Goal: Task Accomplishment & Management: Manage account settings

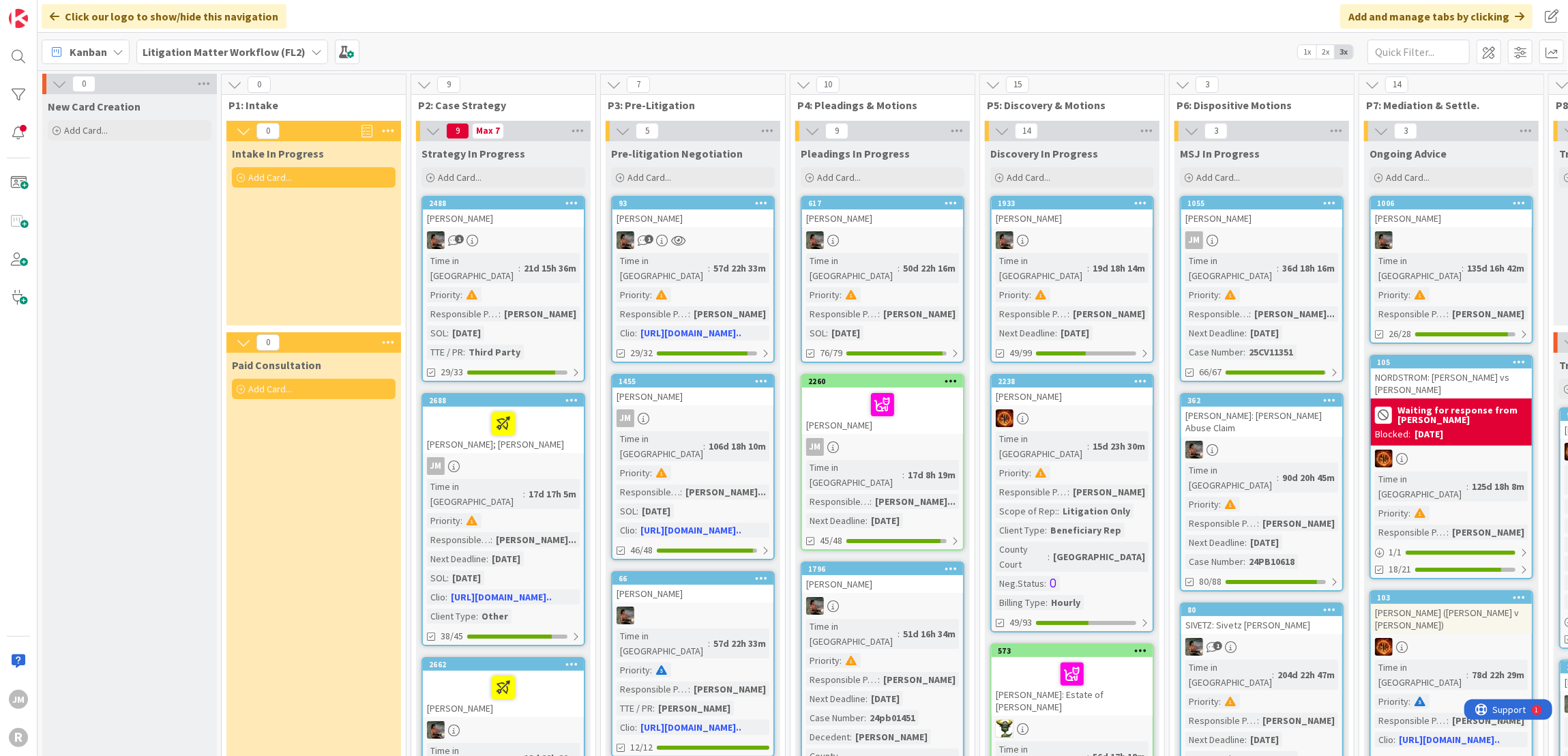
click at [551, 424] on div "AGUILA; BATHAN" at bounding box center [503, 429] width 161 height 46
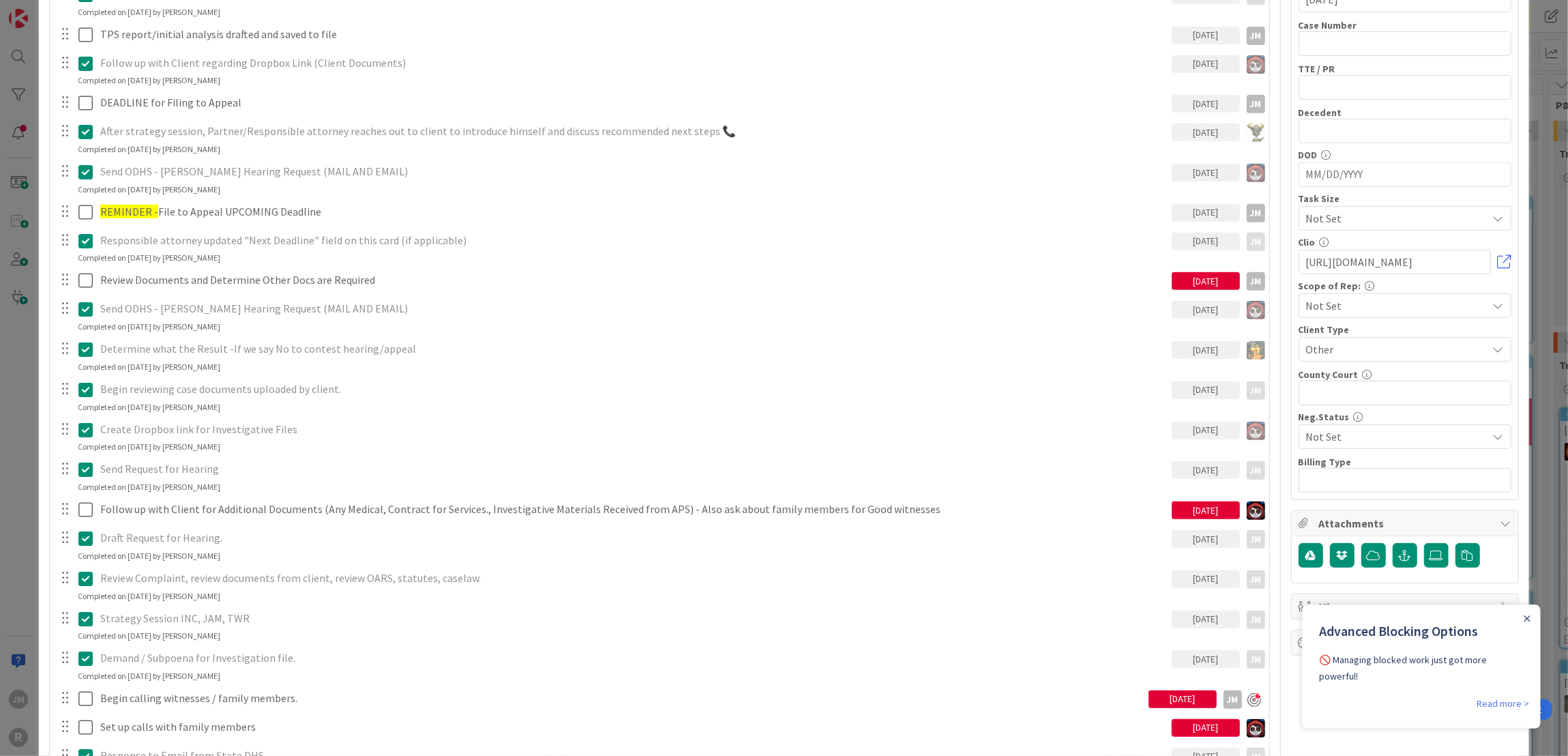
scroll to position [682, 0]
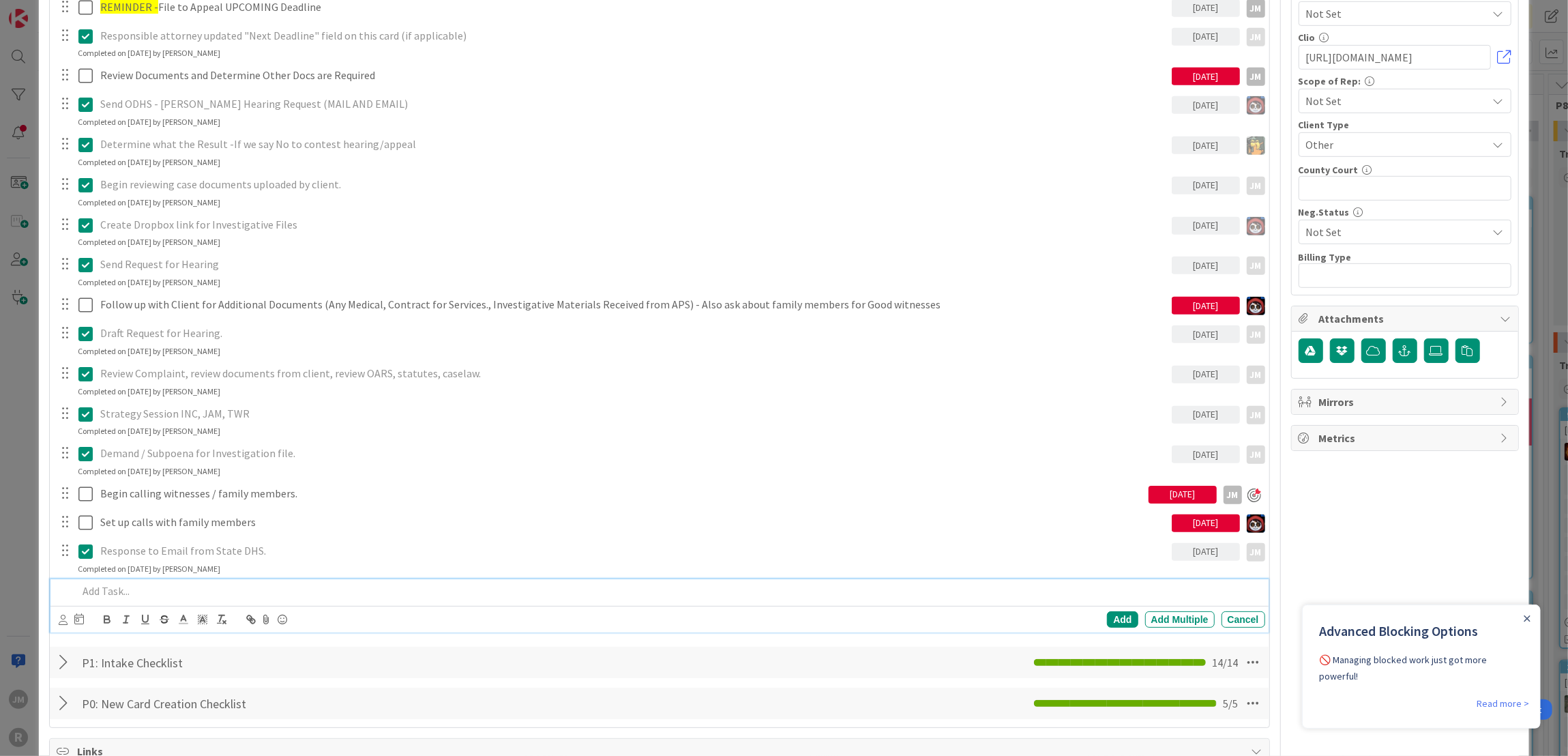
click at [155, 593] on p at bounding box center [669, 591] width 1181 height 15
click at [59, 615] on icon at bounding box center [63, 619] width 8 height 10
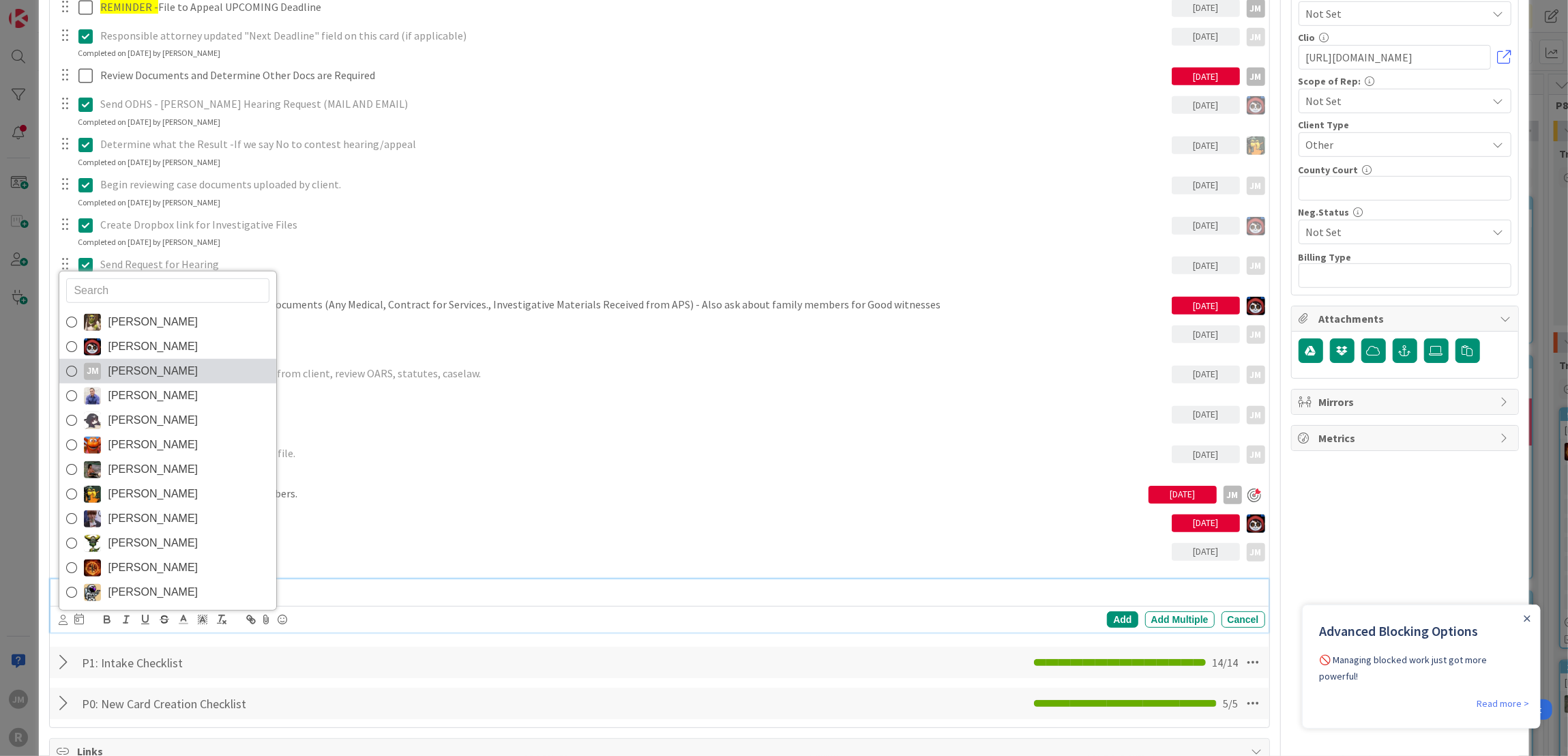
click at [91, 371] on div "JM" at bounding box center [93, 371] width 17 height 17
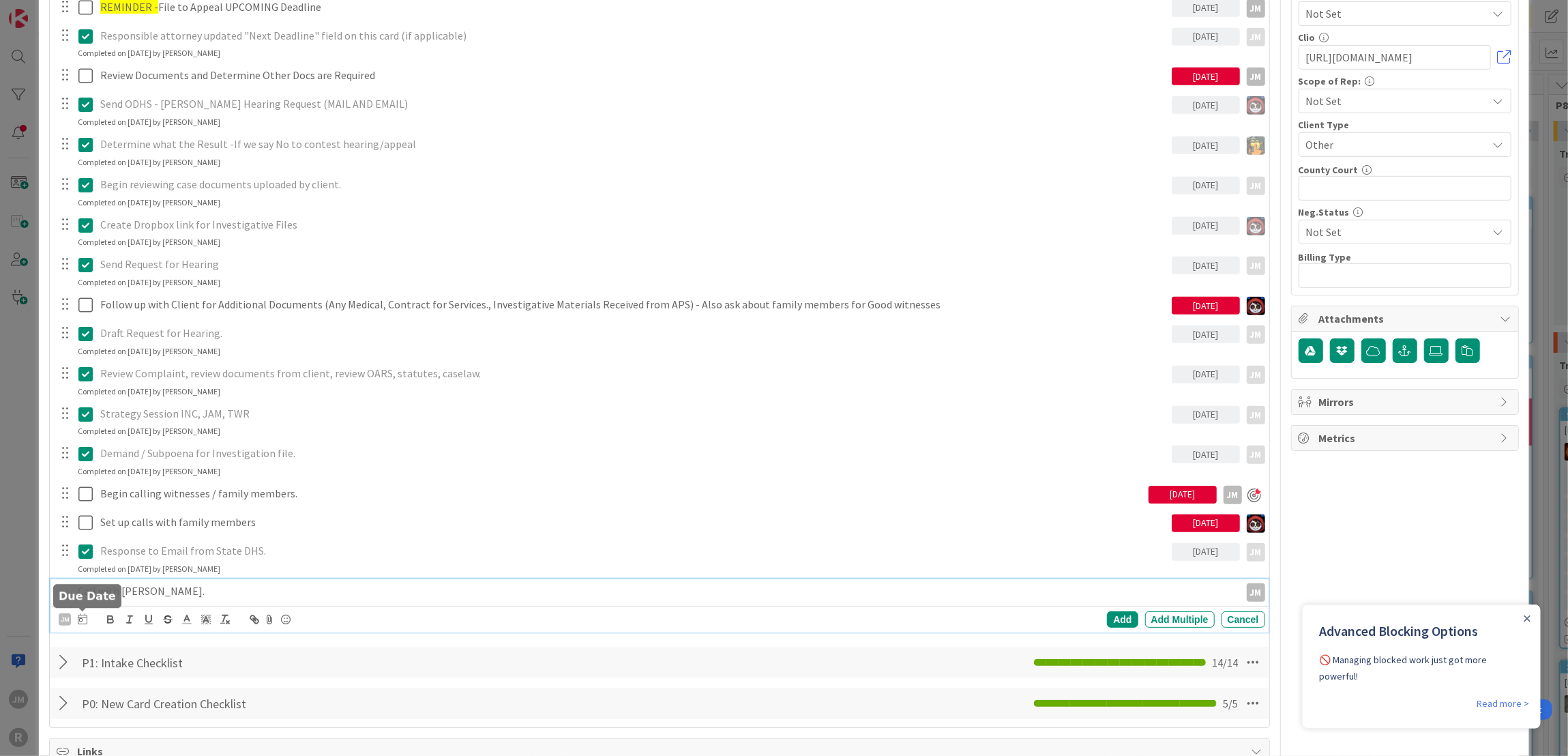
click at [79, 615] on icon at bounding box center [83, 619] width 9 height 11
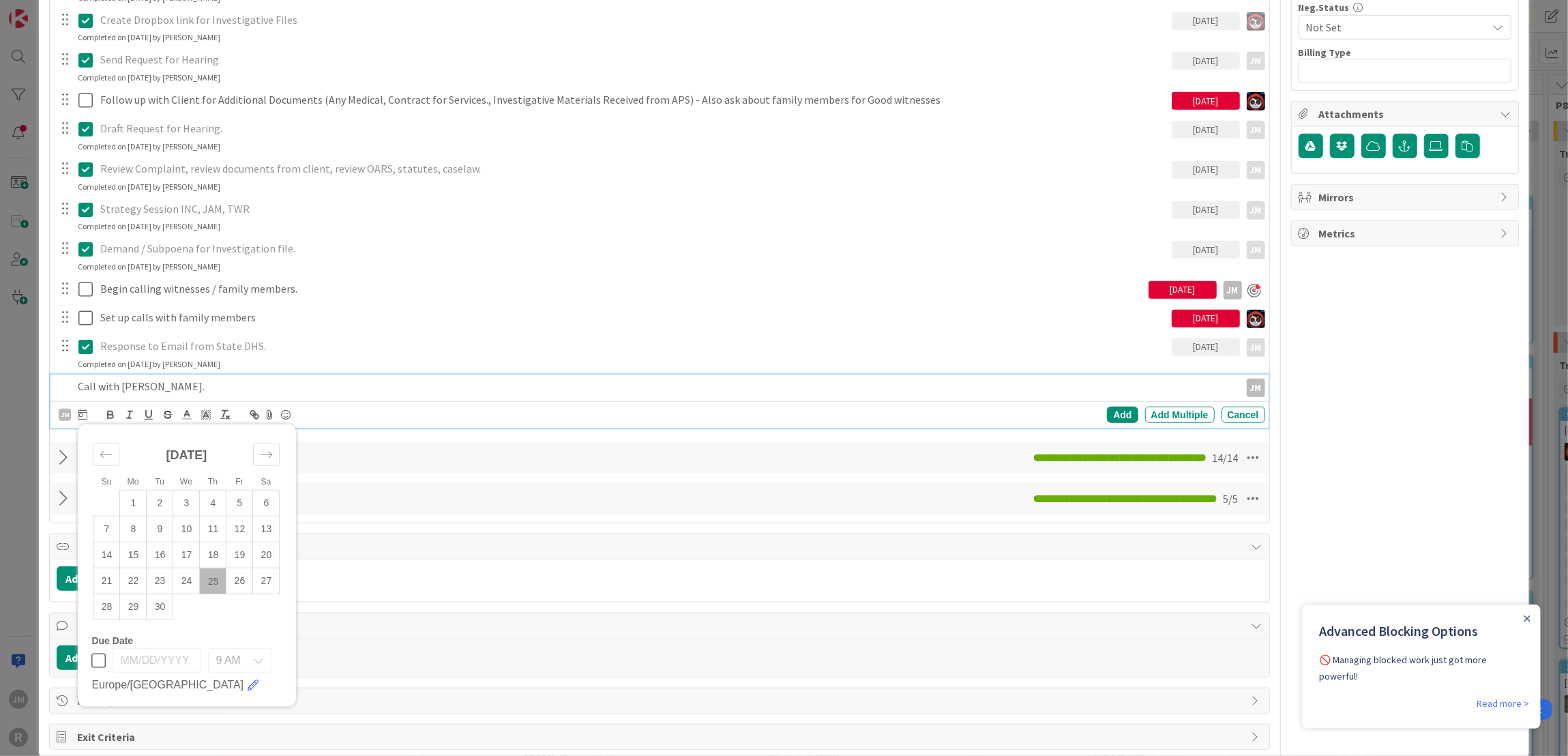
click at [214, 576] on td "25" at bounding box center [213, 581] width 26 height 26
click at [1116, 412] on div "Add" at bounding box center [1123, 414] width 31 height 16
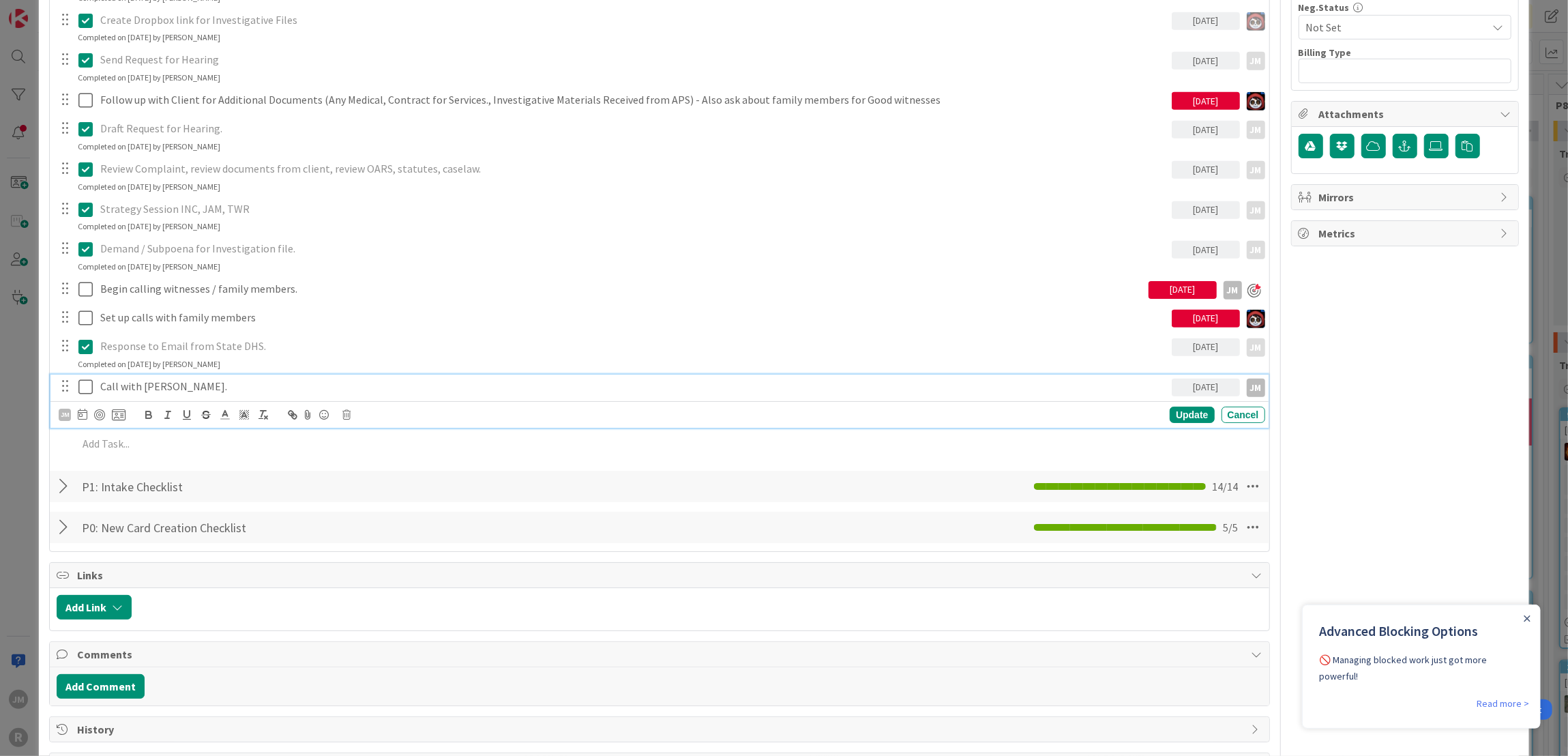
click at [147, 388] on p "Call with Chris Chenoweth." at bounding box center [633, 386] width 1066 height 15
click at [100, 412] on div at bounding box center [100, 415] width 11 height 11
click at [252, 383] on p "Call with Chris Chenoweth." at bounding box center [621, 386] width 1043 height 15
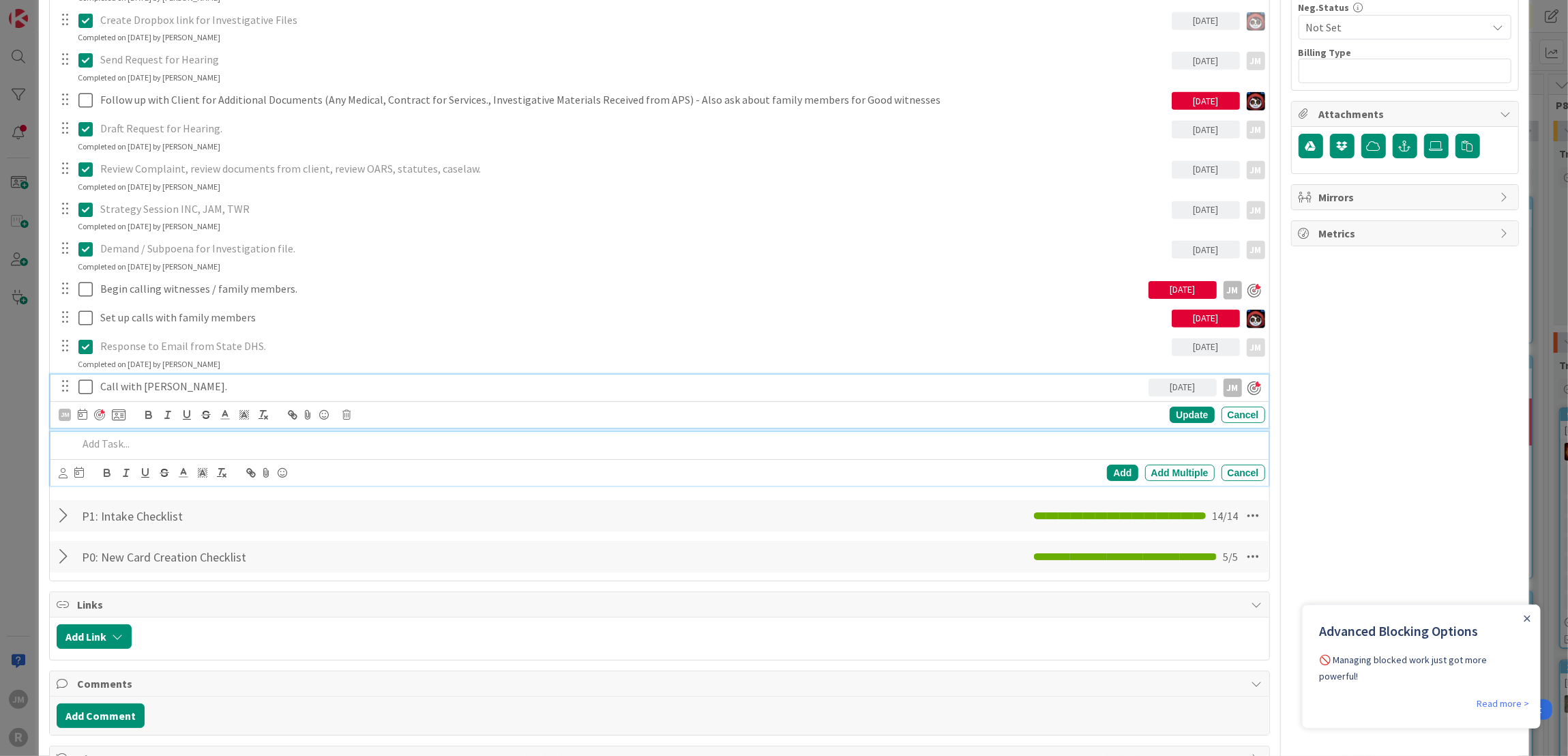
click at [115, 442] on p at bounding box center [669, 443] width 1181 height 15
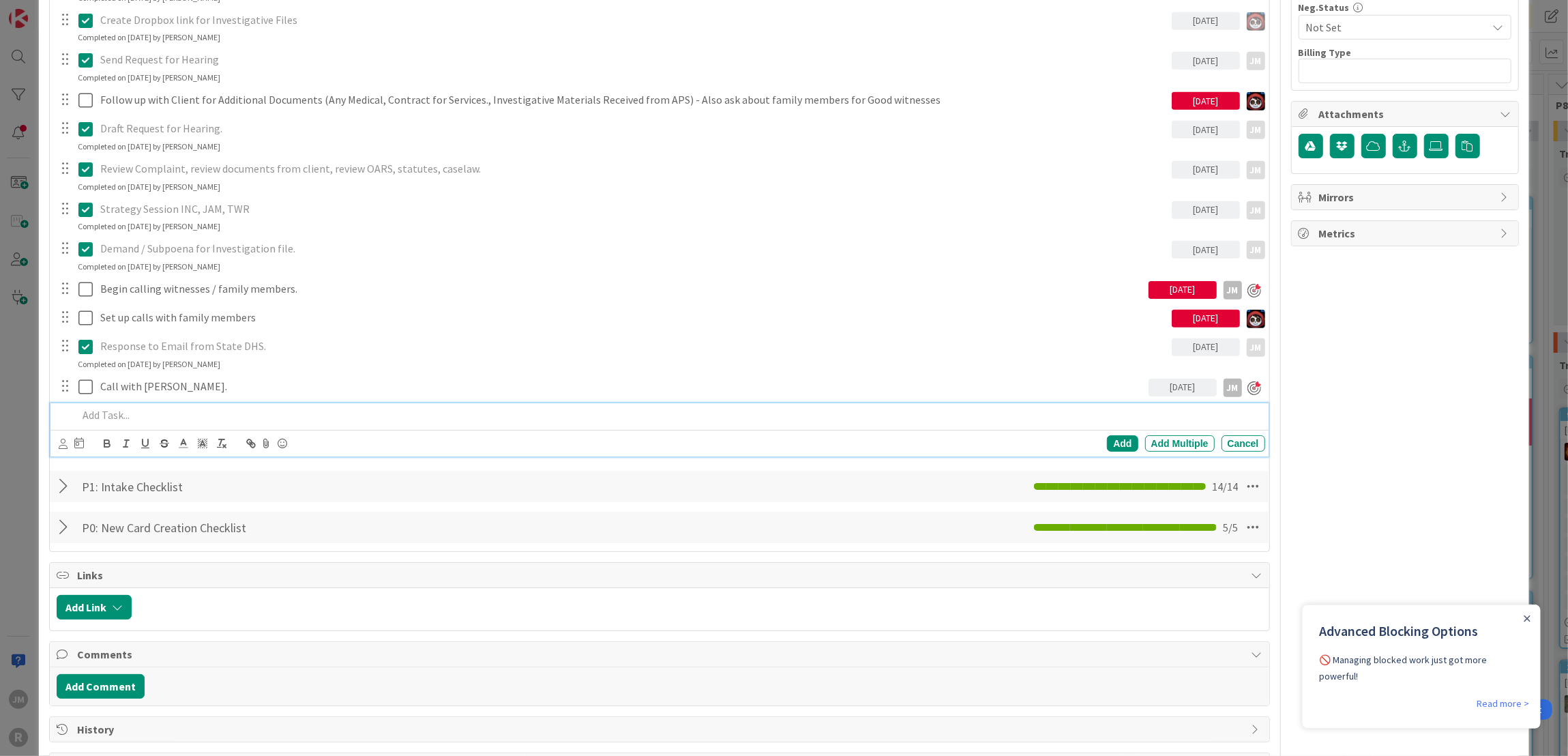
scroll to position [857, 0]
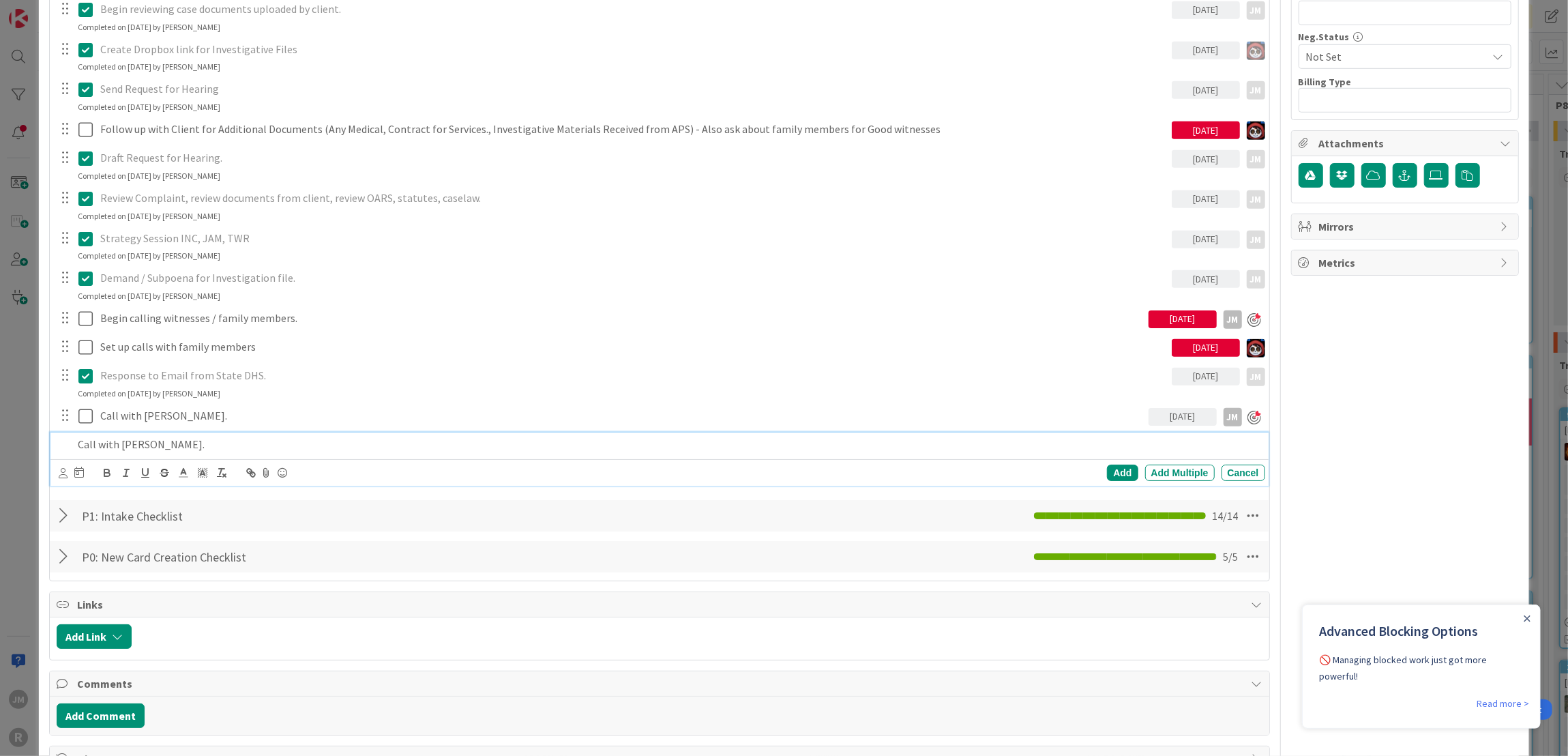
click at [151, 441] on p "Call with Christy Bang." at bounding box center [669, 444] width 1181 height 15
click at [61, 468] on icon at bounding box center [63, 473] width 8 height 10
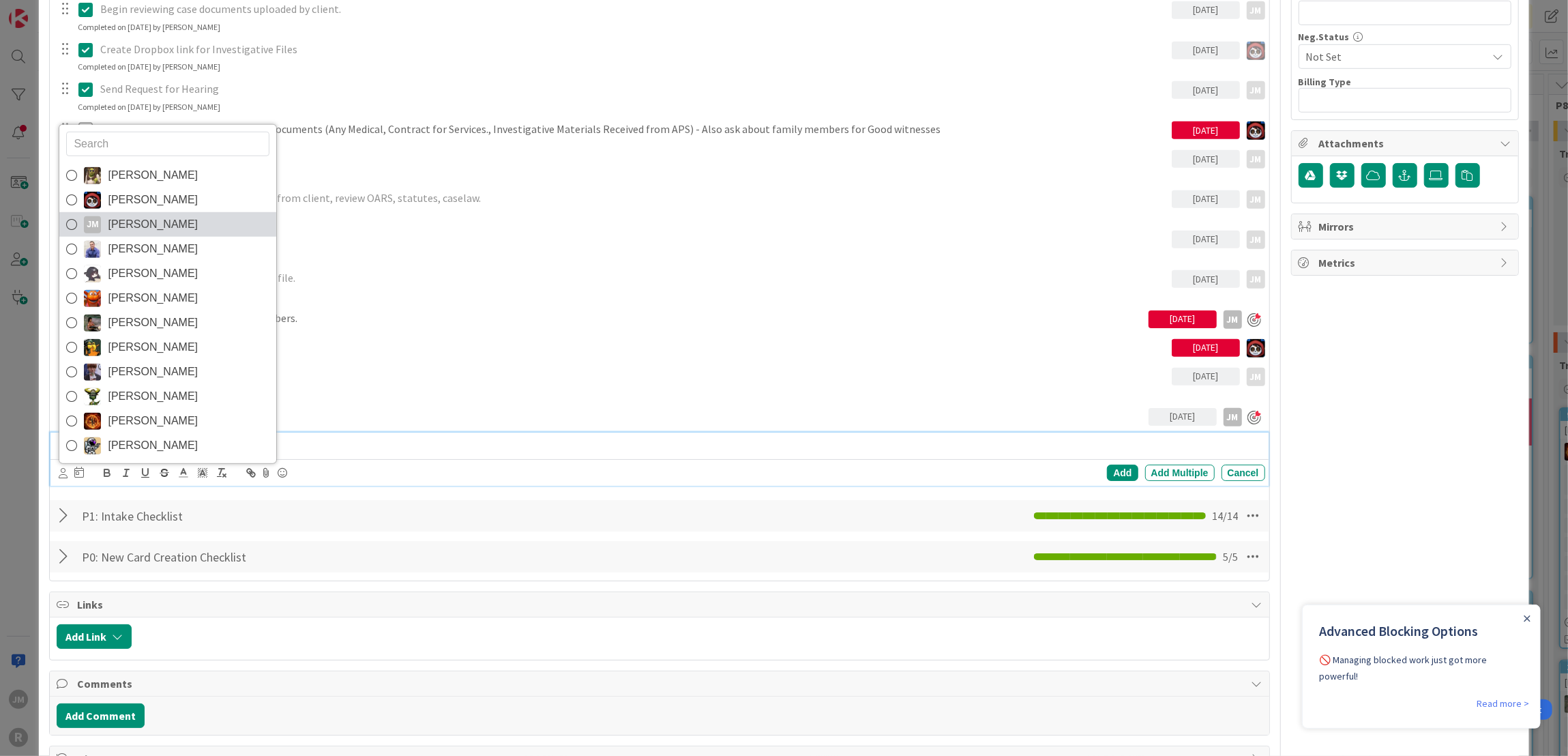
click at [117, 230] on span "Jeff Myers" at bounding box center [153, 224] width 90 height 20
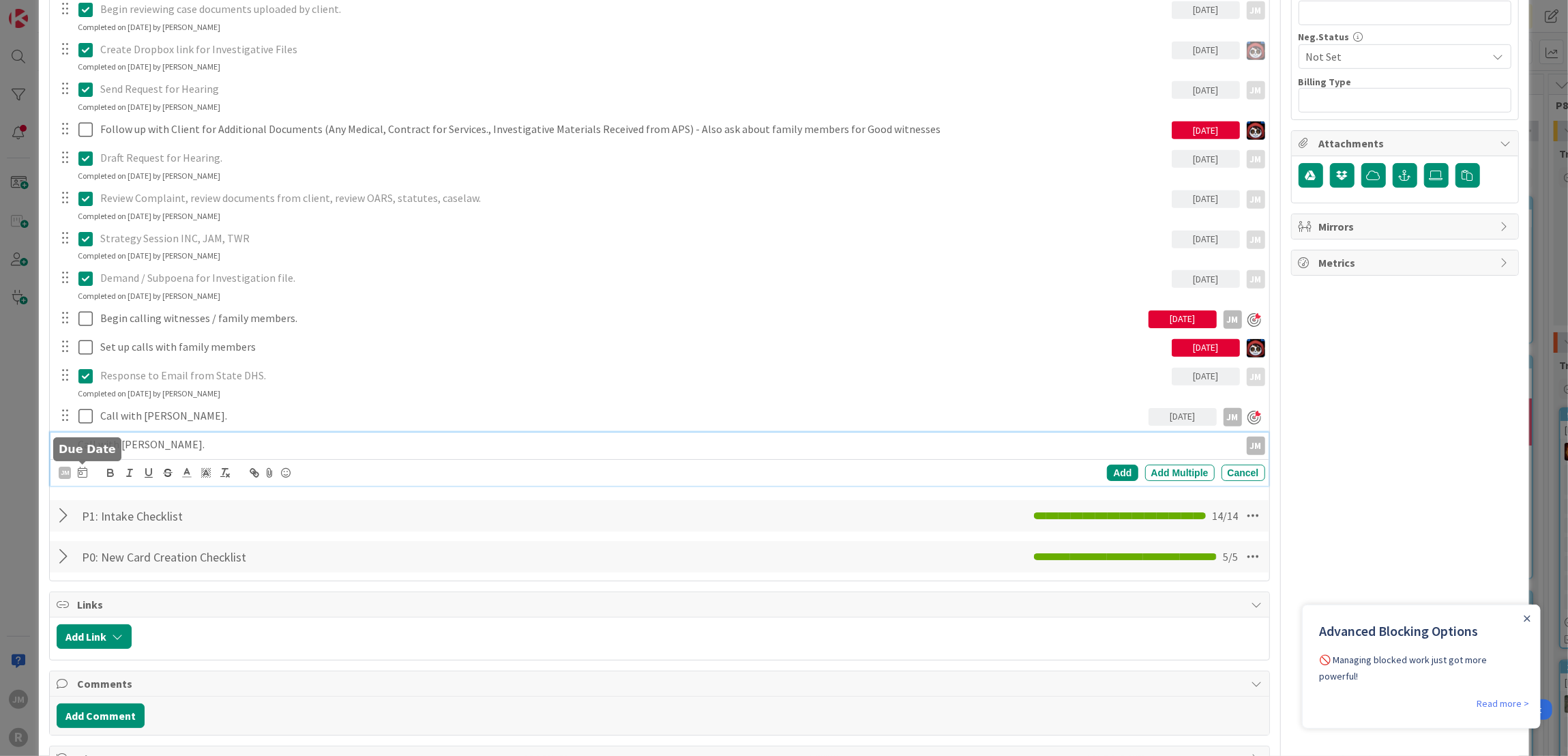
click at [79, 470] on icon at bounding box center [83, 472] width 9 height 11
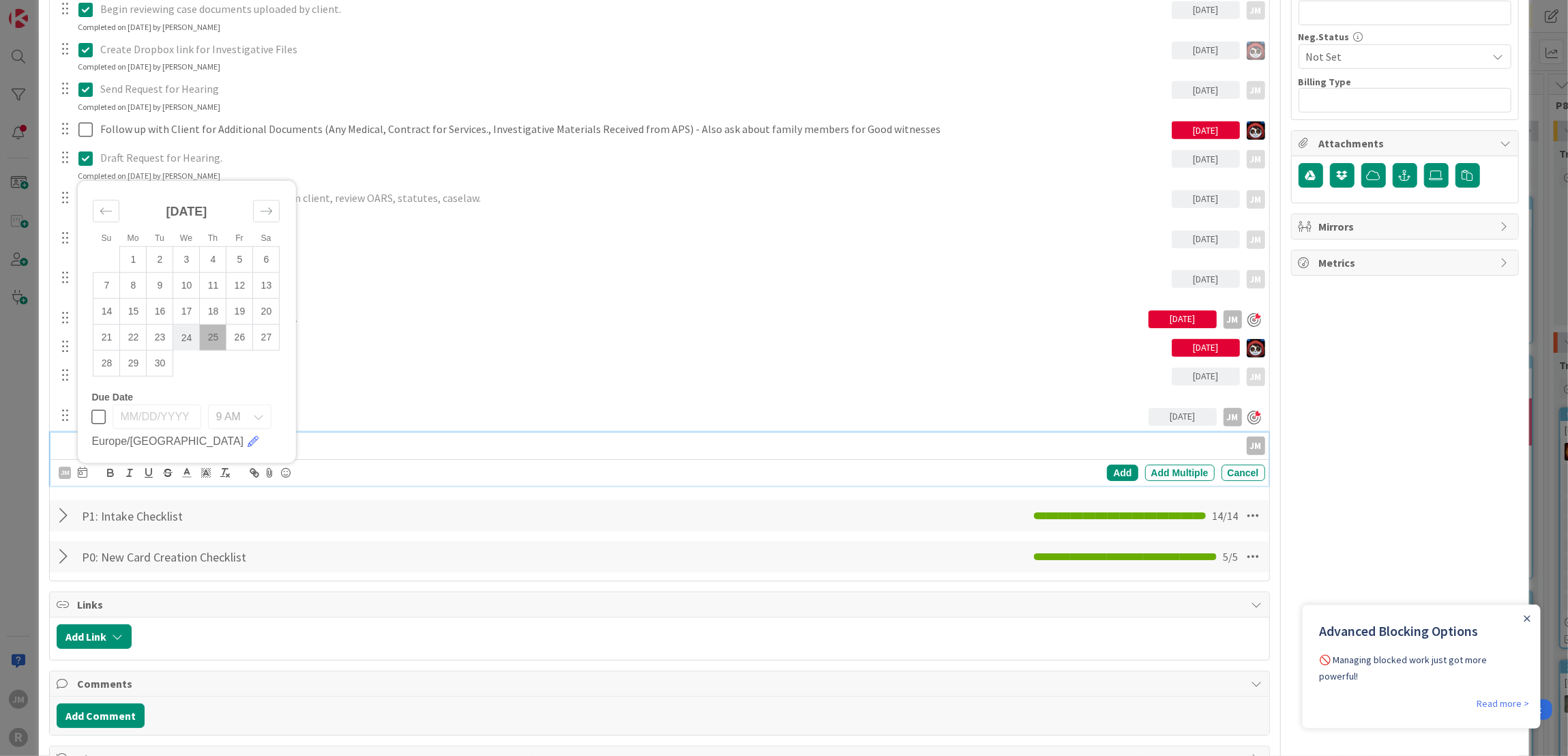
click at [187, 334] on td "24" at bounding box center [186, 337] width 26 height 26
type input "09/24/2025"
click at [1109, 470] on div "Add" at bounding box center [1123, 473] width 31 height 16
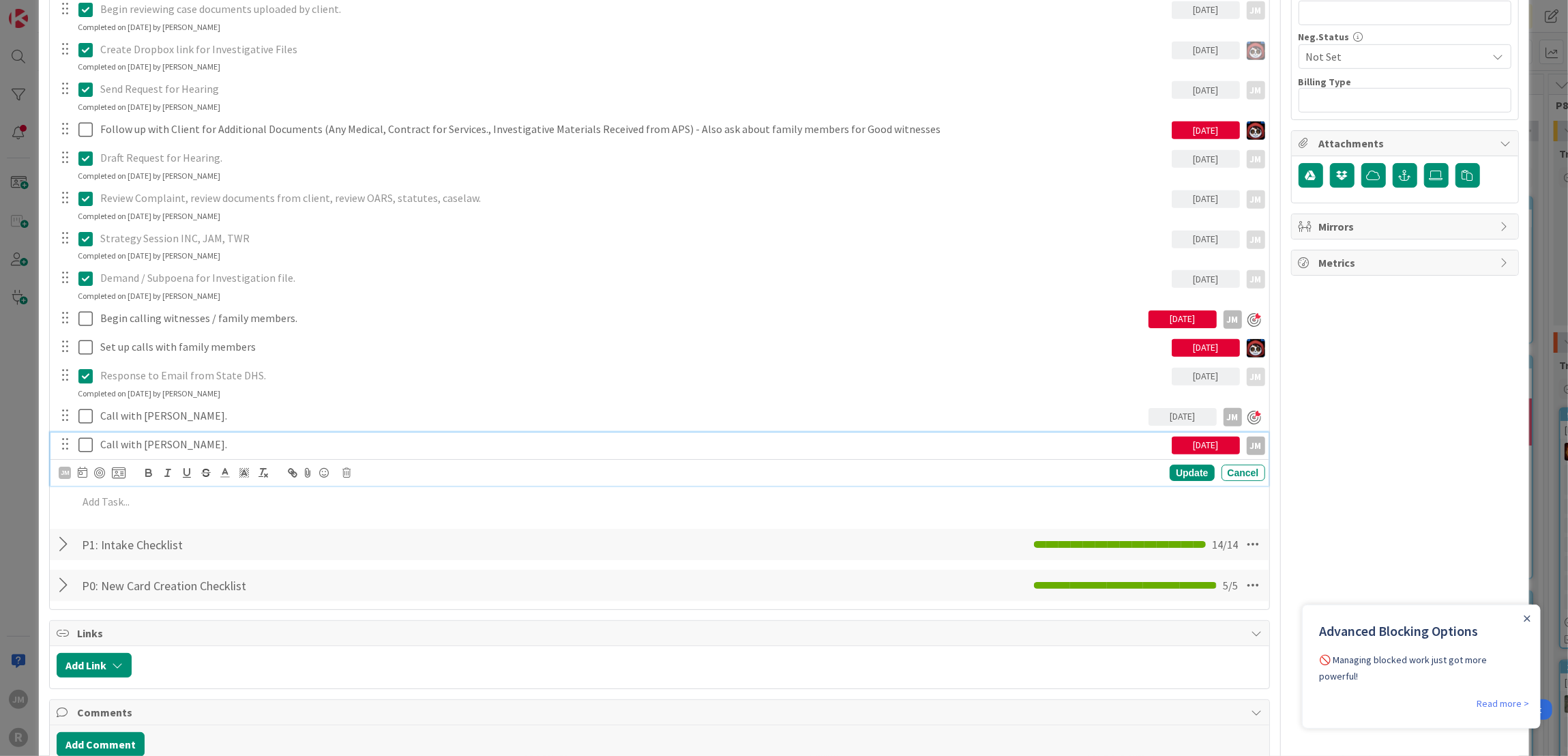
click at [186, 436] on p "Call with Christine Bang." at bounding box center [633, 444] width 1066 height 15
click at [99, 473] on div at bounding box center [100, 473] width 11 height 11
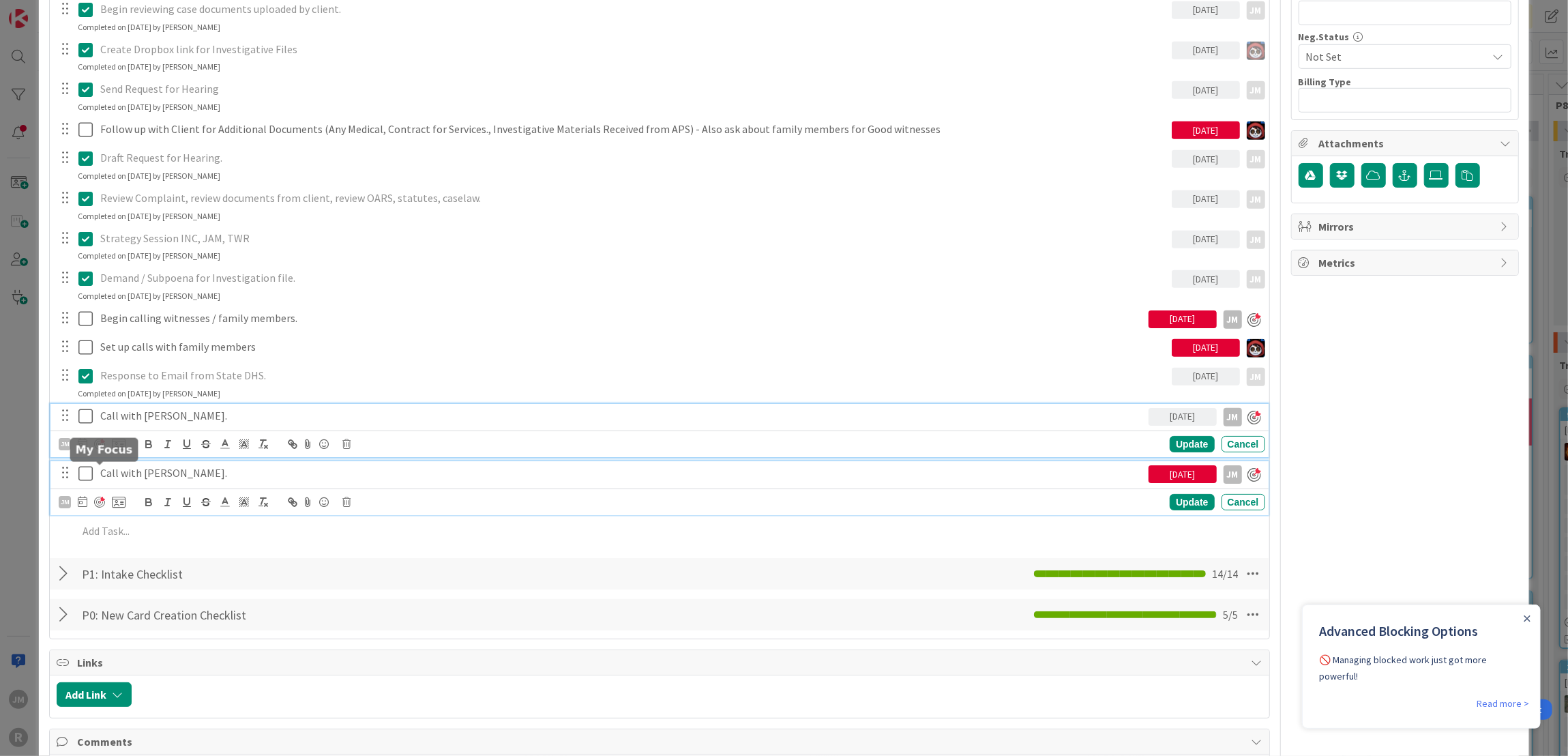
click at [164, 409] on div "Call with Chris Chenoweth. 09/25/2025 JM JM Update Cancel" at bounding box center [659, 431] width 1217 height 54
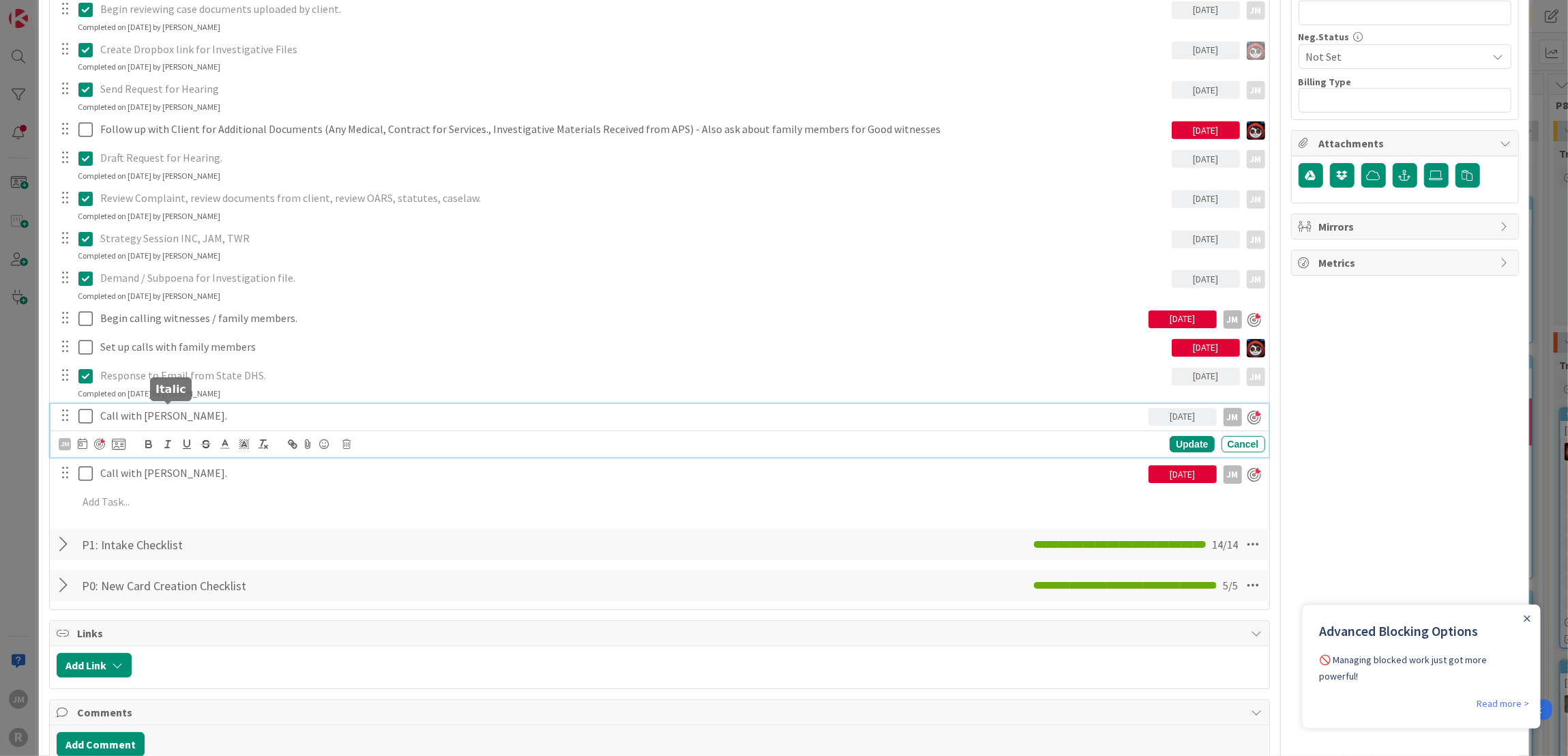
scroll to position [887, 0]
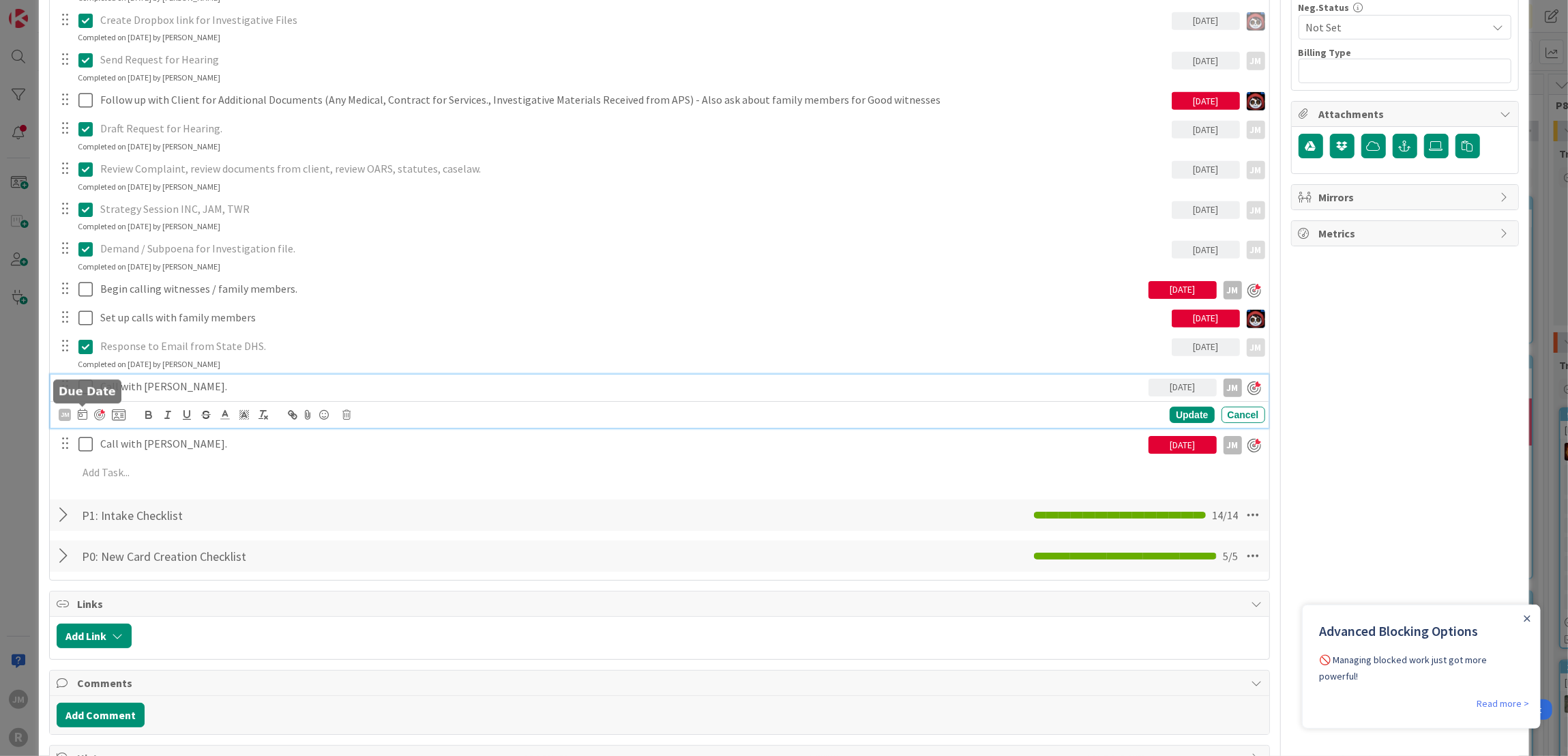
click at [79, 412] on icon at bounding box center [83, 414] width 9 height 11
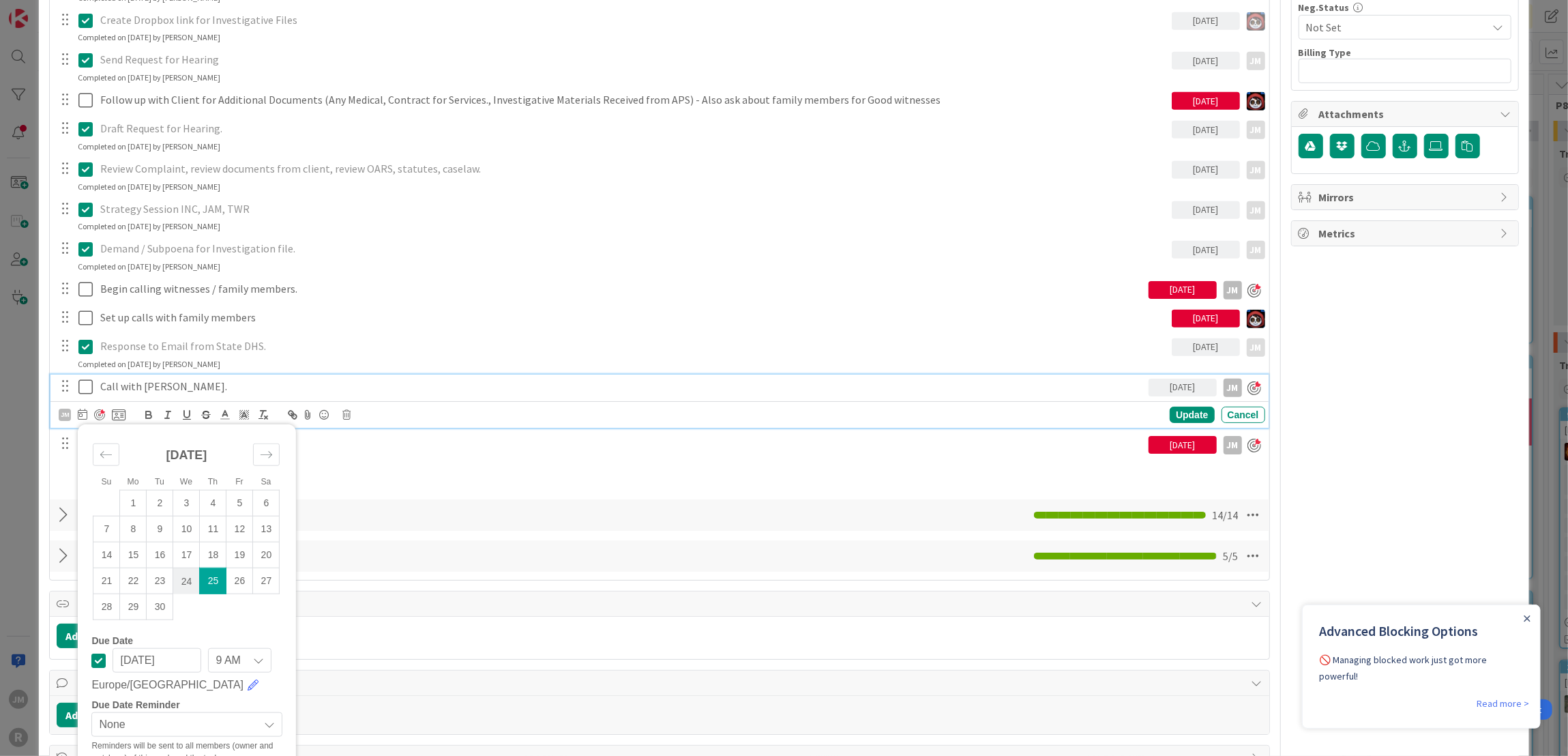
click at [191, 573] on td "24" at bounding box center [186, 581] width 26 height 26
type input "09/24/2025"
click at [1184, 415] on div "Update" at bounding box center [1191, 414] width 44 height 16
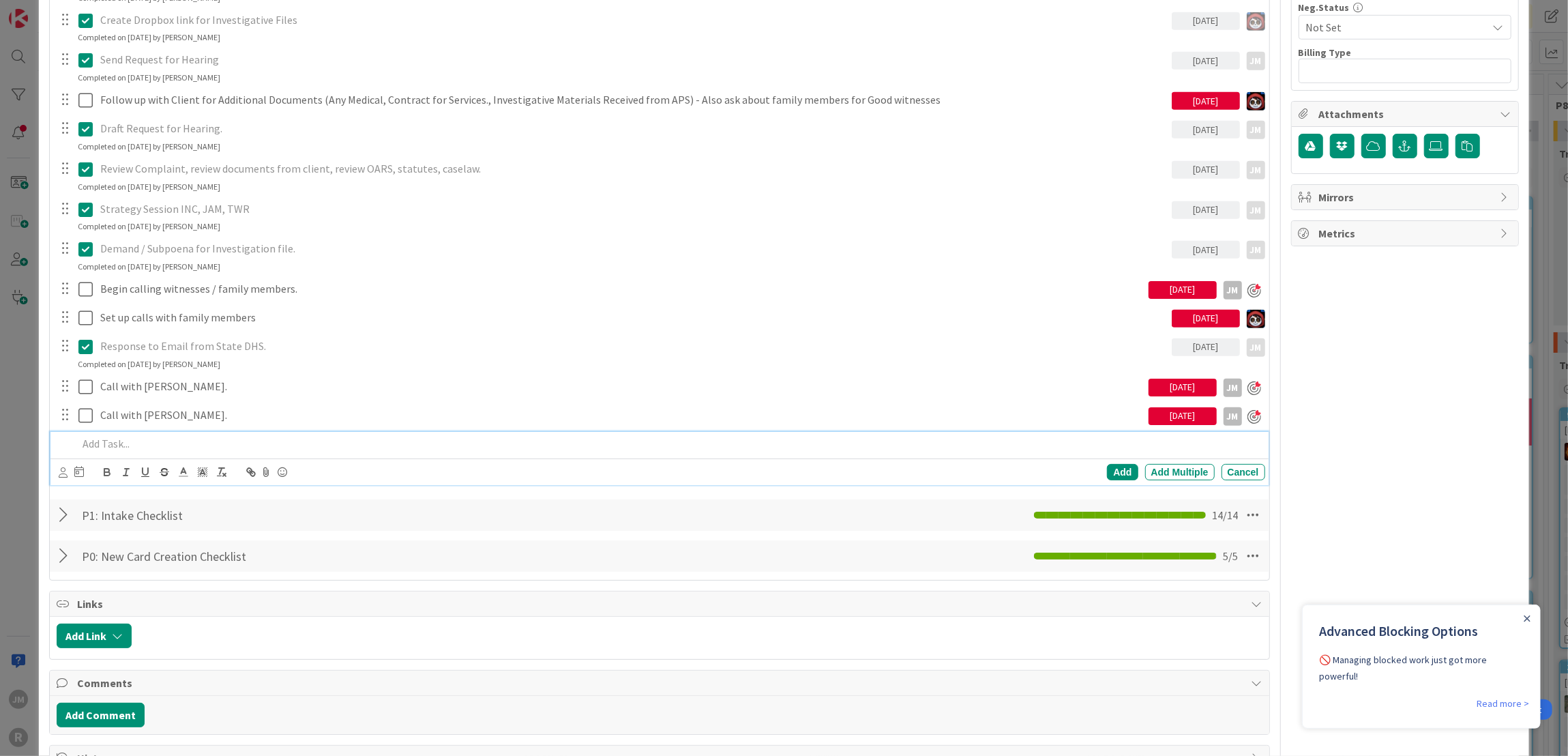
click at [171, 432] on div at bounding box center [669, 443] width 1192 height 24
drag, startPoint x: 168, startPoint y: 442, endPoint x: 160, endPoint y: 442, distance: 8.0
click at [160, 442] on p "Call with Nan Danette." at bounding box center [669, 443] width 1181 height 15
click at [64, 473] on icon at bounding box center [63, 472] width 8 height 10
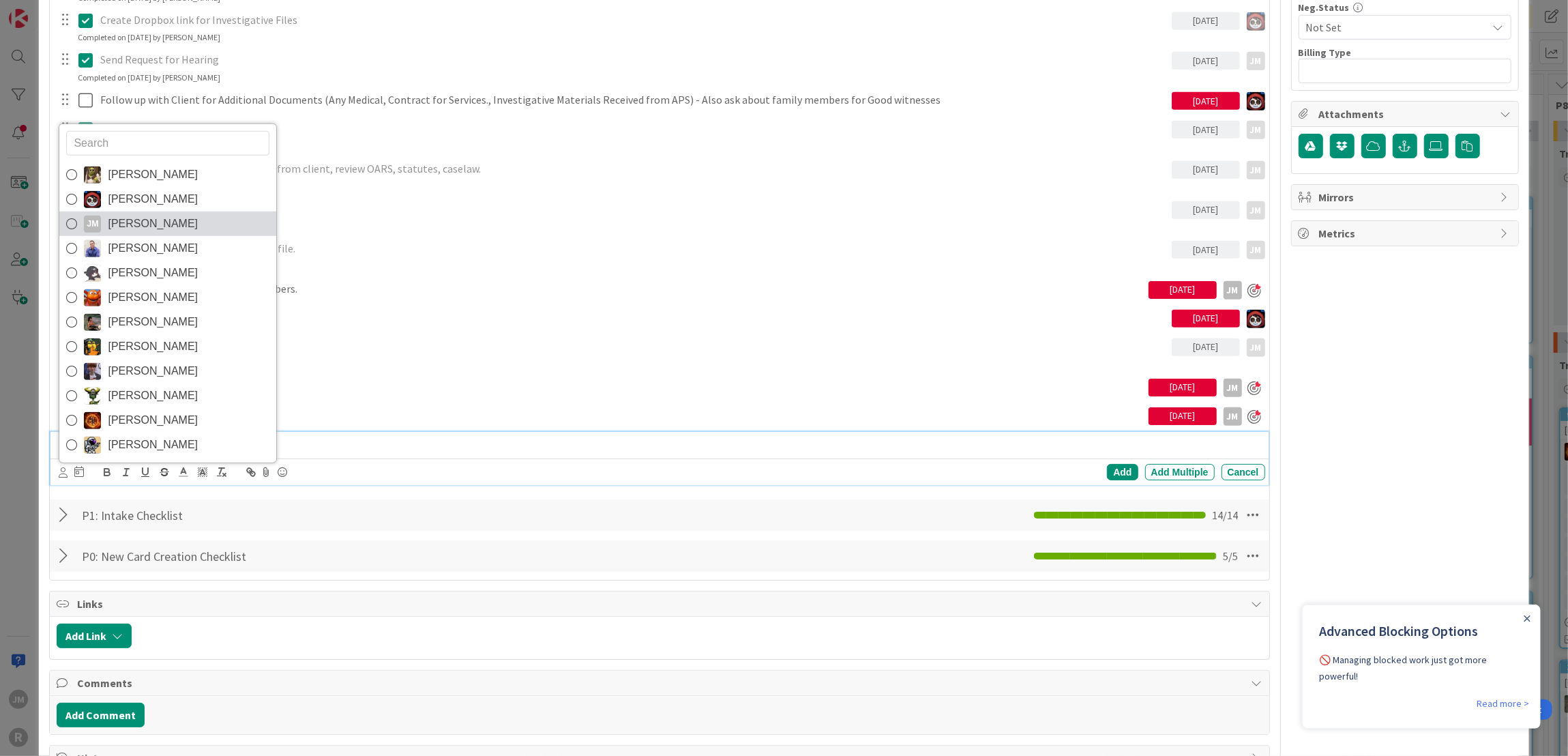
click at [130, 216] on span "Jeff Myers" at bounding box center [153, 223] width 90 height 20
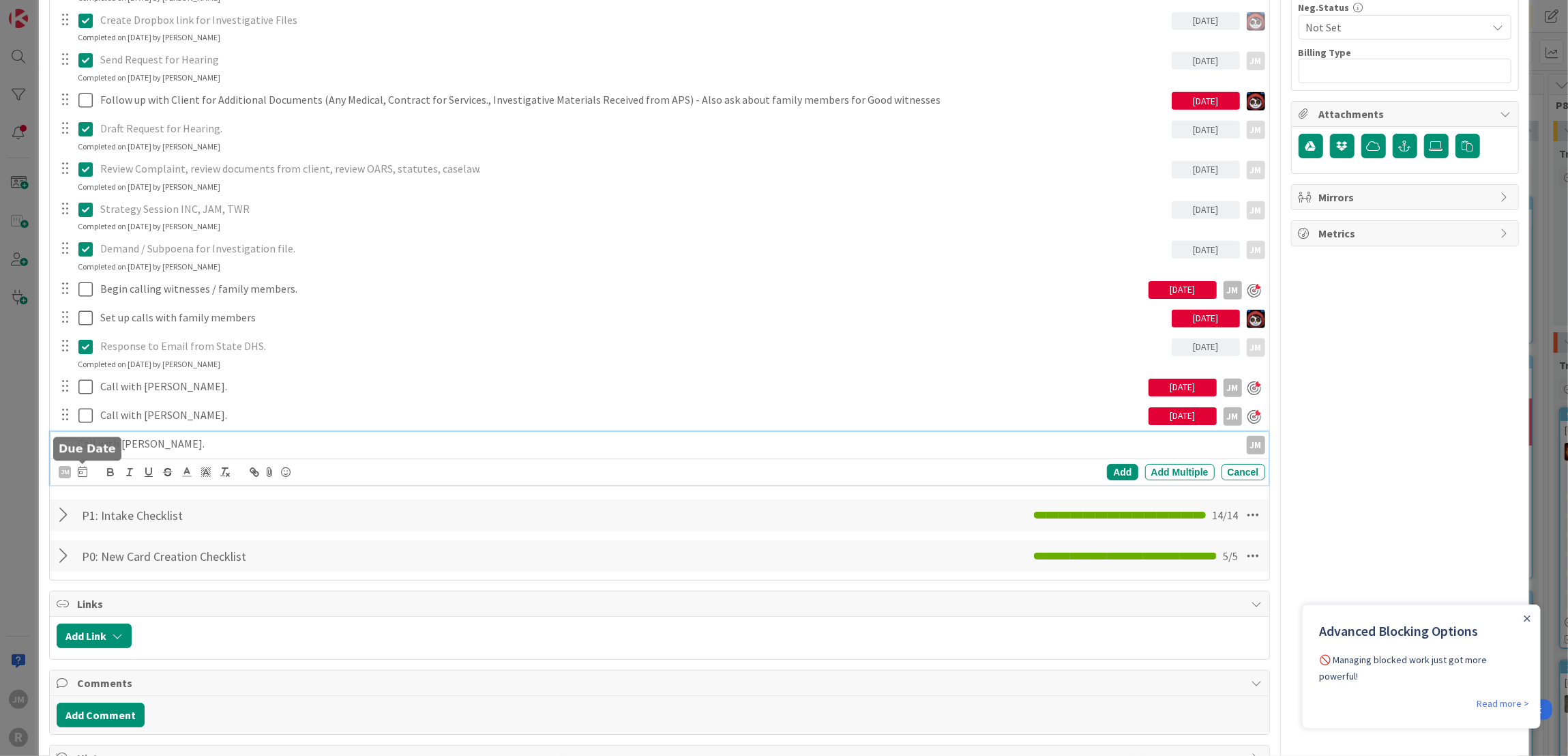
click at [81, 475] on icon at bounding box center [83, 471] width 9 height 11
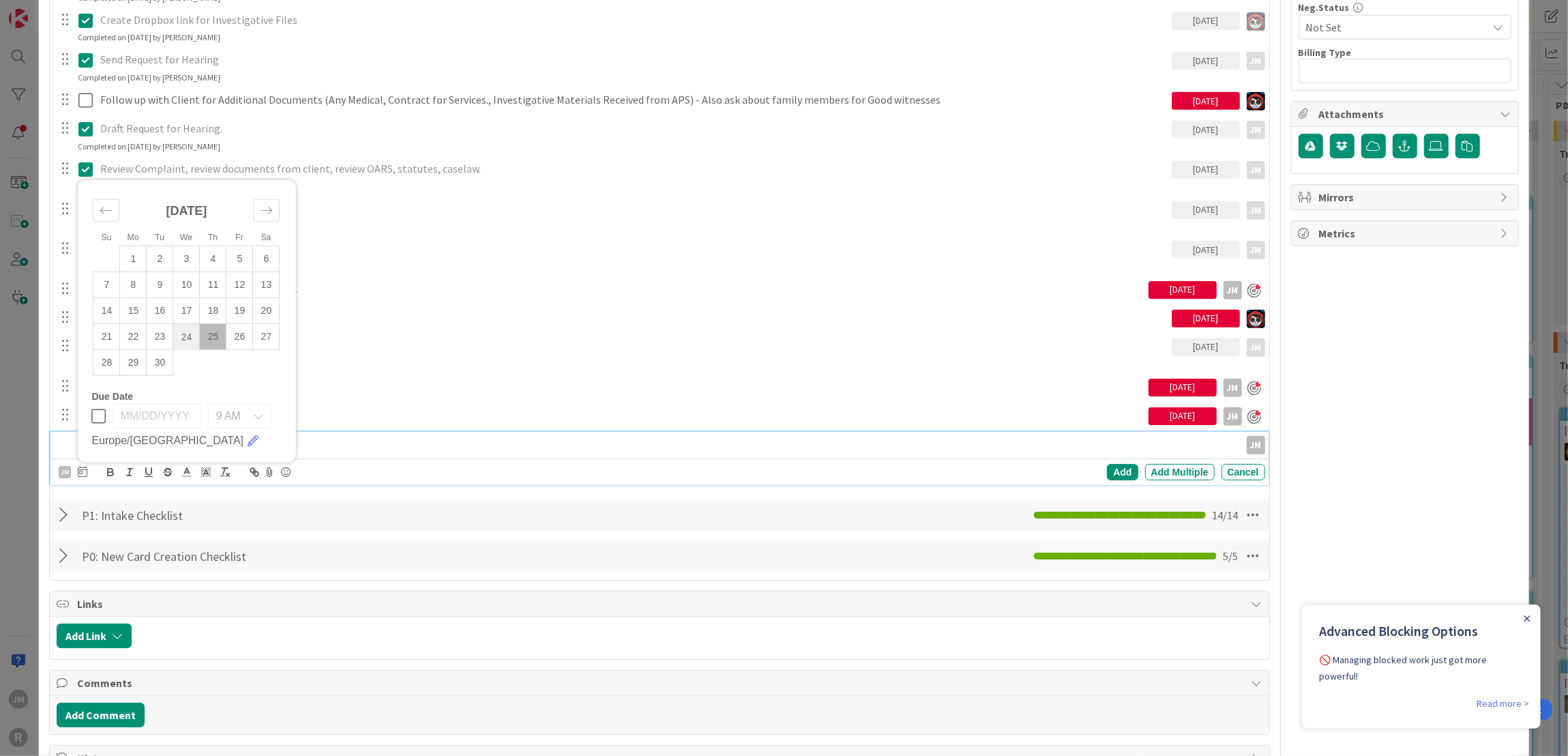
click at [186, 337] on td "24" at bounding box center [186, 337] width 26 height 26
click at [1119, 465] on div "Add" at bounding box center [1123, 472] width 31 height 16
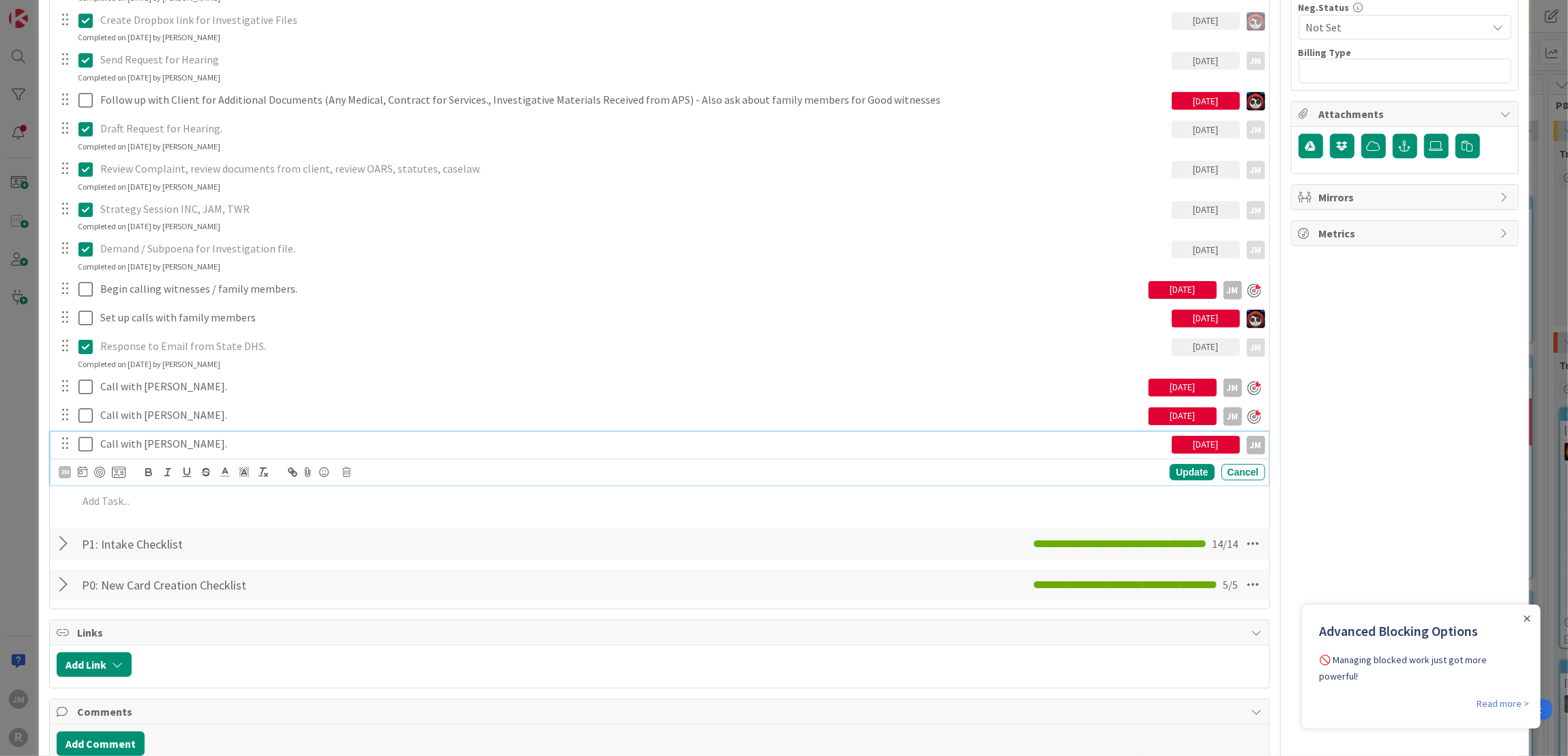
click at [164, 447] on p "Call with Nan Dewitt." at bounding box center [633, 443] width 1066 height 15
click at [101, 471] on div at bounding box center [100, 472] width 11 height 11
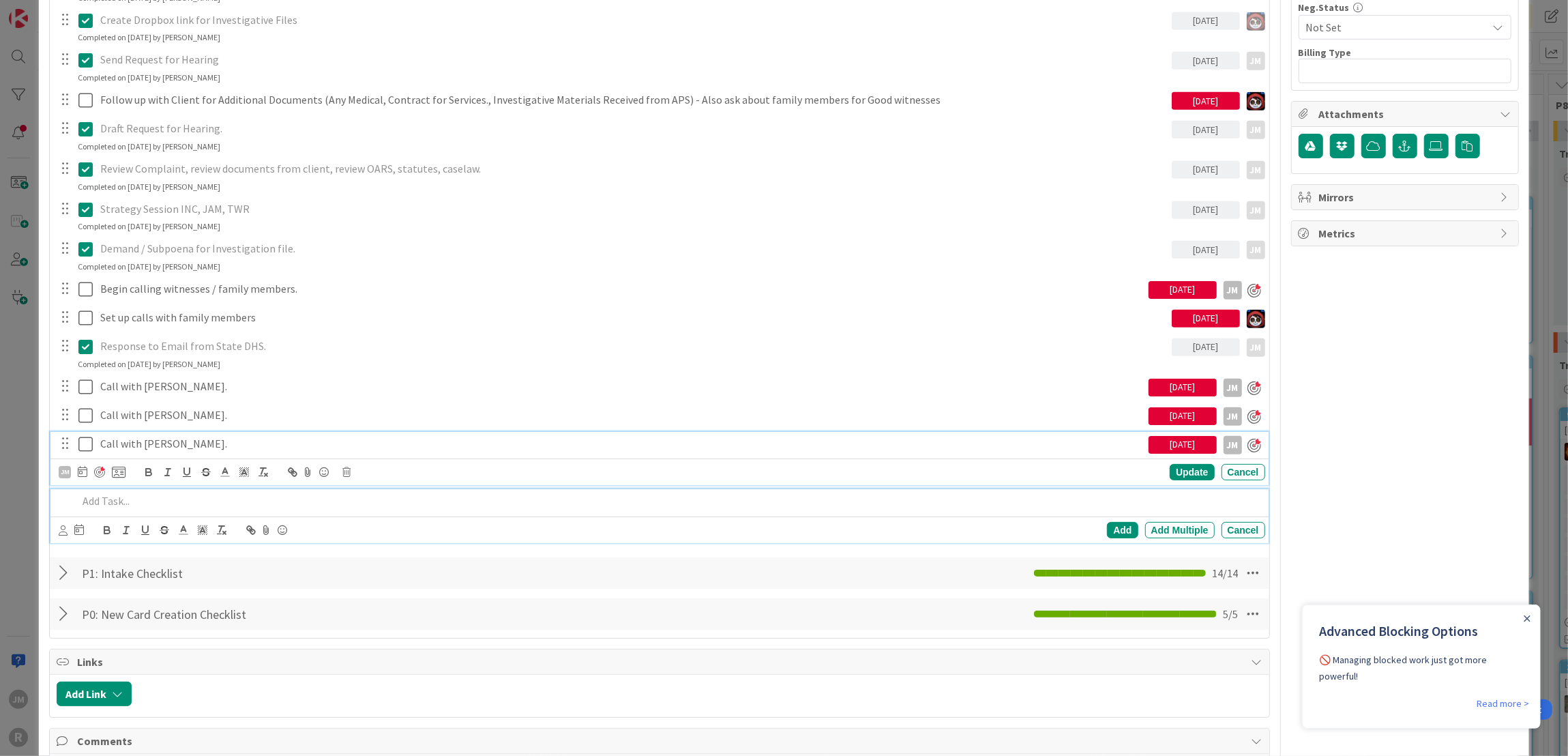
click at [130, 493] on p at bounding box center [669, 501] width 1181 height 15
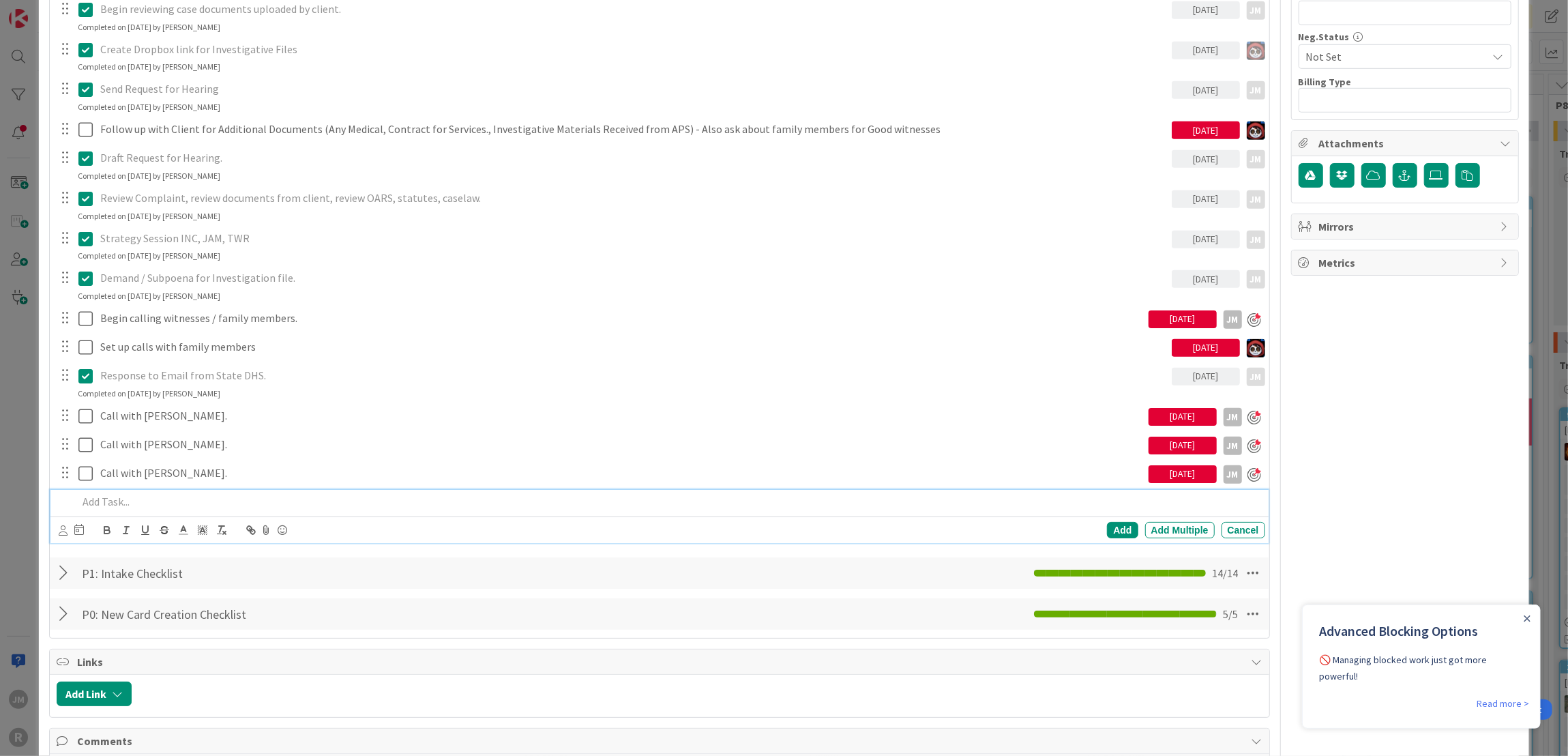
click at [125, 494] on p at bounding box center [669, 502] width 1181 height 15
click at [63, 529] on icon at bounding box center [63, 530] width 8 height 10
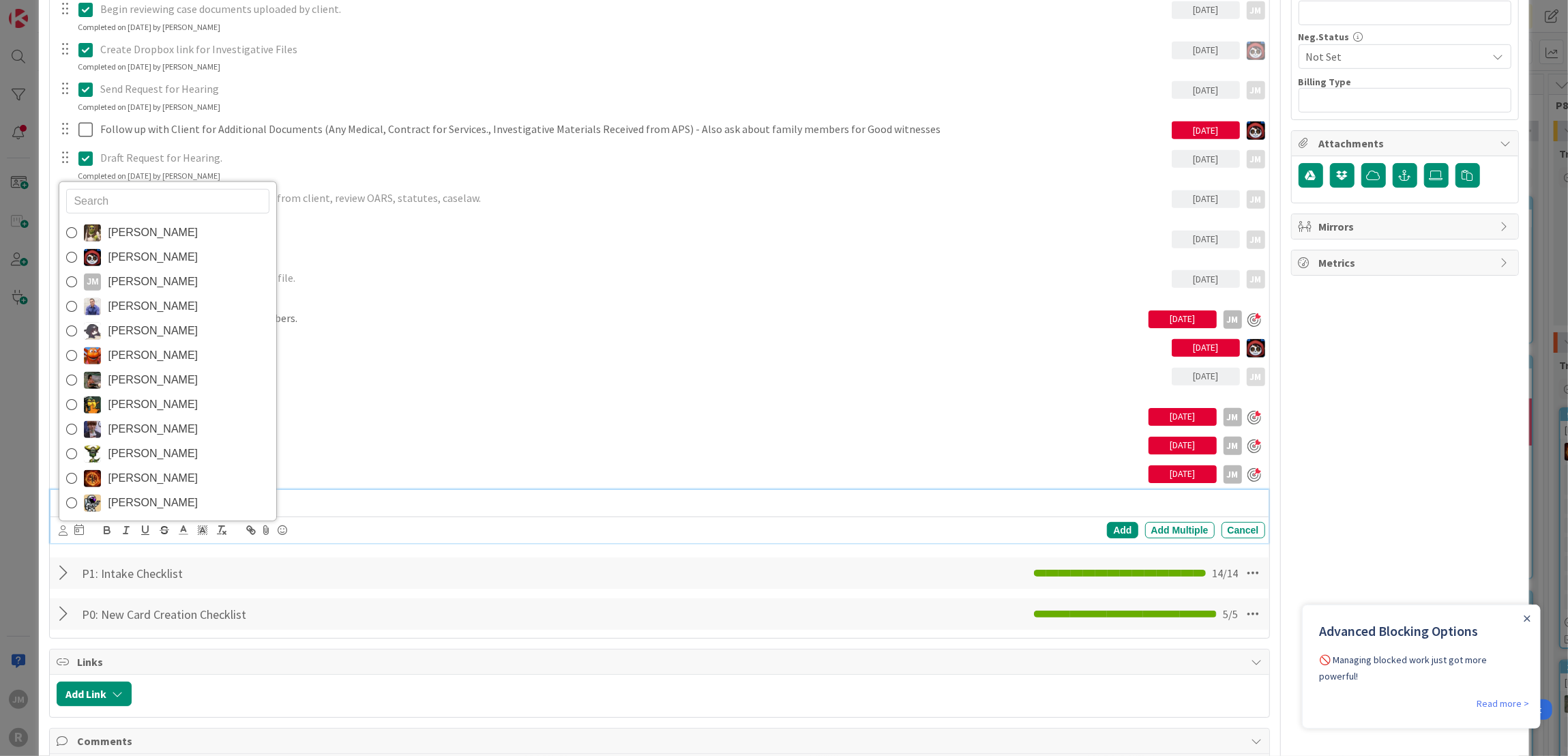
click at [76, 280] on icon at bounding box center [72, 282] width 11 height 20
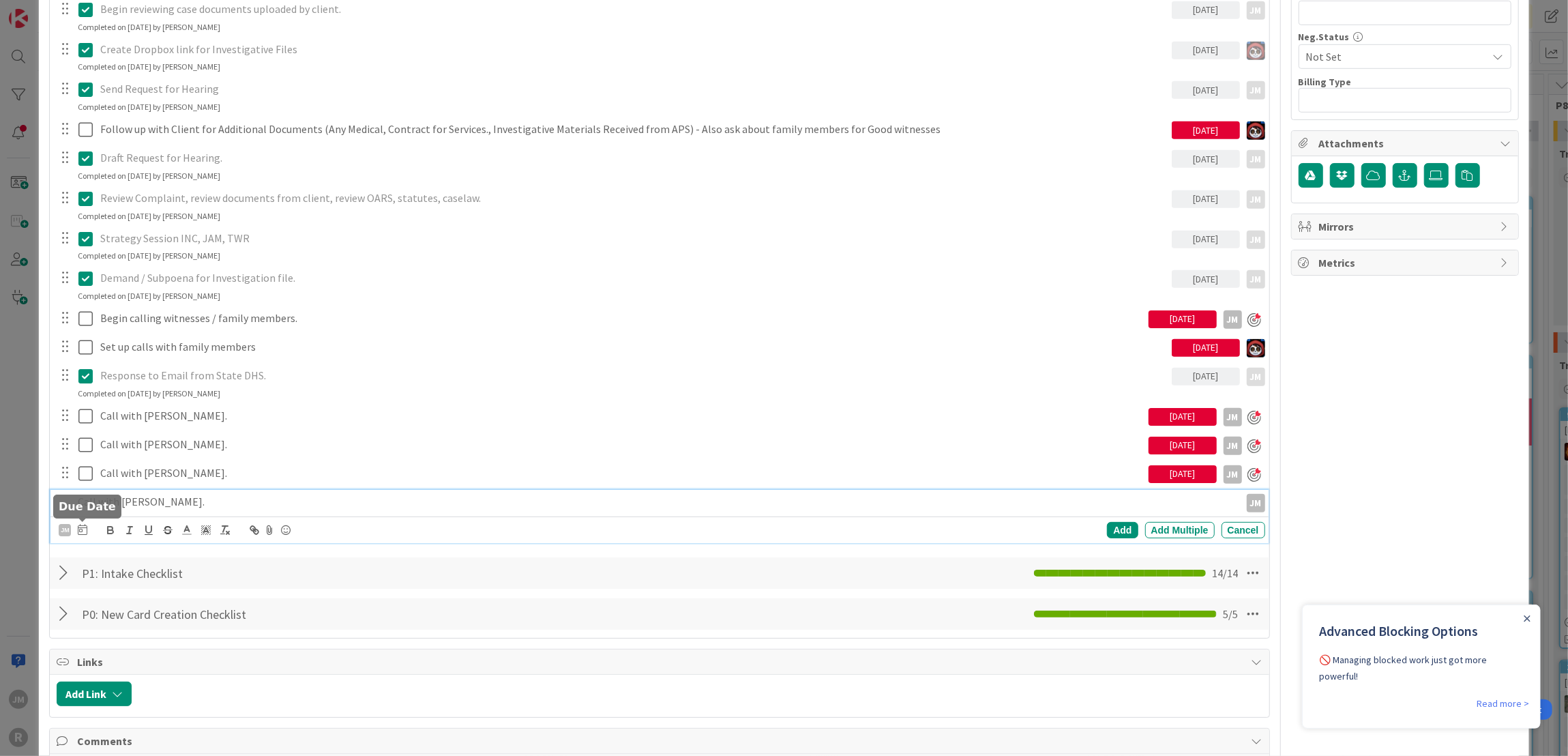
click at [81, 528] on icon at bounding box center [83, 529] width 9 height 11
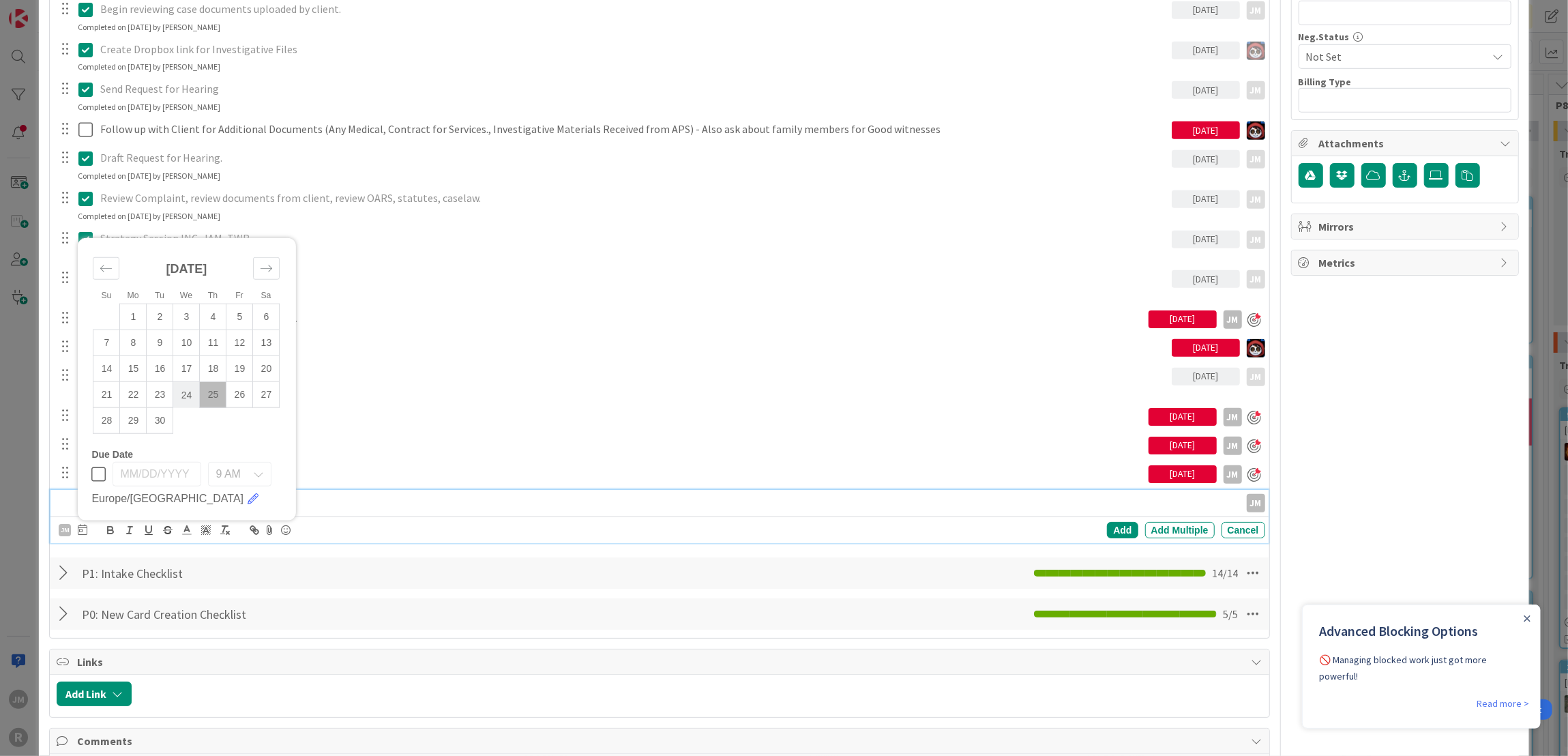
click at [186, 392] on td "24" at bounding box center [186, 395] width 26 height 26
type input "09/24/2025"
click at [1109, 528] on div "Add" at bounding box center [1123, 530] width 31 height 16
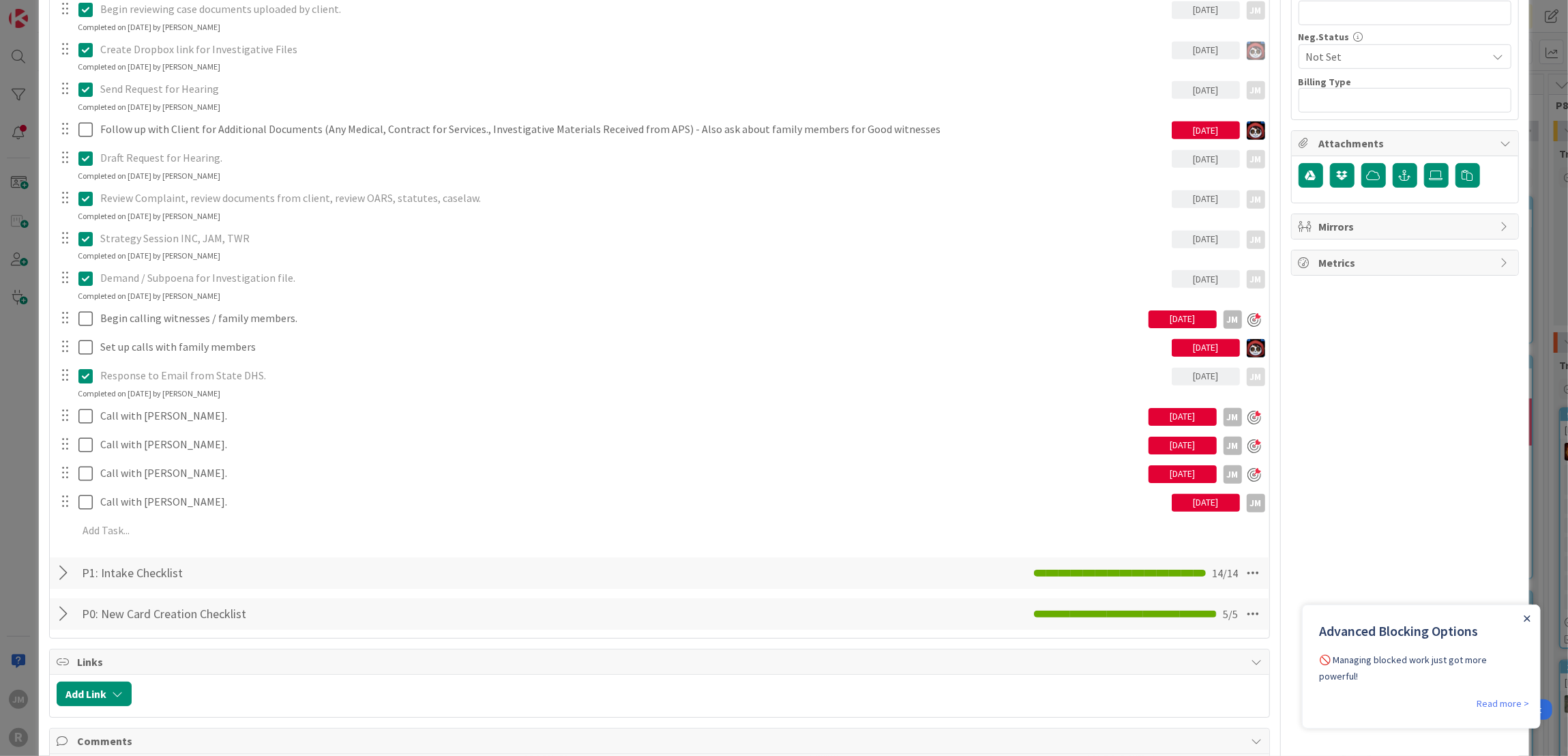
click at [1525, 616] on icon "Close Announcement" at bounding box center [1526, 618] width 6 height 6
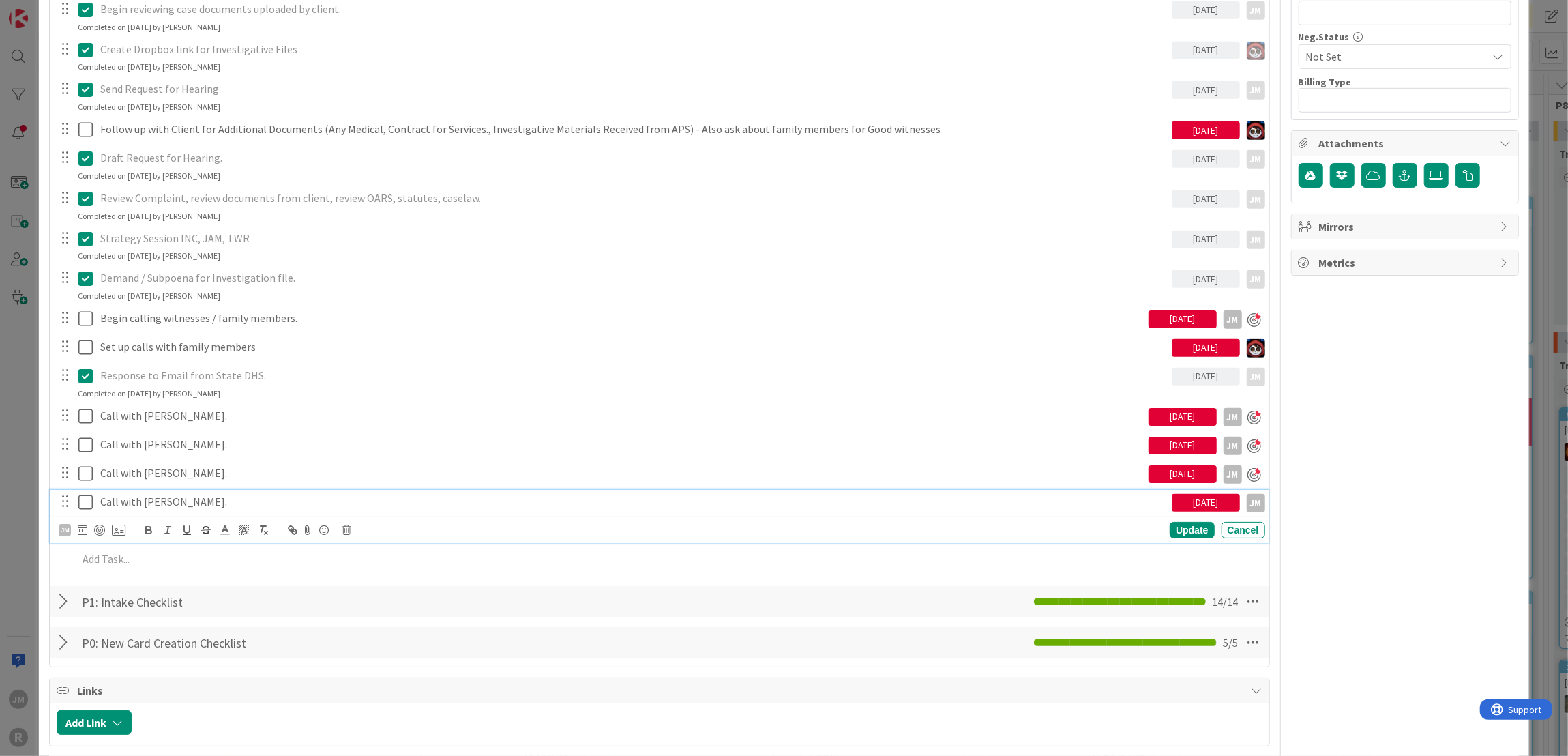
click at [132, 497] on p "Call with Patricia Augustine." at bounding box center [633, 502] width 1066 height 15
click at [103, 529] on div at bounding box center [100, 530] width 11 height 11
click at [1184, 532] on div "Update" at bounding box center [1191, 530] width 44 height 16
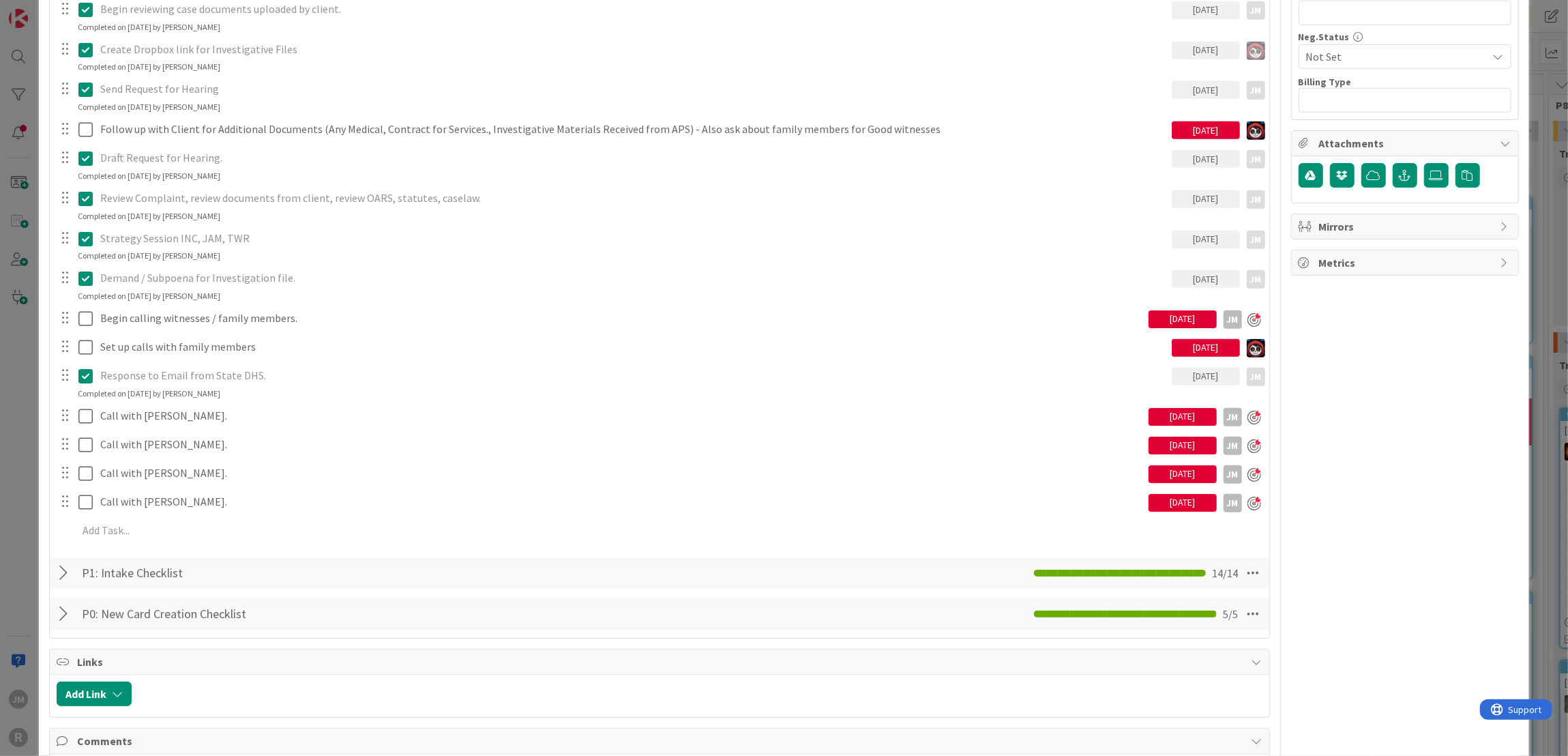
click at [18, 474] on div "ID 2688 Litigation Matter Workflow (FL2) Strategy In Progress Title 14 / 128 AG…" at bounding box center [784, 378] width 1568 height 756
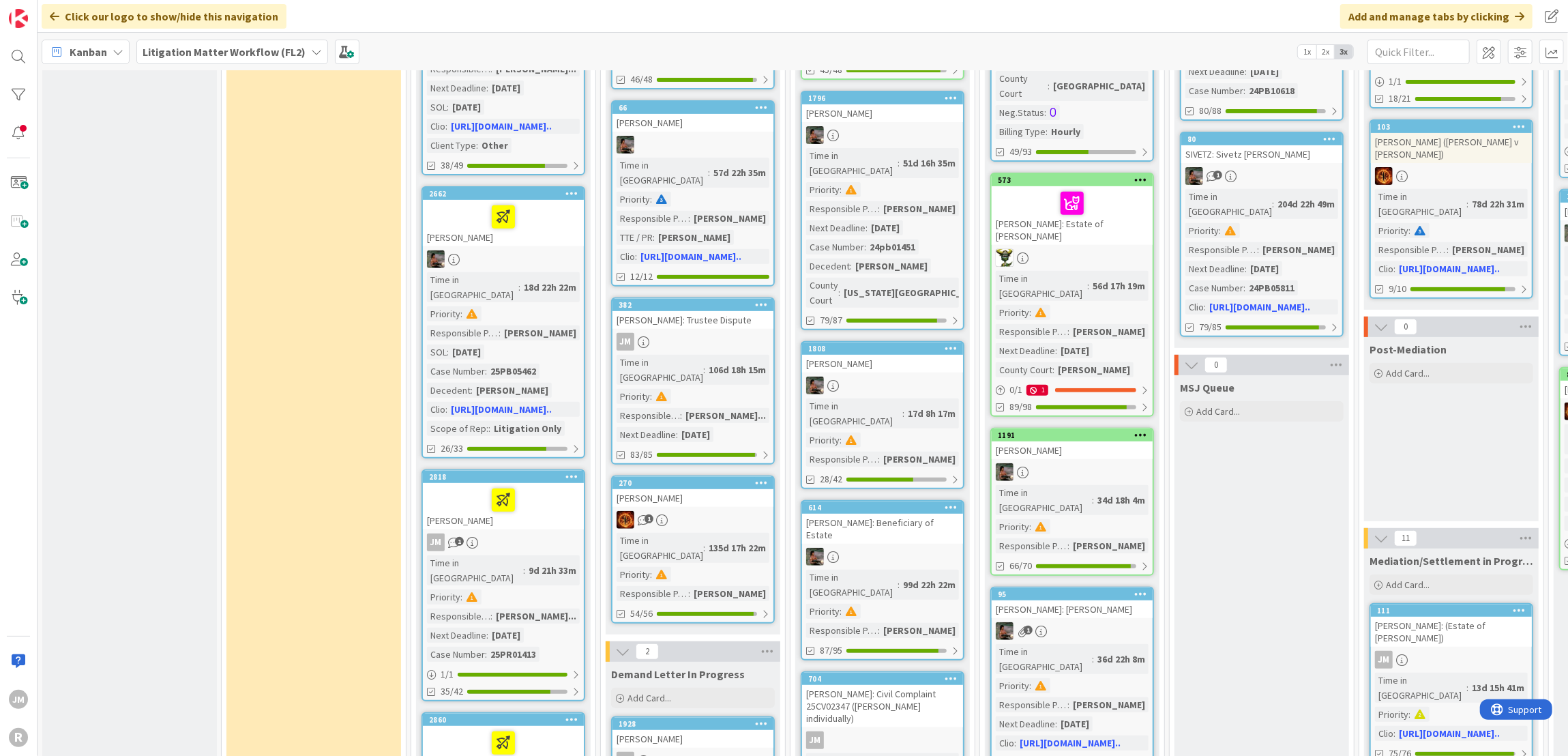
scroll to position [477, 0]
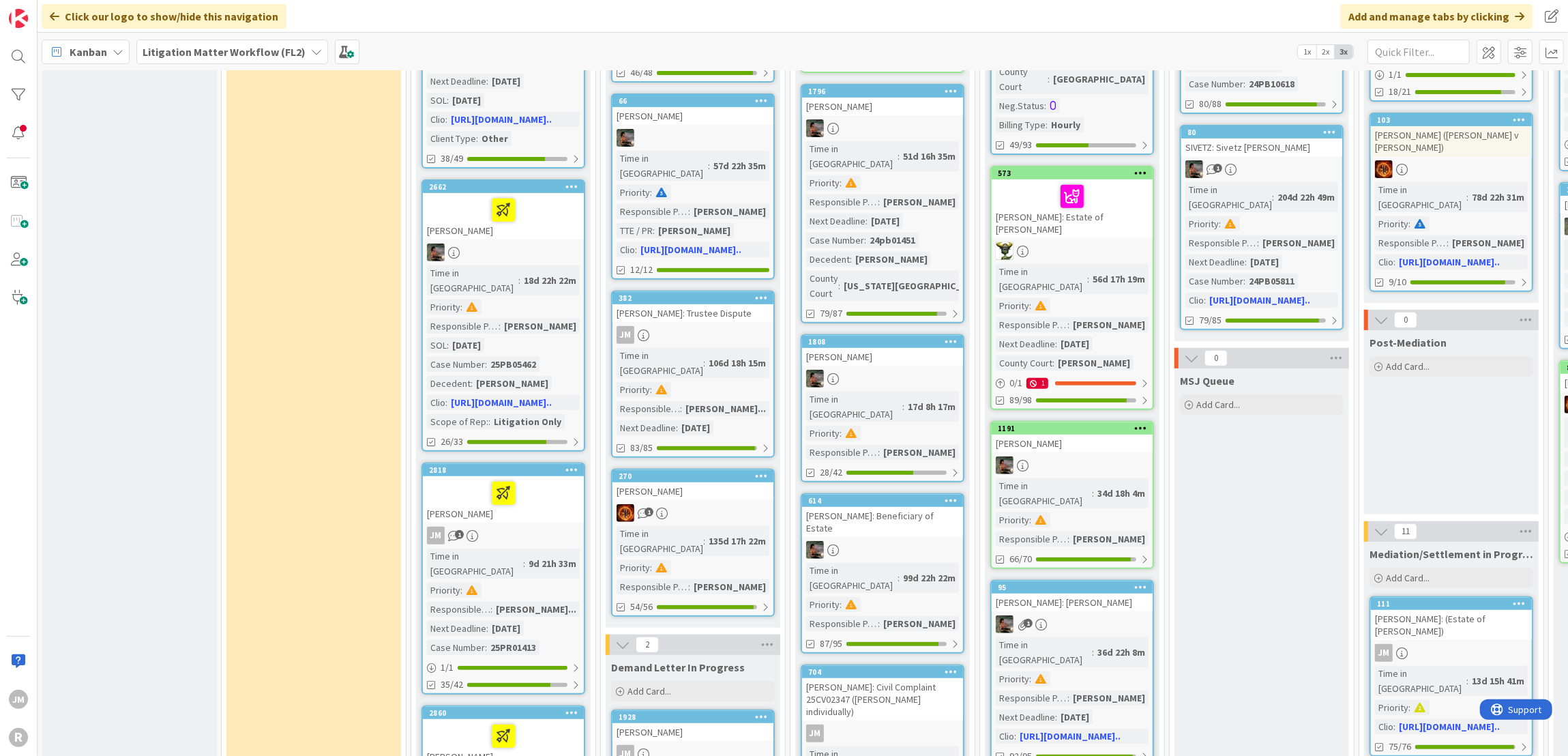
click at [560, 476] on div "SAUCEDO, Elaine" at bounding box center [503, 500] width 161 height 46
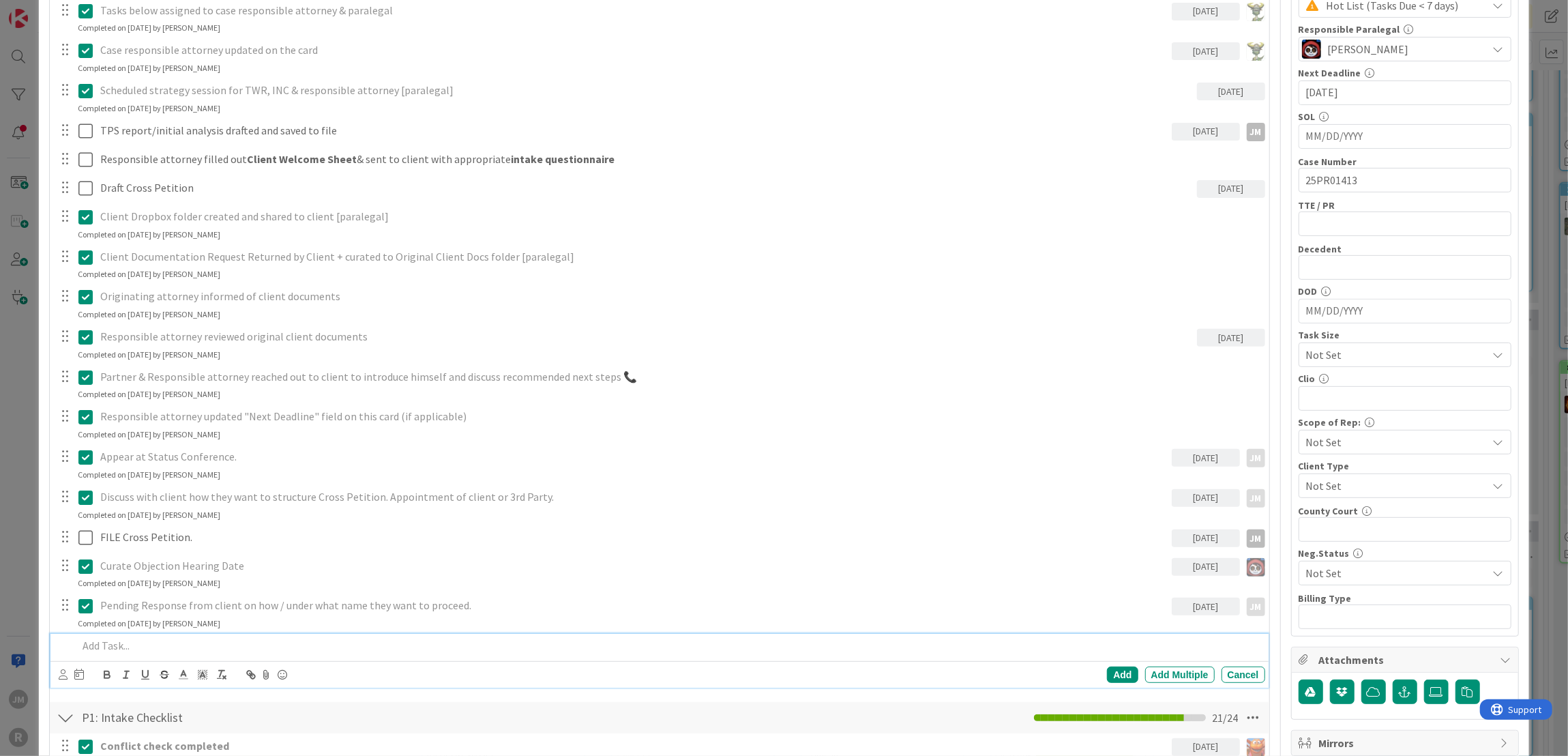
click at [142, 642] on p at bounding box center [669, 646] width 1181 height 15
click at [66, 672] on icon at bounding box center [63, 674] width 8 height 10
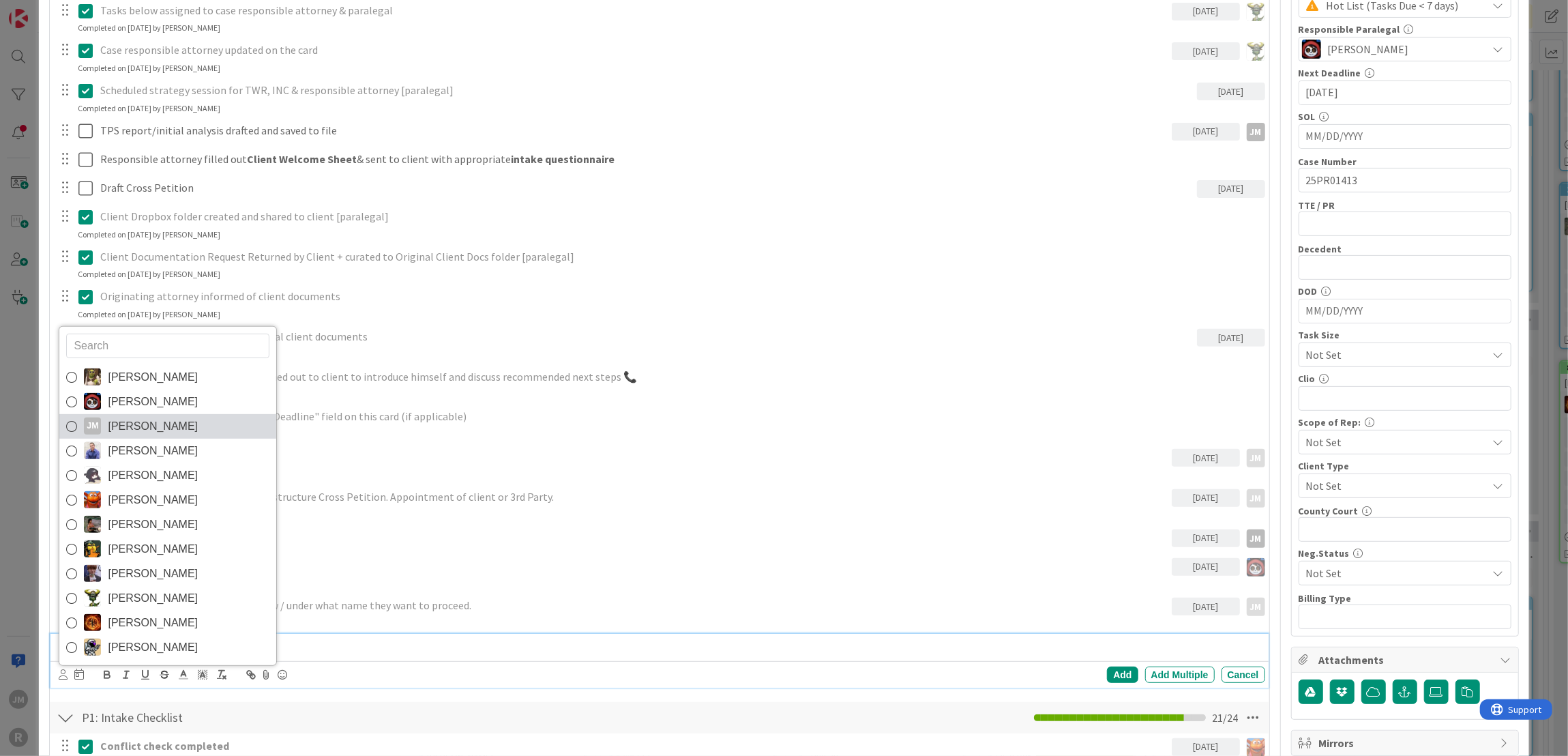
click at [130, 425] on span "Jeff Myers" at bounding box center [153, 426] width 90 height 20
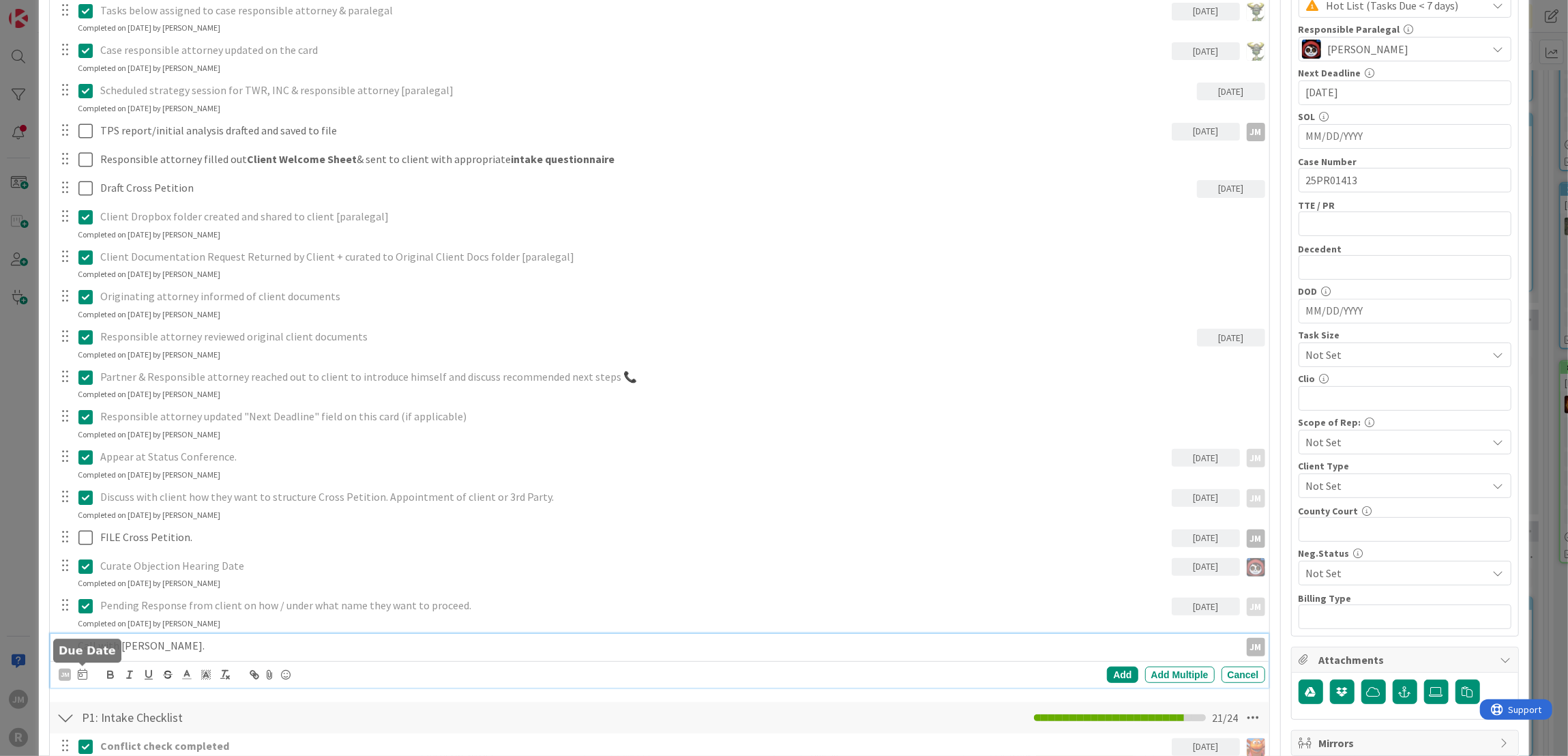
click at [84, 669] on icon at bounding box center [83, 674] width 9 height 11
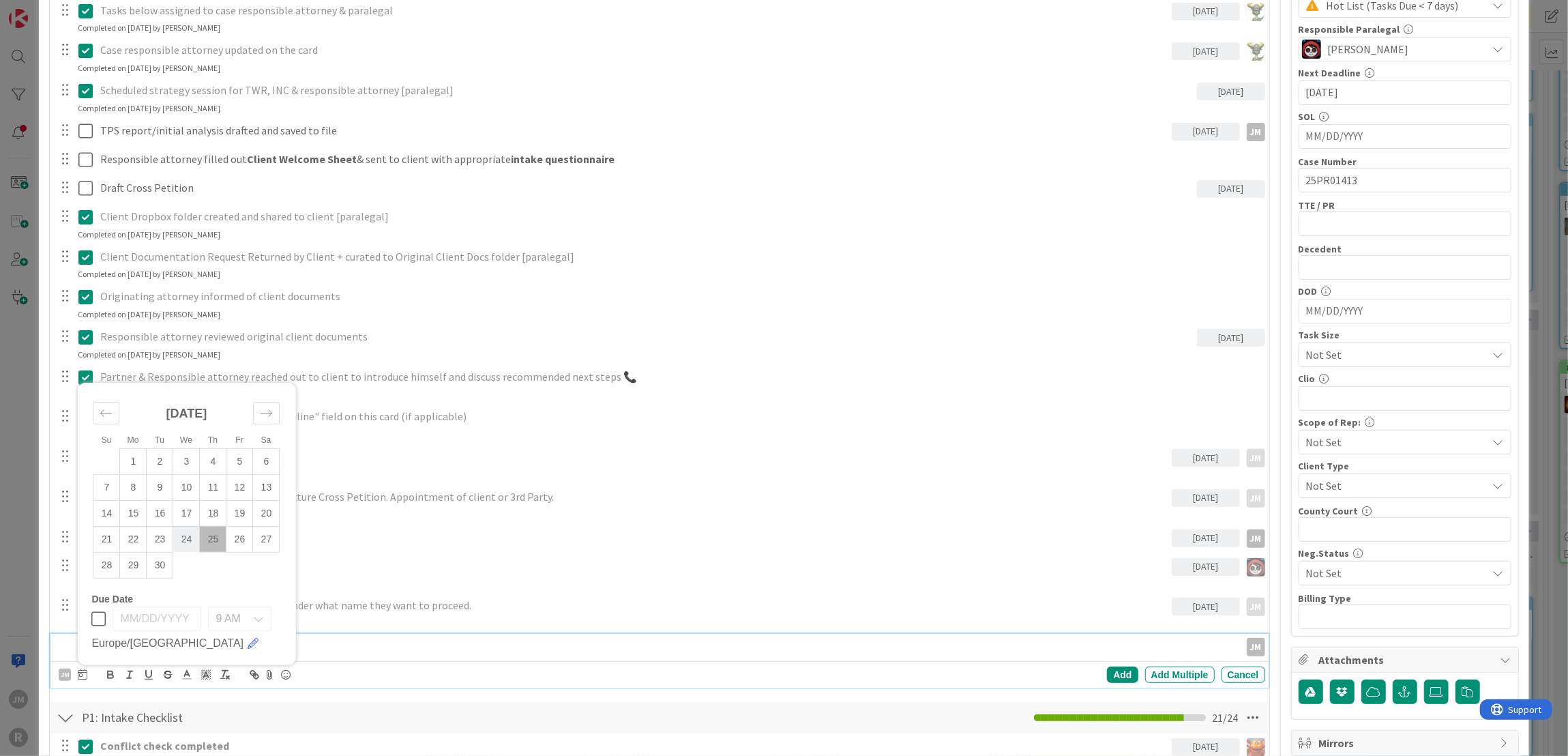
click at [189, 532] on td "24" at bounding box center [186, 539] width 26 height 26
type input "09/24/2025"
click at [1117, 673] on div "Add" at bounding box center [1123, 674] width 31 height 16
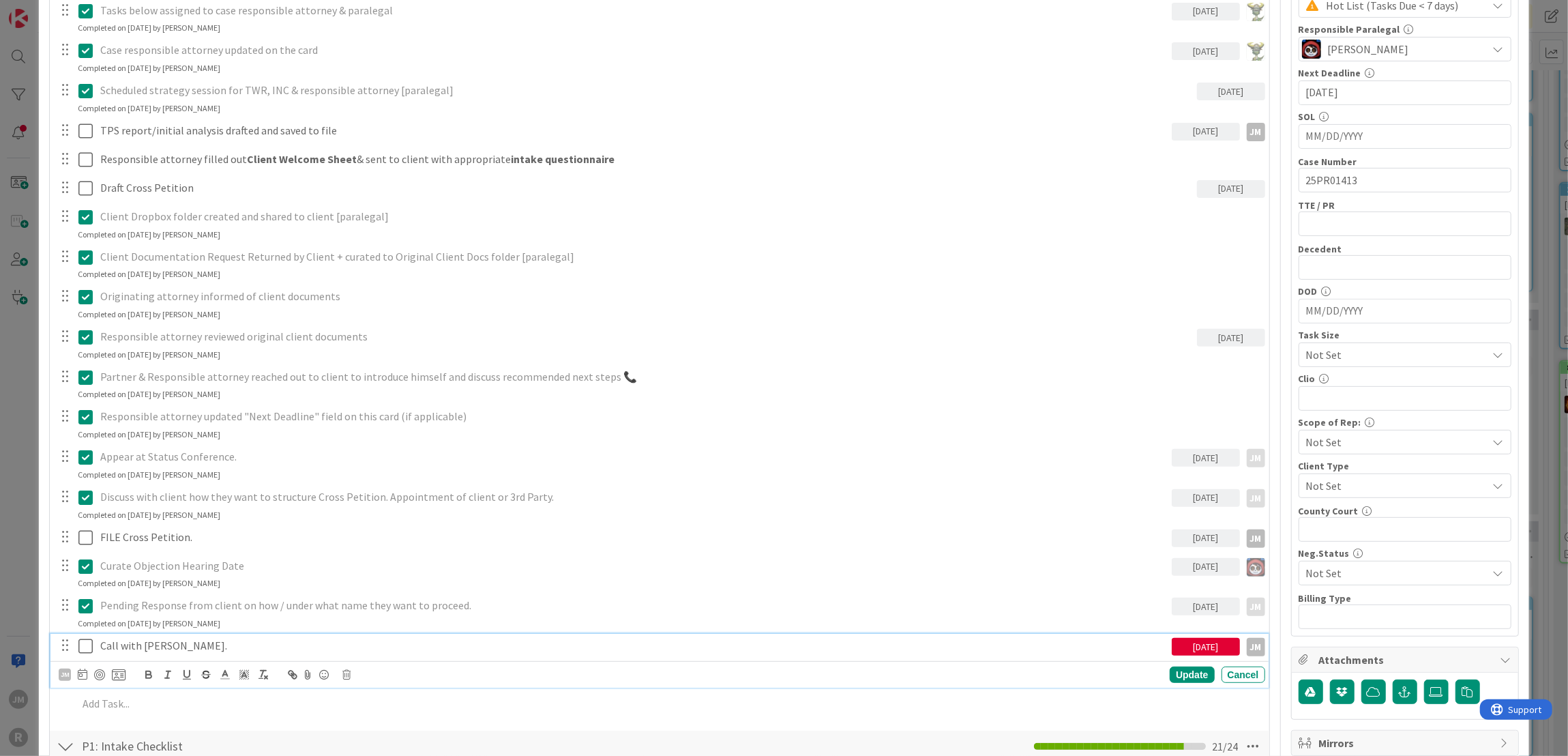
click at [215, 645] on p "Call with Elaine Saucedo." at bounding box center [633, 646] width 1066 height 15
click at [99, 670] on div at bounding box center [100, 675] width 11 height 11
click at [1190, 666] on div "Update" at bounding box center [1191, 674] width 44 height 16
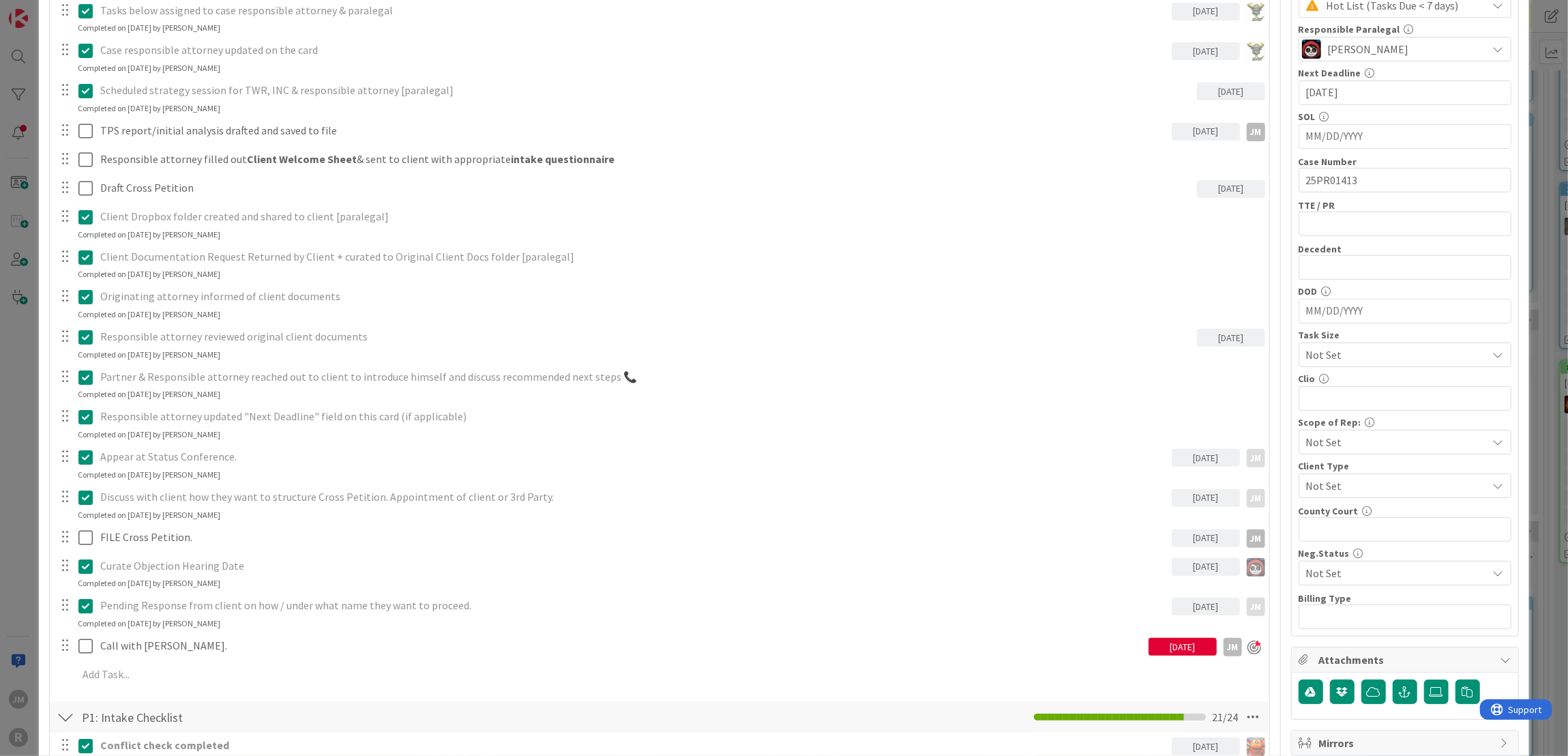
click at [8, 565] on div "ID 2818 Litigation Matter Workflow (FL2) Strategy In Progress Title 15 / 128 SA…" at bounding box center [784, 378] width 1568 height 756
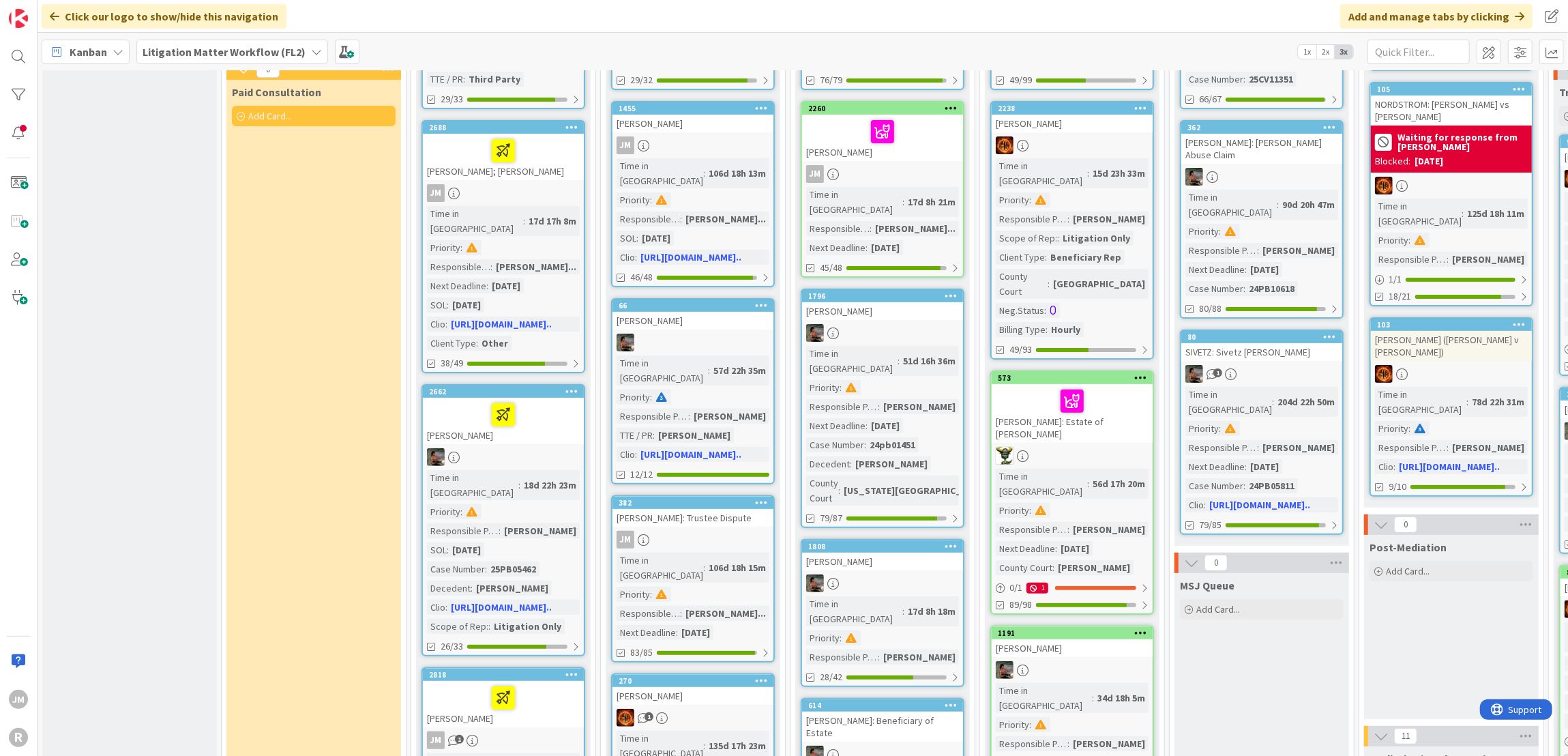
scroll to position [341, 0]
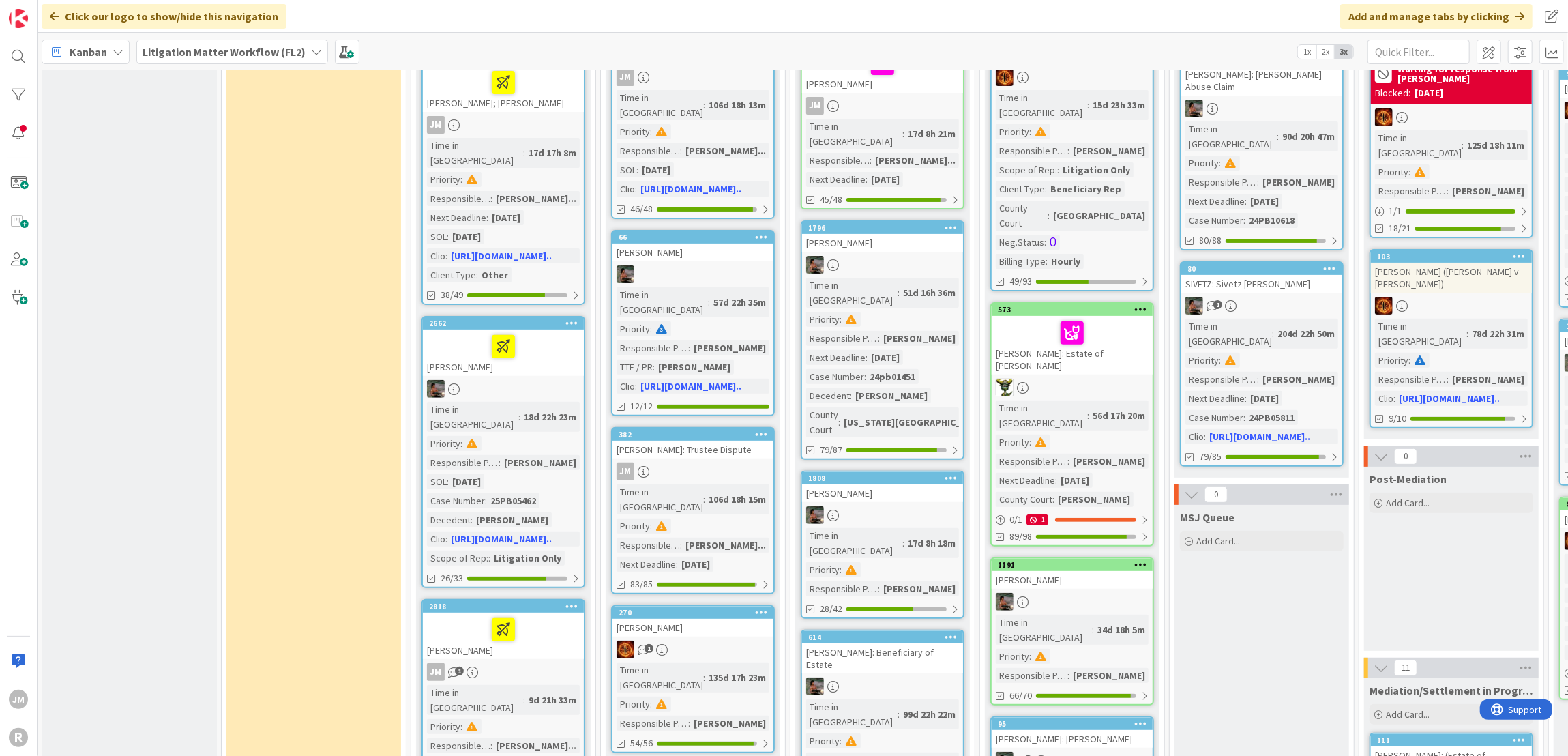
click at [688, 441] on div "HALSEY: Trustee Dispute" at bounding box center [693, 449] width 161 height 18
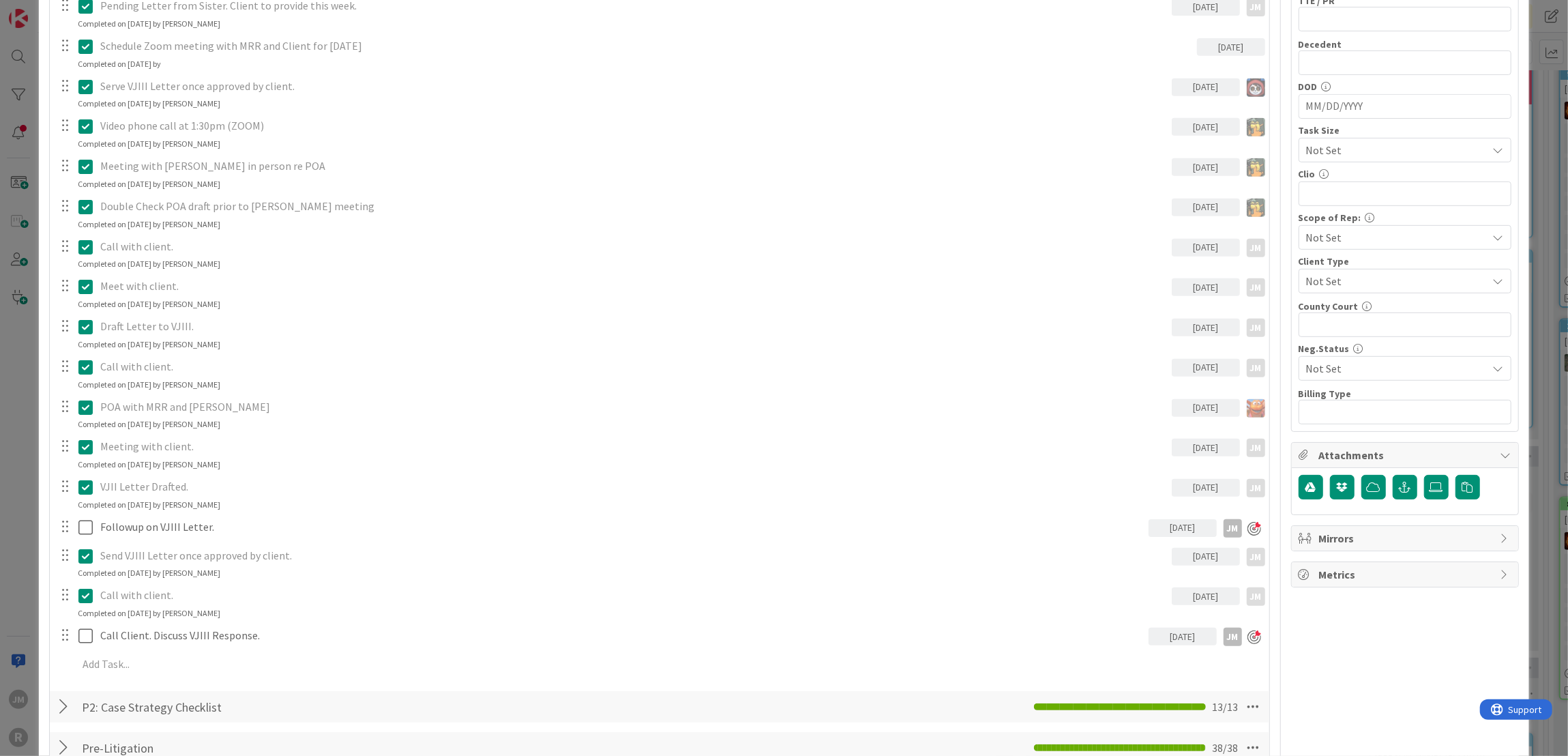
scroll to position [614, 0]
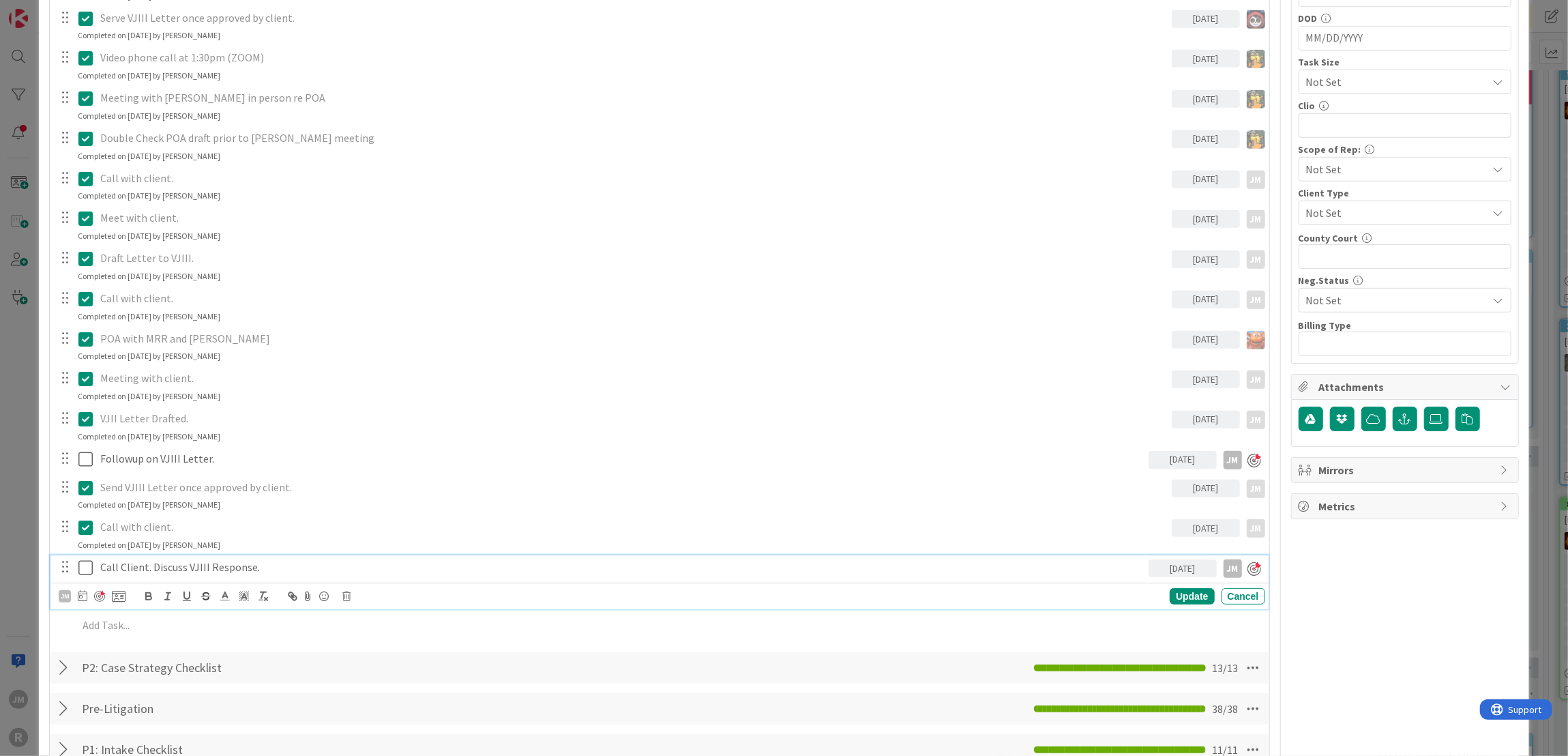
click at [260, 565] on p "Call Client. Discuss VJIII Response." at bounding box center [621, 567] width 1043 height 15
click at [98, 567] on div "Call Client. Discuss VJIII Response." at bounding box center [621, 567] width 1054 height 24
click at [194, 566] on p "Followup Call Client. Discuss VJIII Response." at bounding box center [621, 567] width 1043 height 15
click at [1183, 598] on div "Update" at bounding box center [1191, 595] width 44 height 16
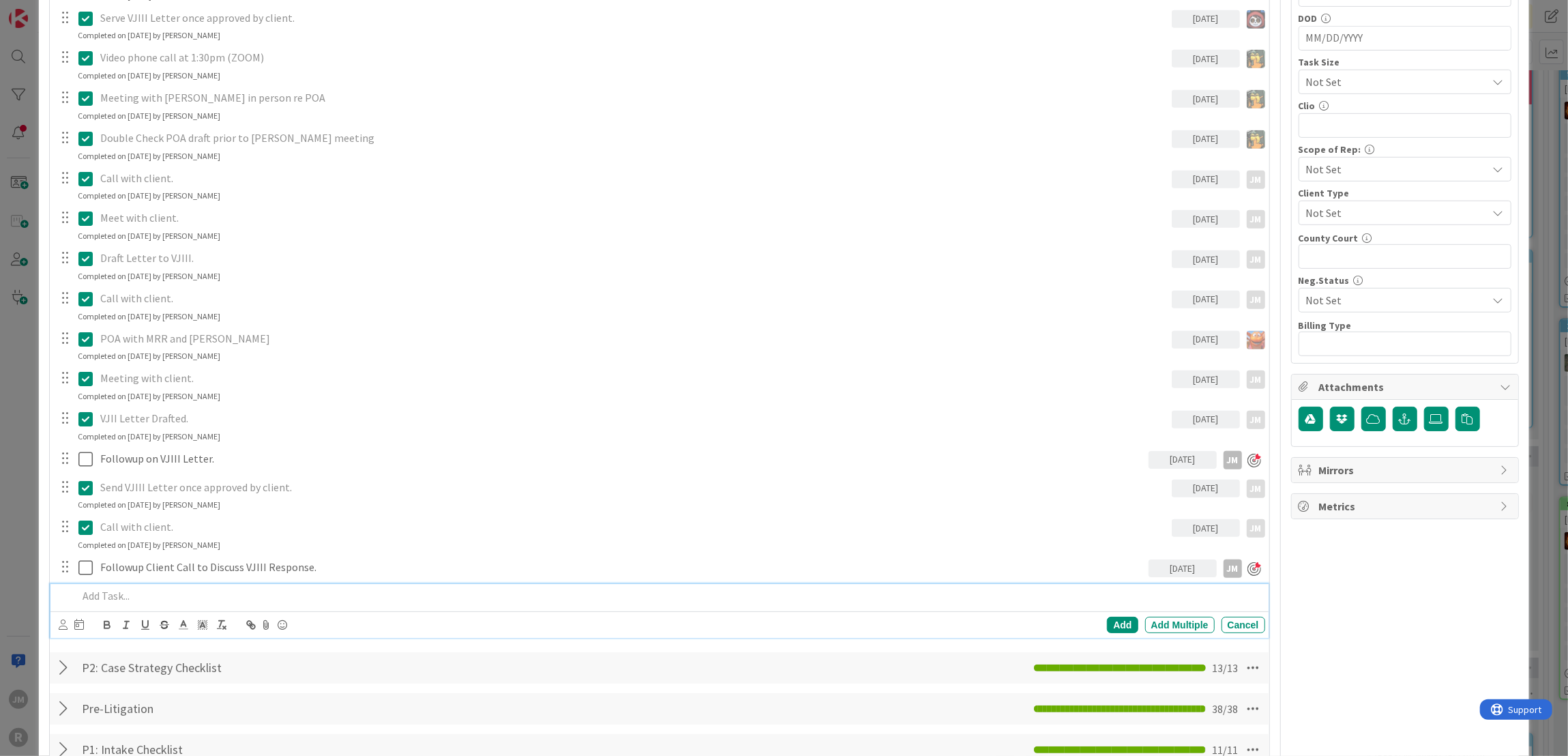
click at [167, 588] on p at bounding box center [669, 595] width 1181 height 15
click at [59, 620] on icon at bounding box center [63, 624] width 8 height 10
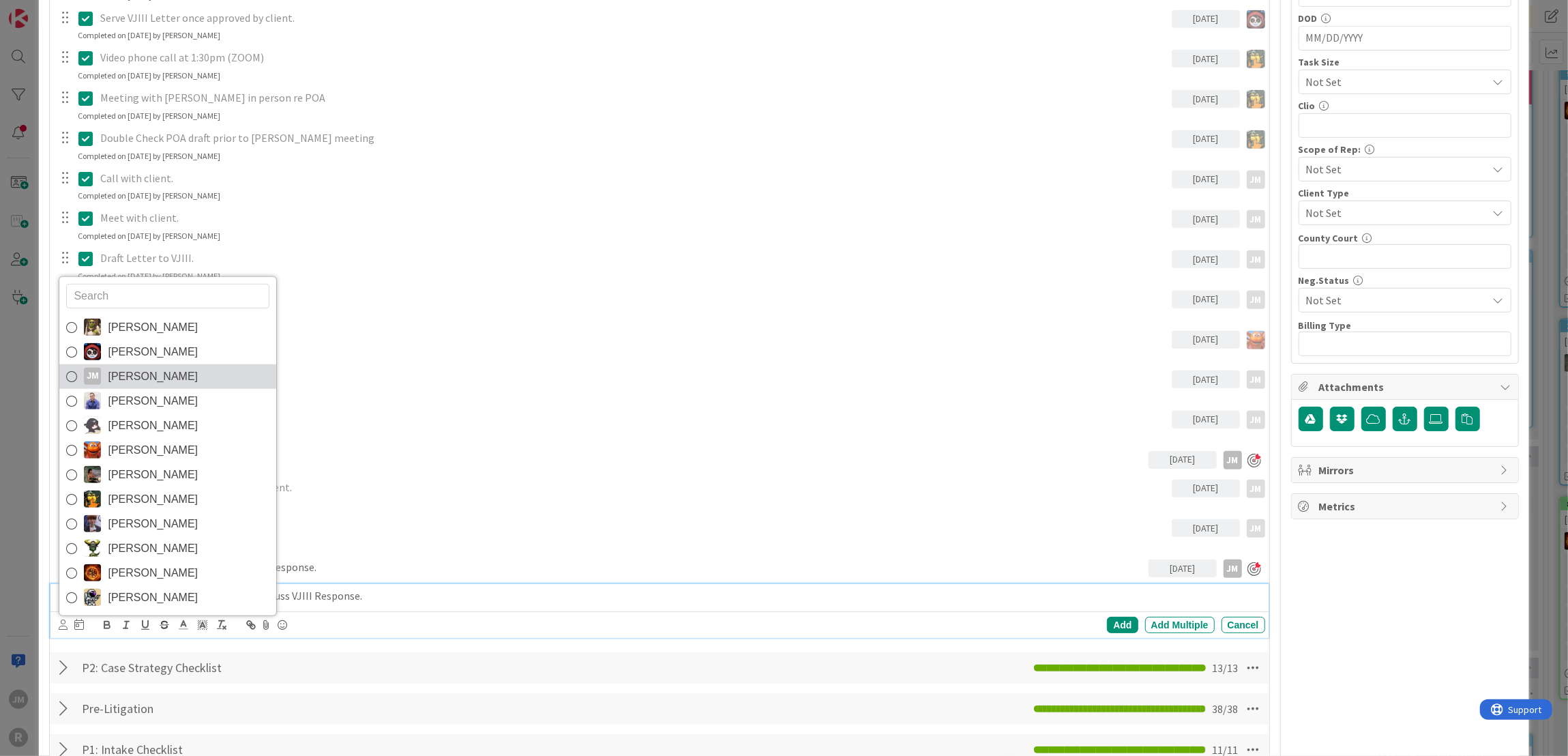
click at [120, 371] on span "Jeff Myers" at bounding box center [153, 376] width 90 height 20
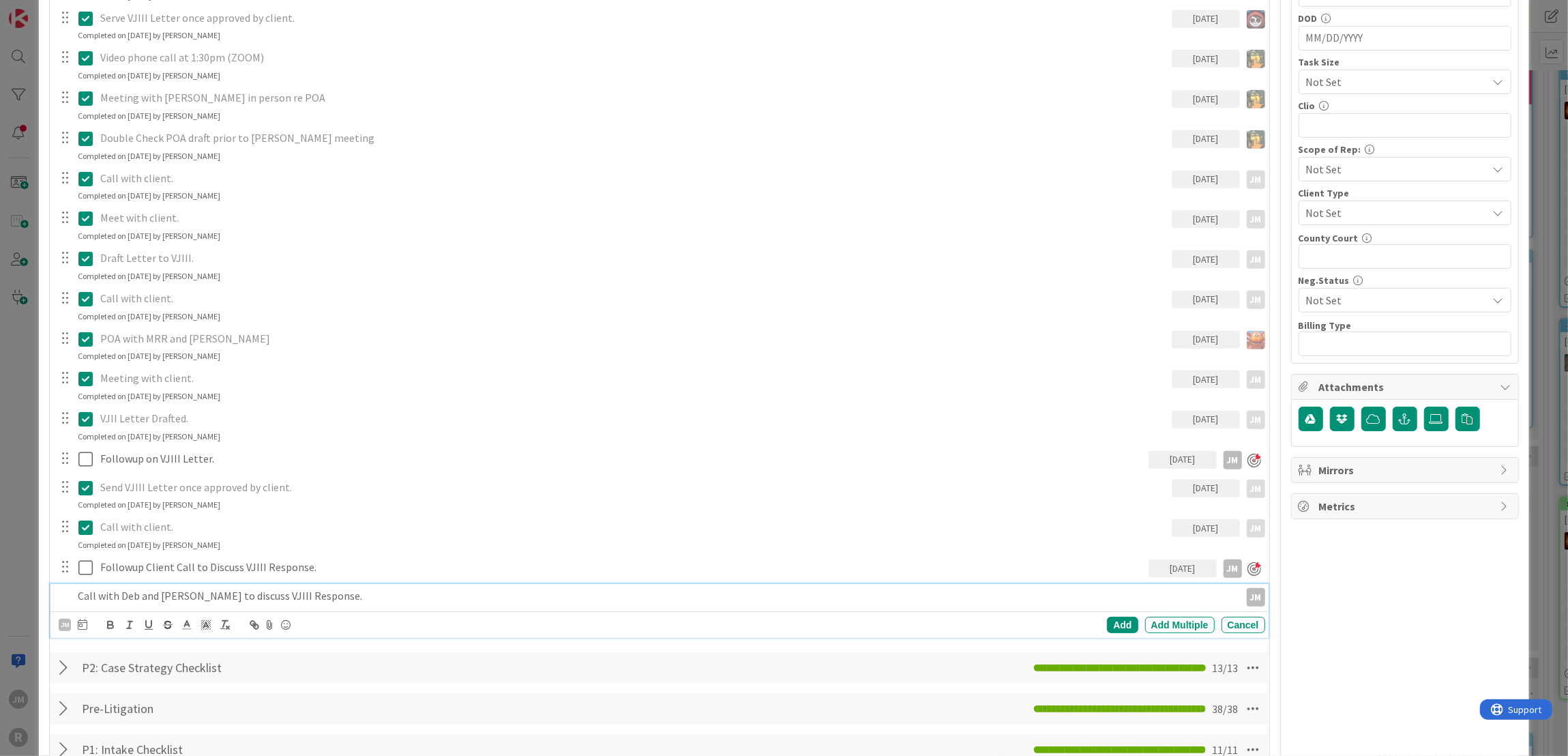
click at [83, 617] on div at bounding box center [83, 625] width 9 height 16
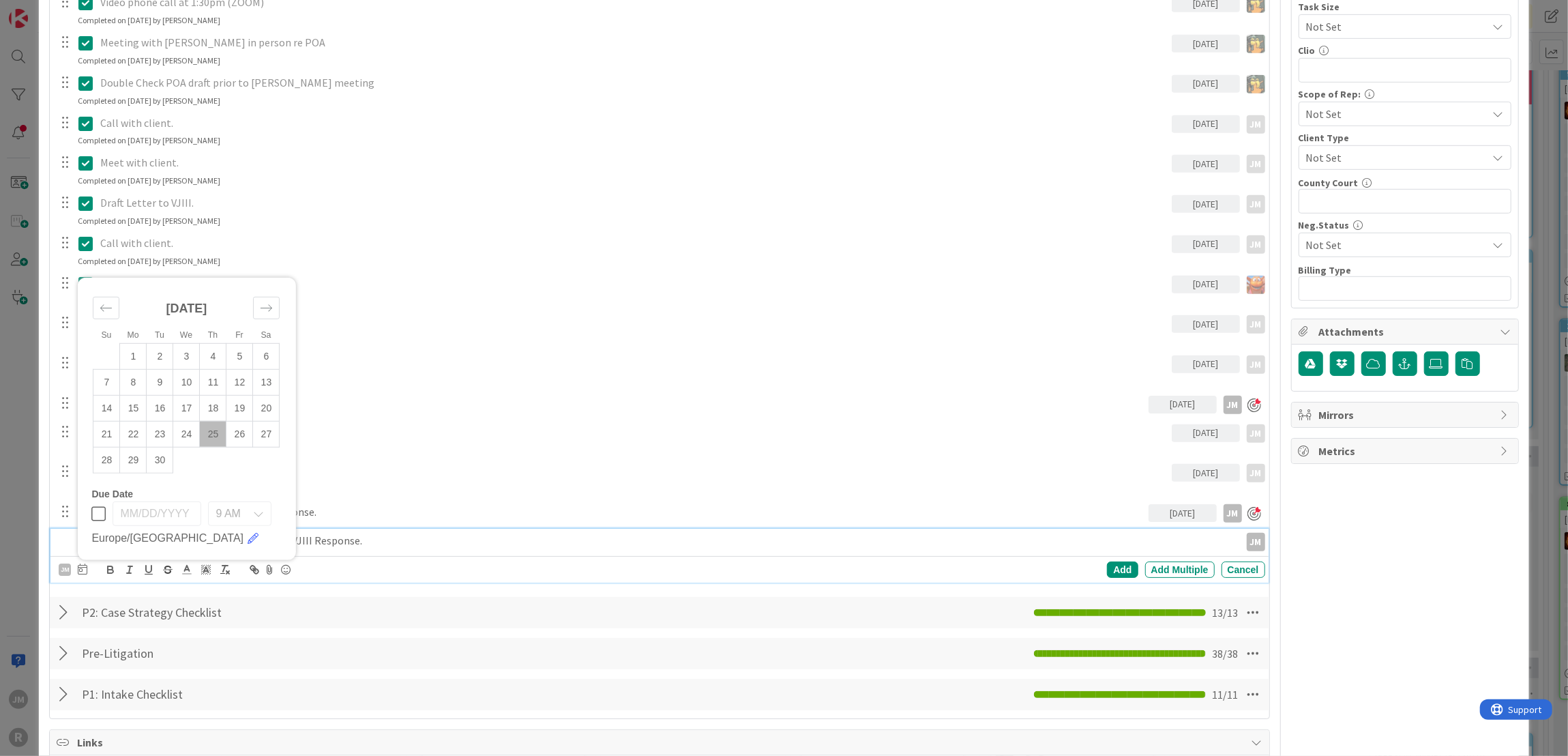
scroll to position [682, 0]
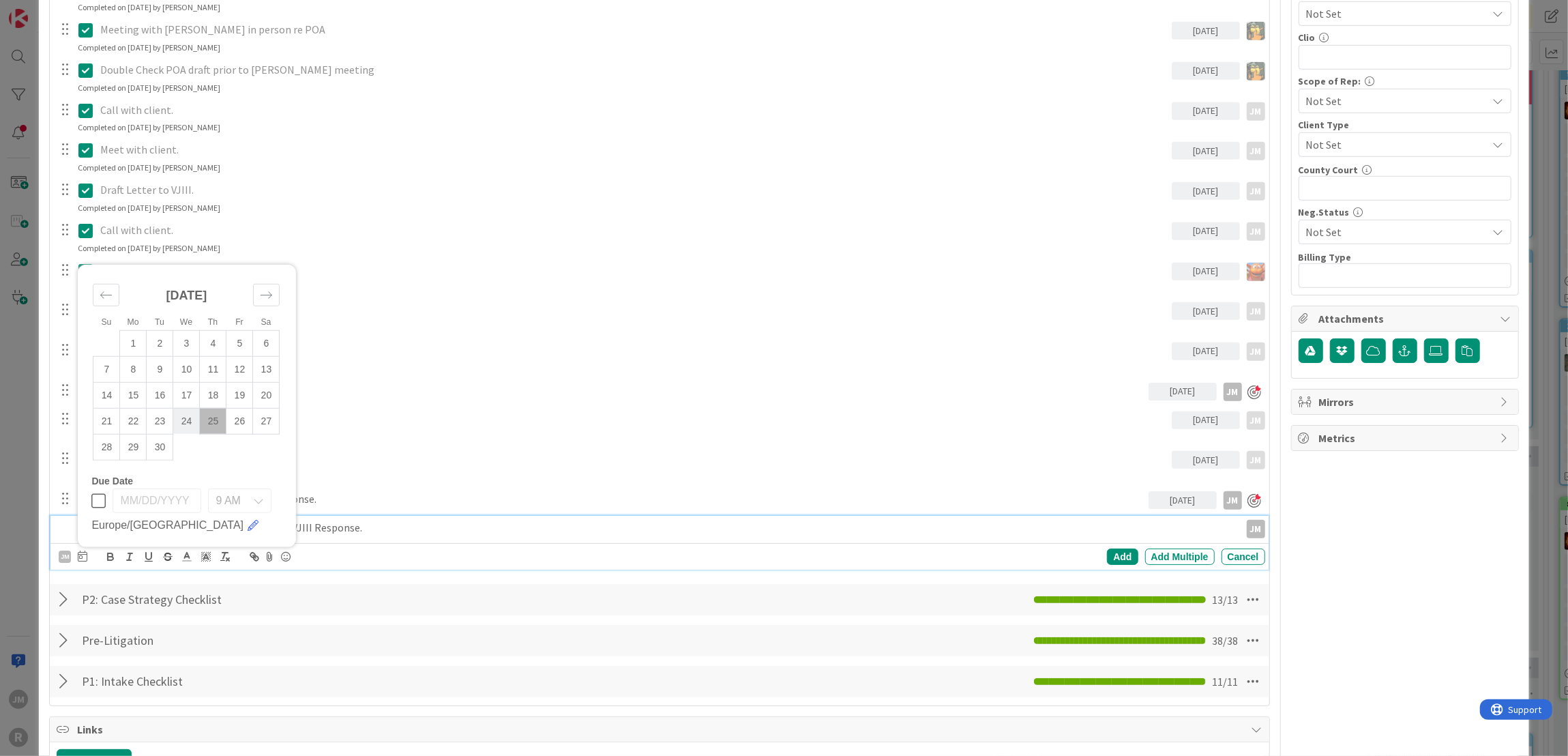
click at [188, 416] on td "24" at bounding box center [186, 421] width 26 height 26
type input "09/24/2025"
click at [1112, 558] on div "Add" at bounding box center [1123, 556] width 31 height 16
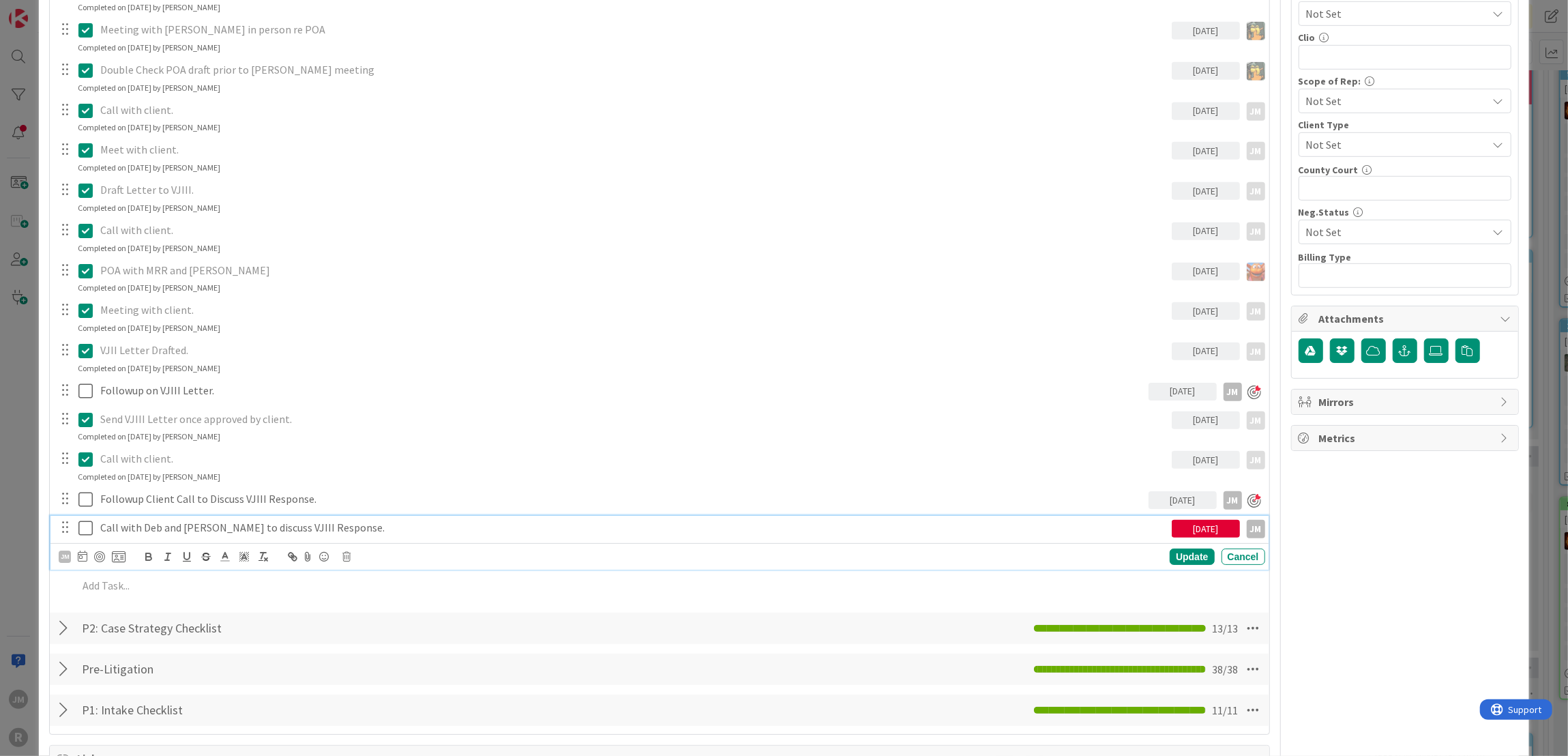
click at [181, 522] on p "Call with Deb and Randy to discuss VJIII Response." at bounding box center [633, 527] width 1066 height 15
click at [102, 554] on div at bounding box center [100, 557] width 11 height 11
click at [25, 500] on div "ID 382 Litigation Matter Workflow (FL2) Pre-litigation Negotiation Title 23 / 1…" at bounding box center [784, 378] width 1568 height 756
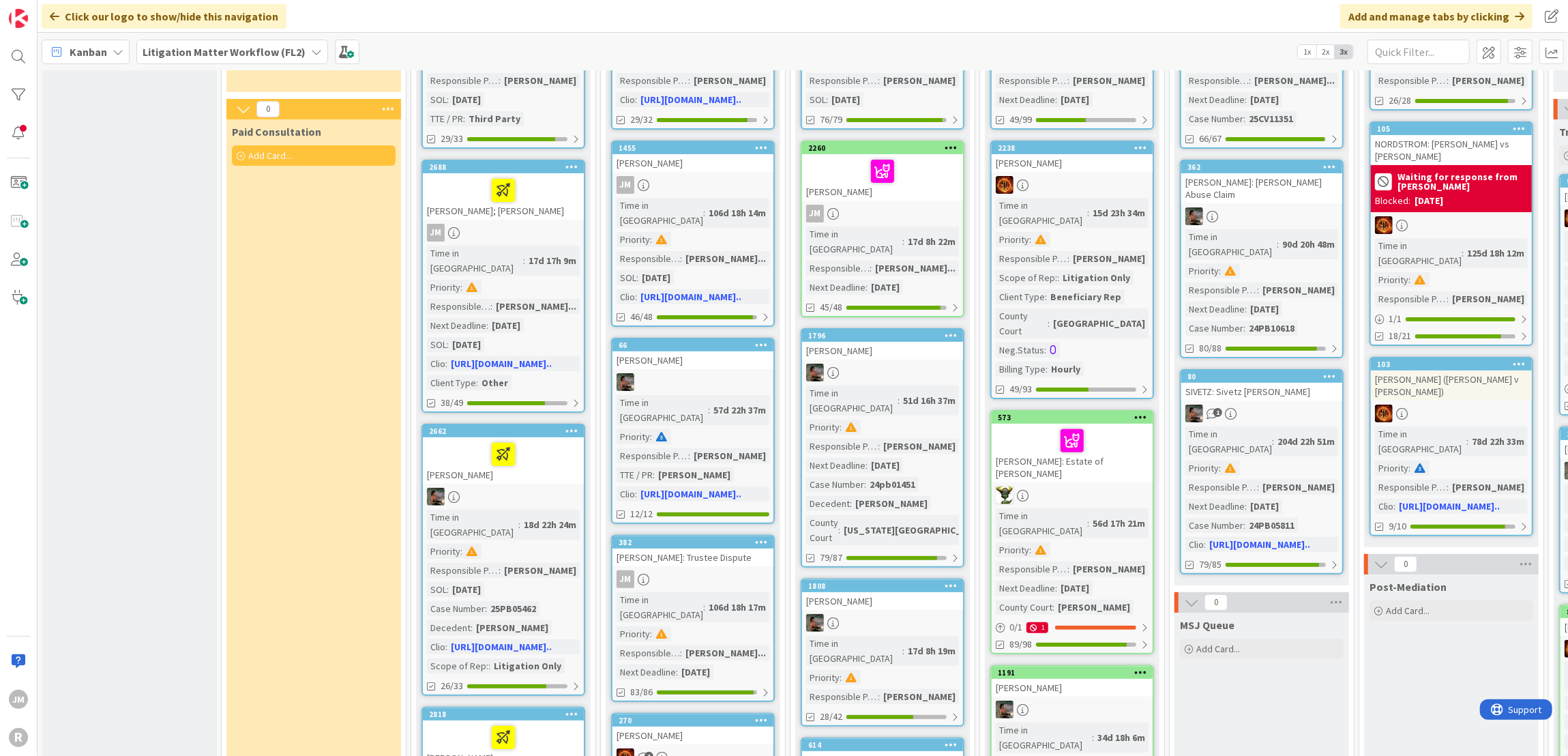
scroll to position [205, 0]
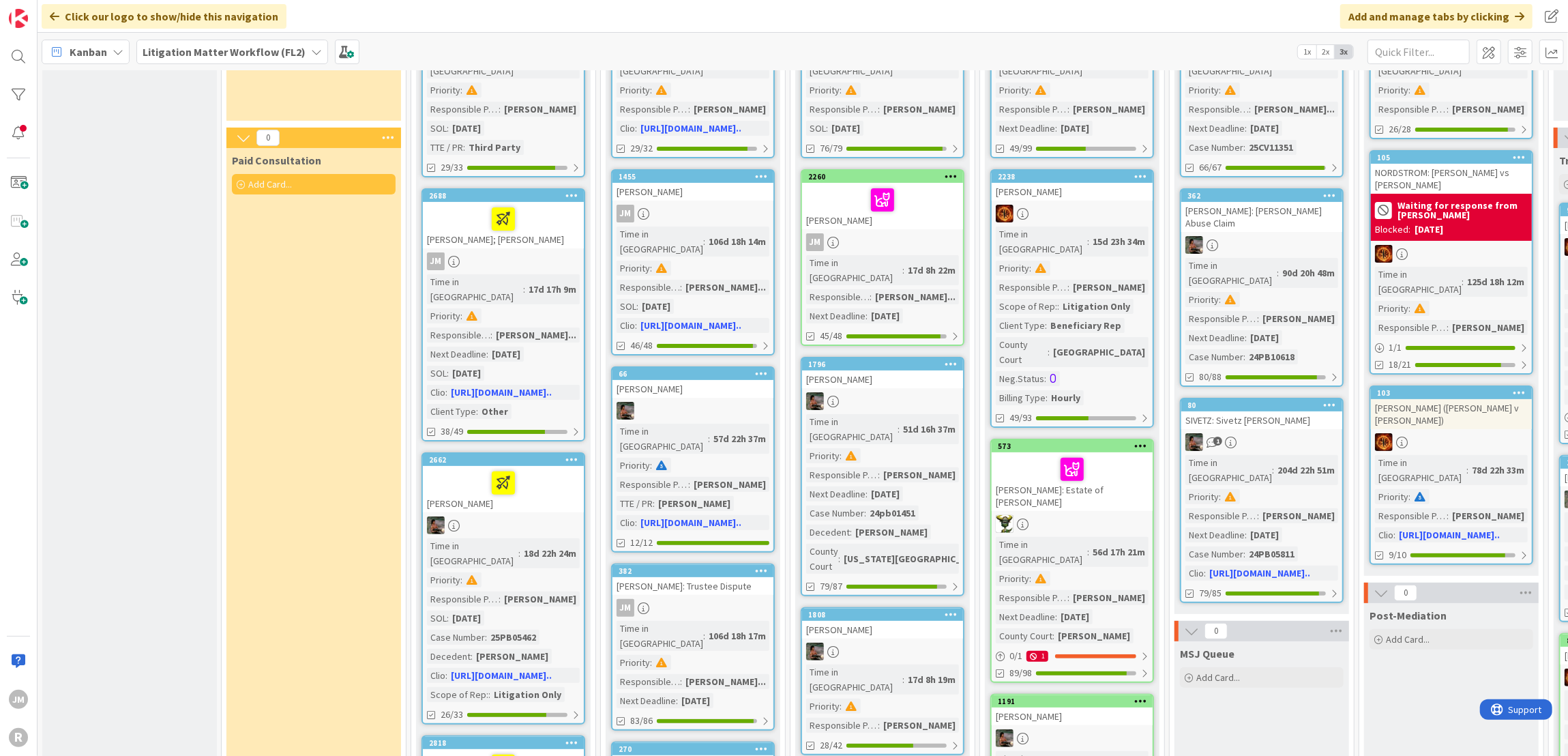
click at [560, 253] on div "JM" at bounding box center [503, 261] width 161 height 18
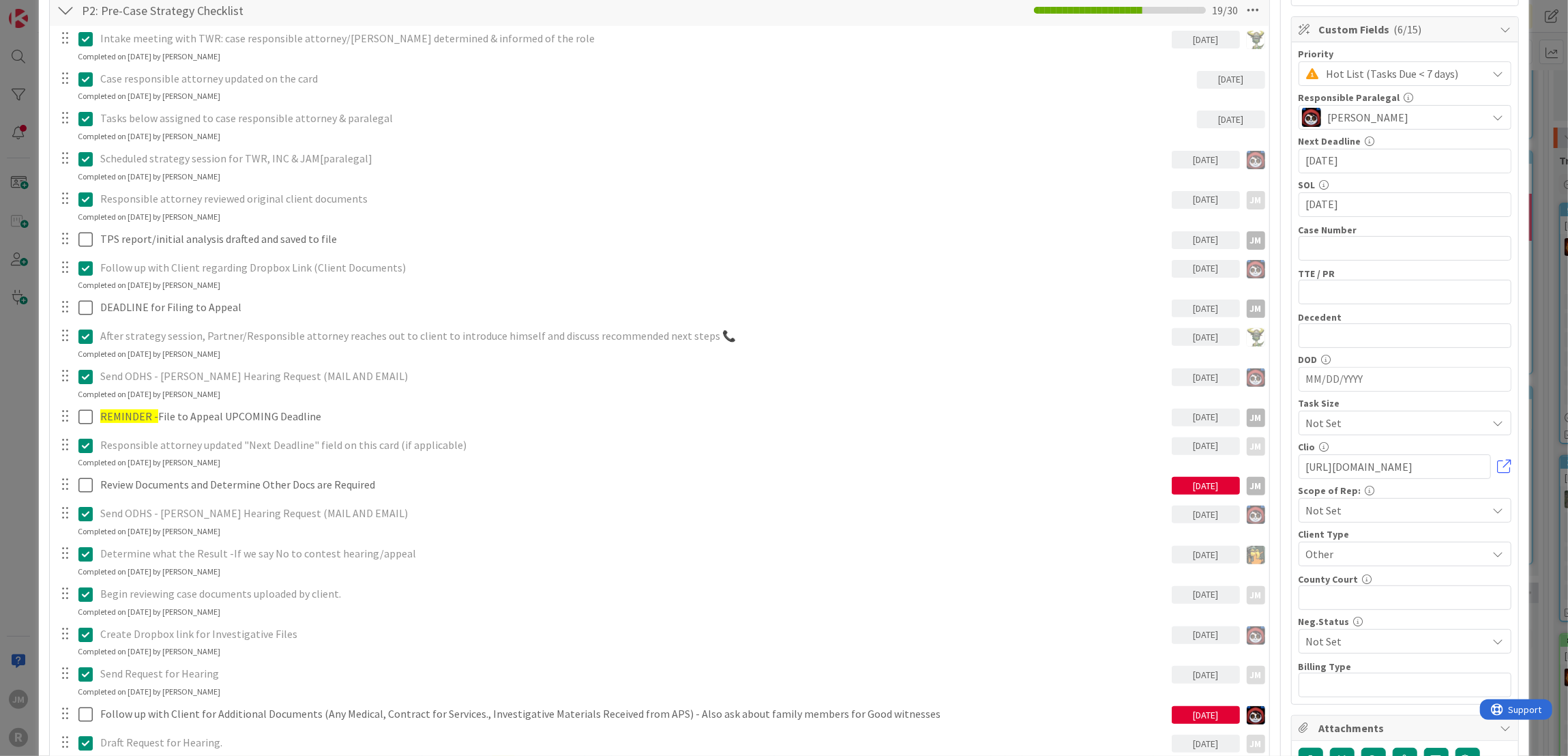
scroll to position [682, 0]
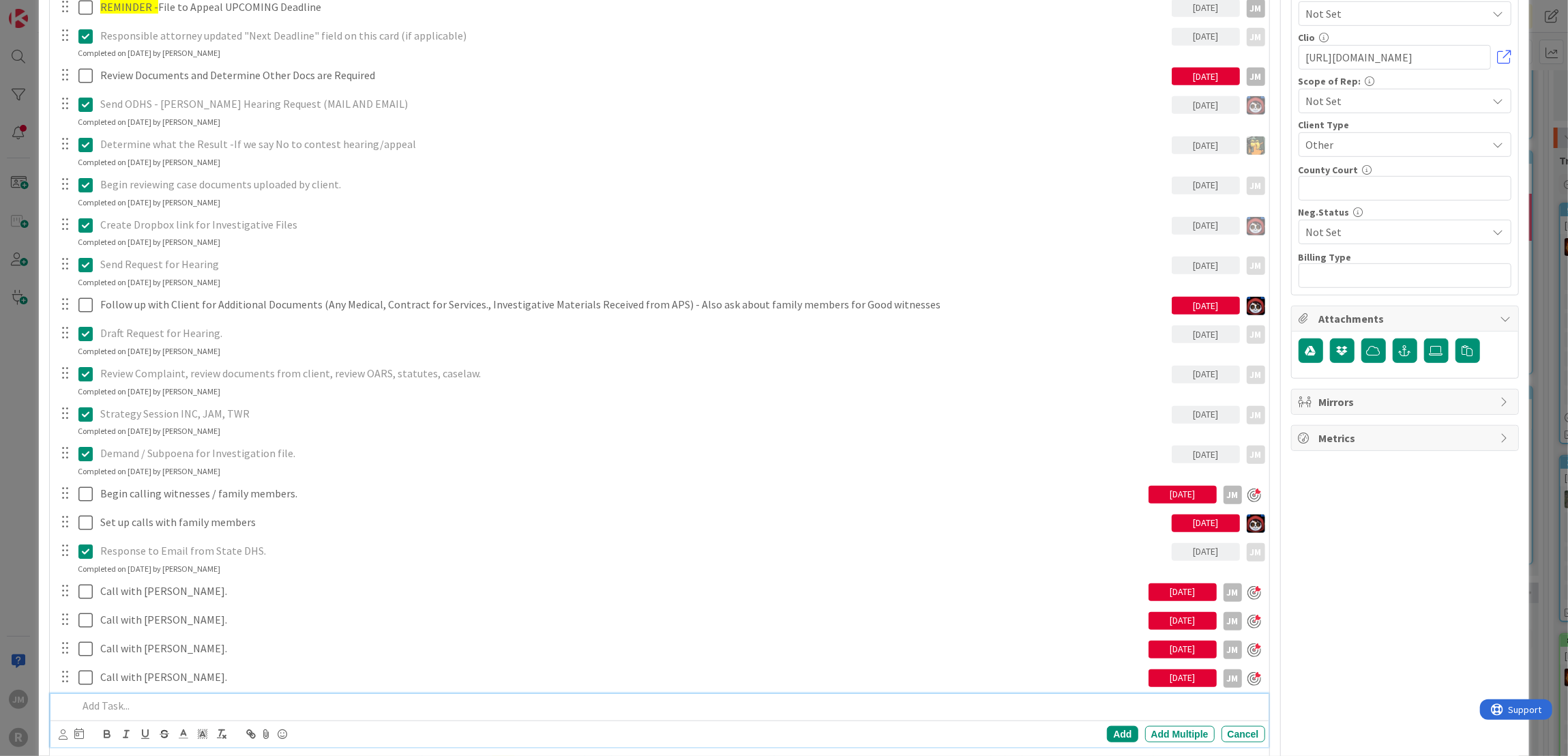
click at [161, 698] on p at bounding box center [669, 706] width 1181 height 15
click at [290, 701] on p "Call with" at bounding box center [669, 706] width 1181 height 15
click at [63, 730] on icon at bounding box center [63, 734] width 8 height 10
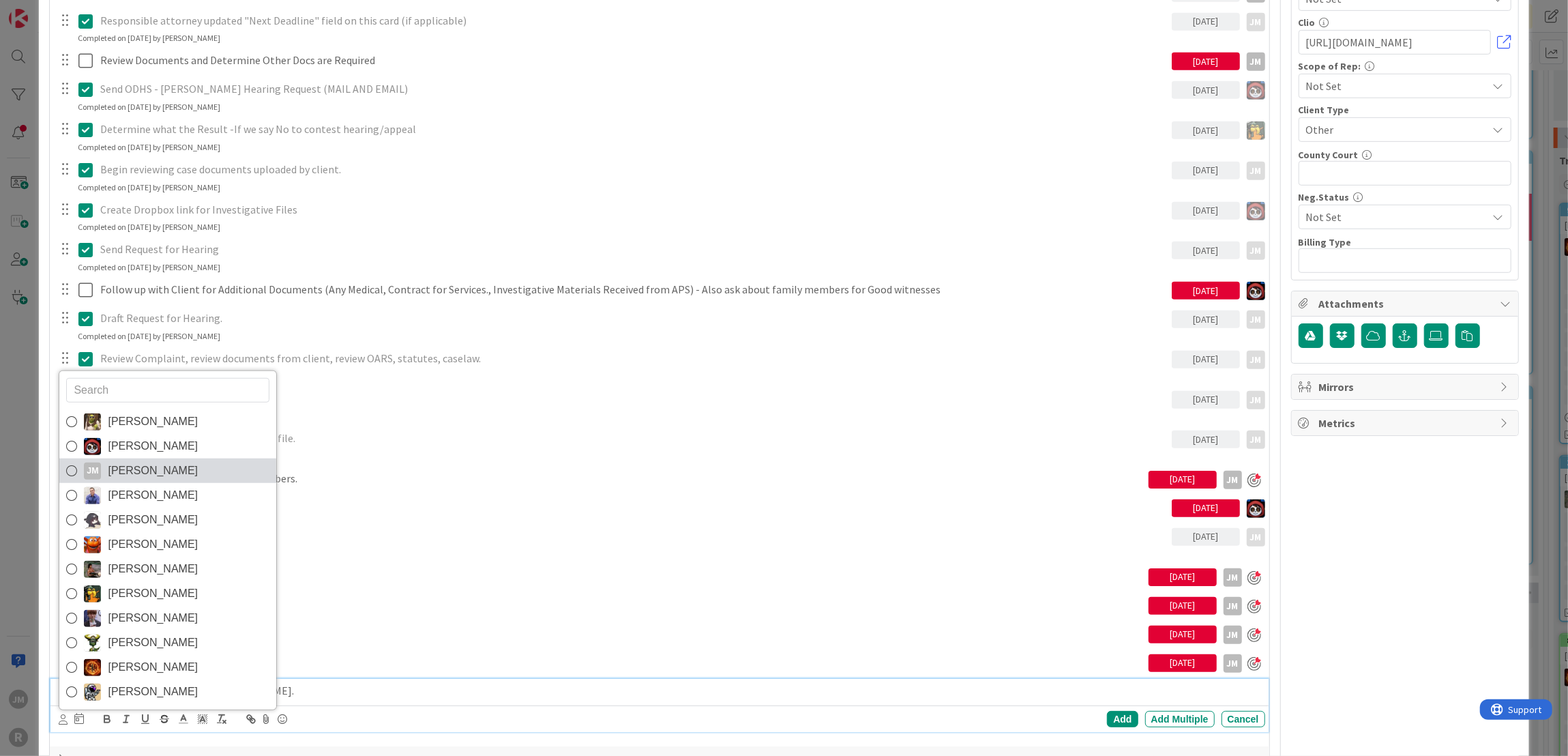
click at [76, 467] on link "JM Jeff Myers" at bounding box center [168, 471] width 217 height 25
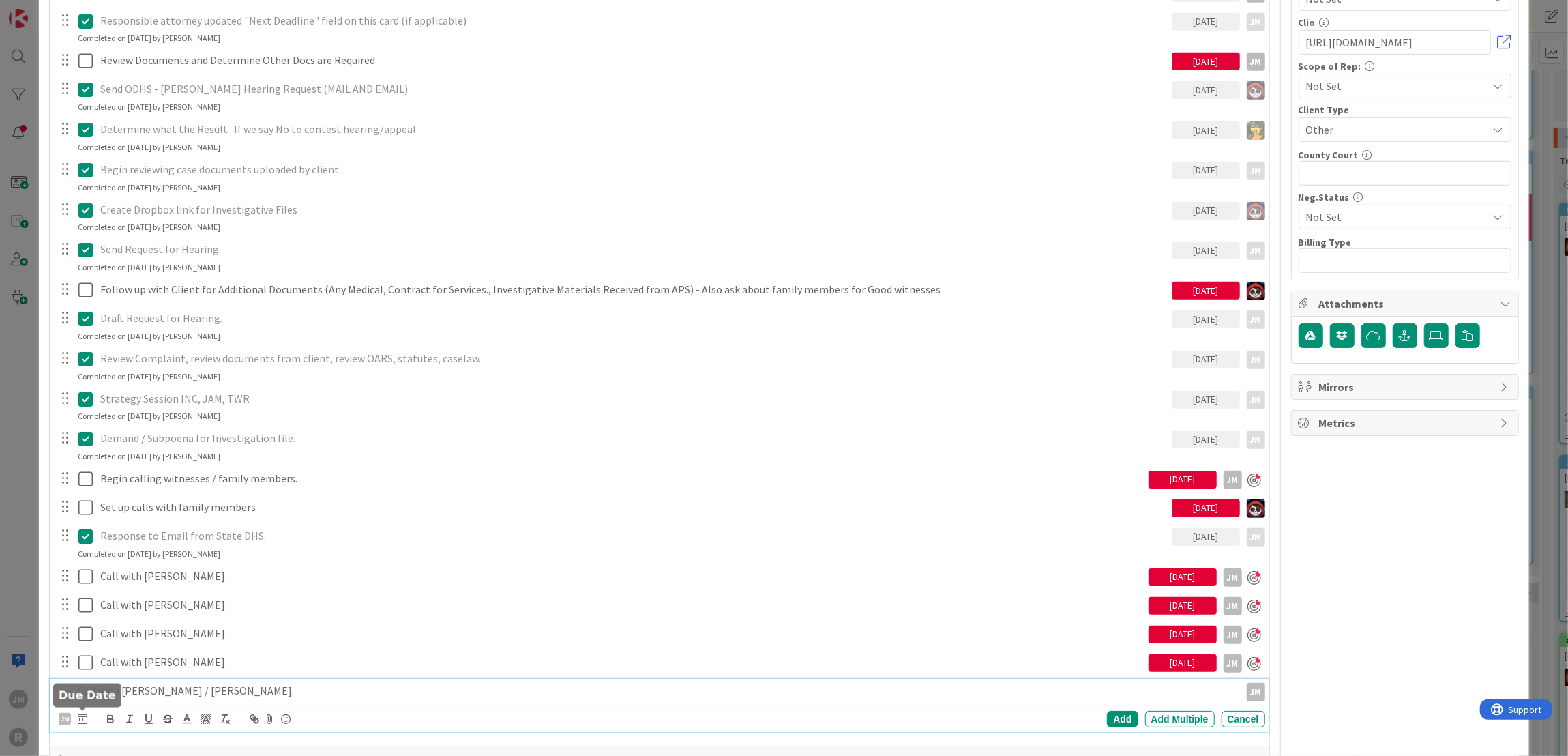
click at [78, 714] on icon at bounding box center [83, 718] width 9 height 11
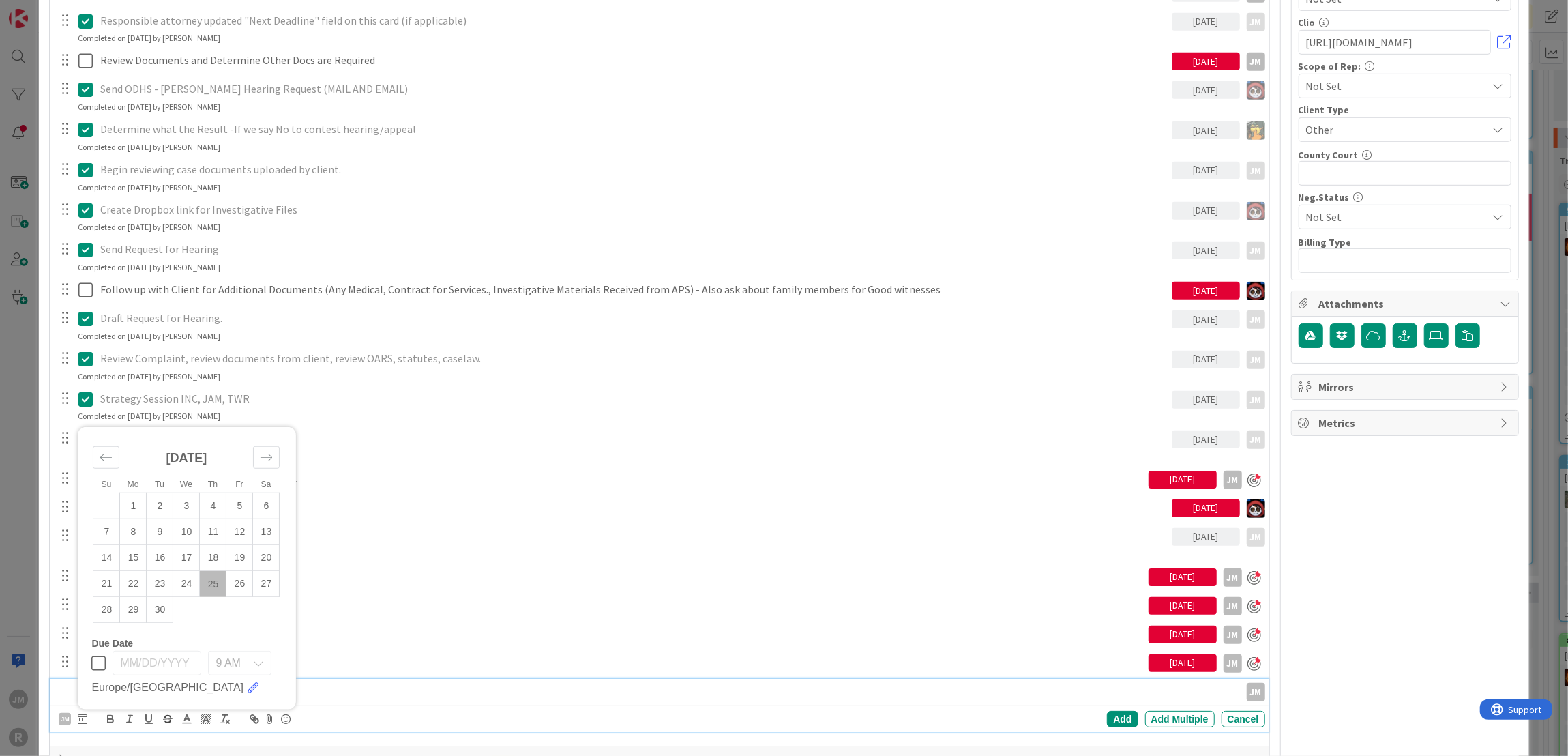
click at [213, 574] on td "25" at bounding box center [213, 584] width 26 height 26
type input "09/25/2025"
click at [1131, 724] on div "Add Add Multiple Cancel" at bounding box center [990, 718] width 549 height 16
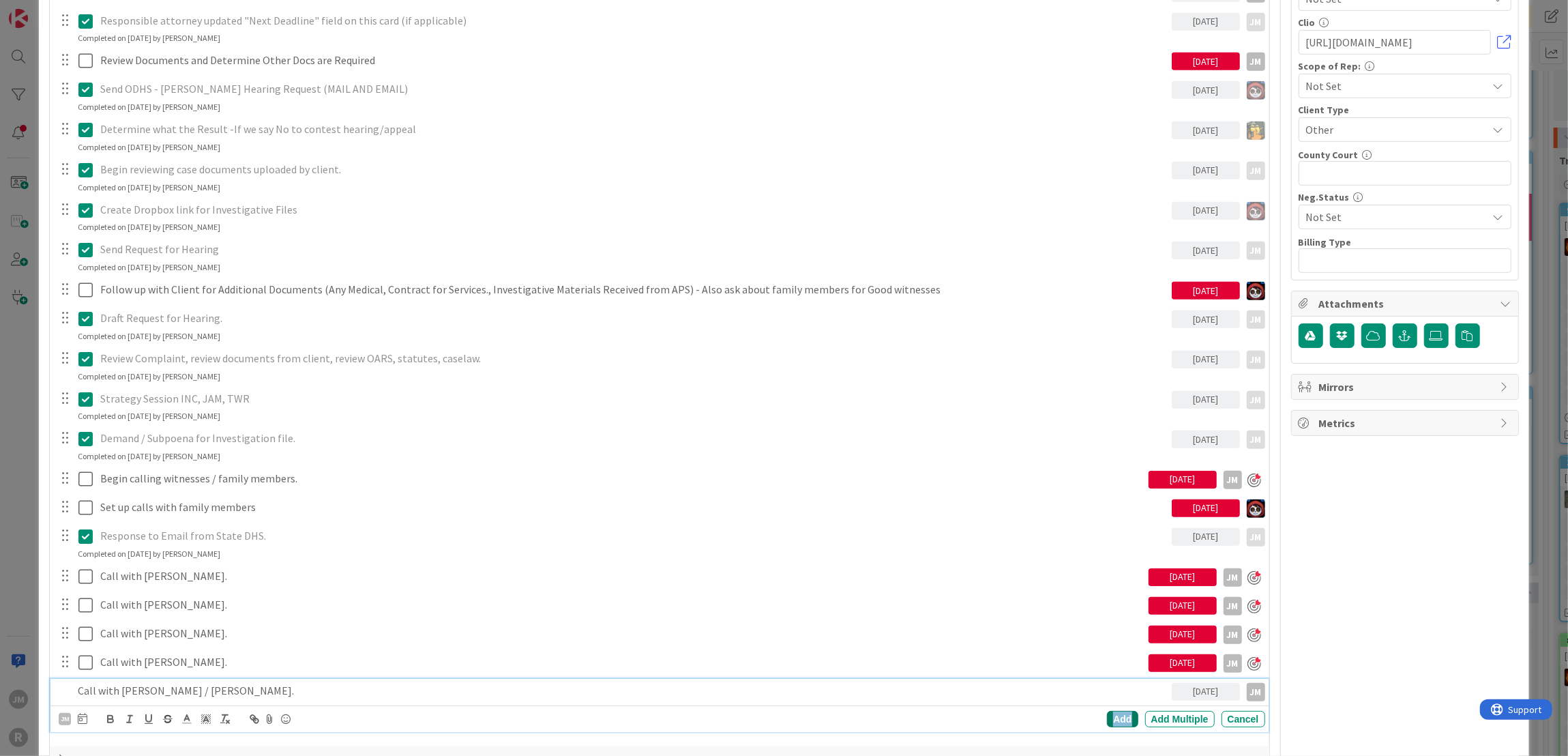
click at [1110, 716] on div "Add" at bounding box center [1123, 718] width 31 height 16
click at [171, 683] on p "Call with Jeff Dewitt / Sherry Yang." at bounding box center [633, 690] width 1066 height 15
click at [103, 719] on div at bounding box center [100, 719] width 11 height 11
click at [16, 563] on div "ID 2688 Litigation Matter Workflow (FL2) Strategy In Progress Title 14 / 128 AG…" at bounding box center [784, 378] width 1568 height 756
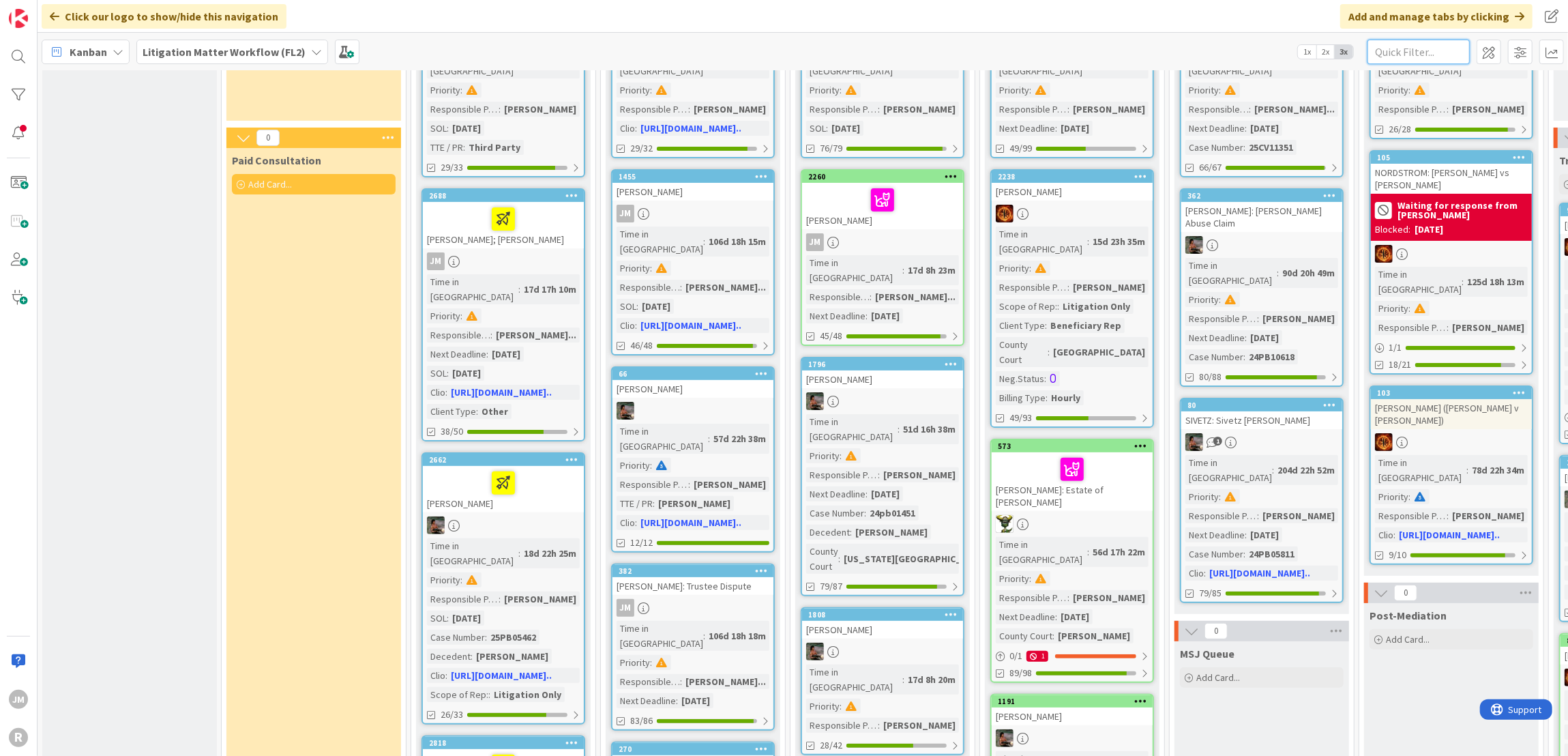
click at [1400, 49] on input "text" at bounding box center [1418, 52] width 102 height 25
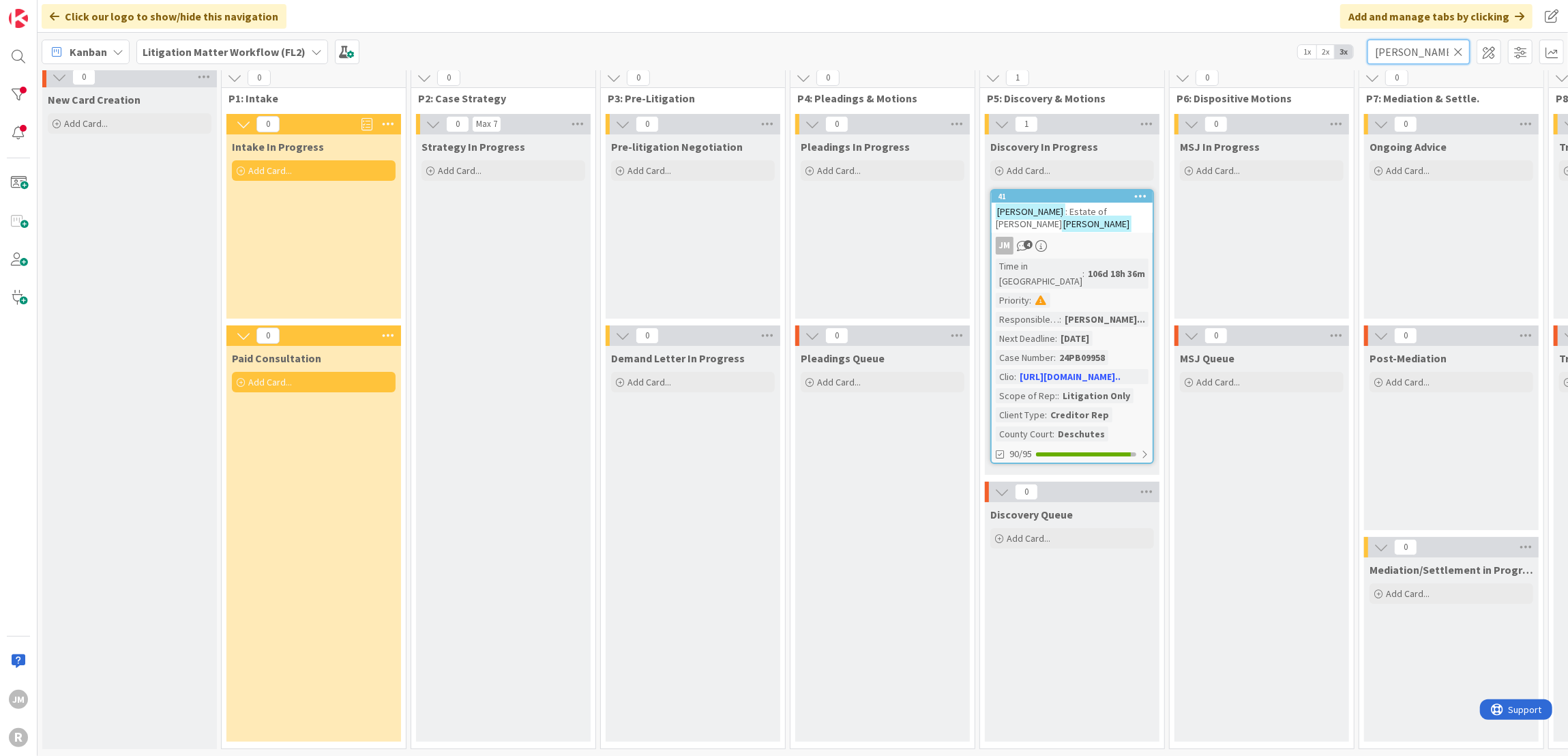
type input "kennedy"
click at [1084, 237] on div "JM 4" at bounding box center [1072, 246] width 161 height 18
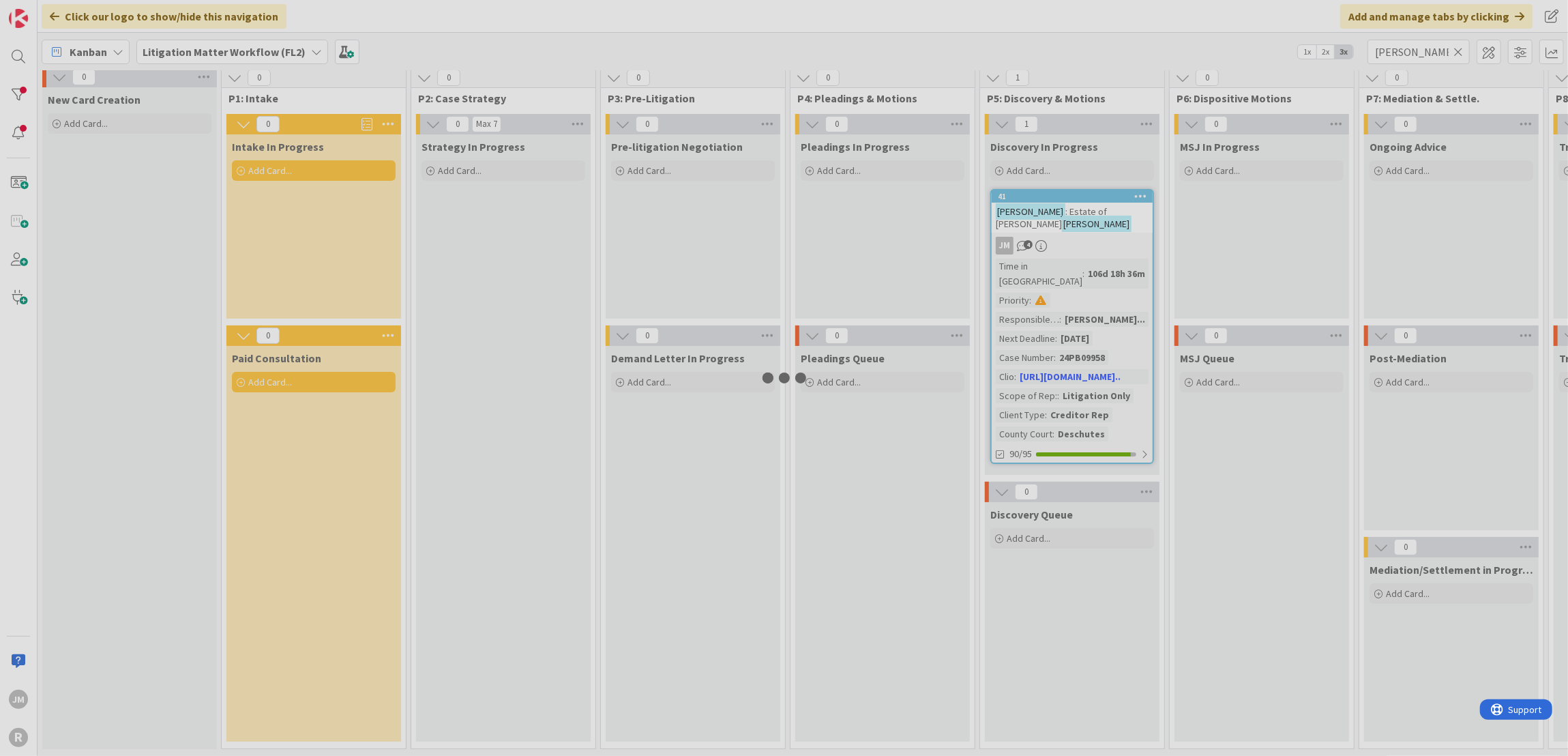
click at [1084, 222] on div at bounding box center [784, 378] width 1568 height 756
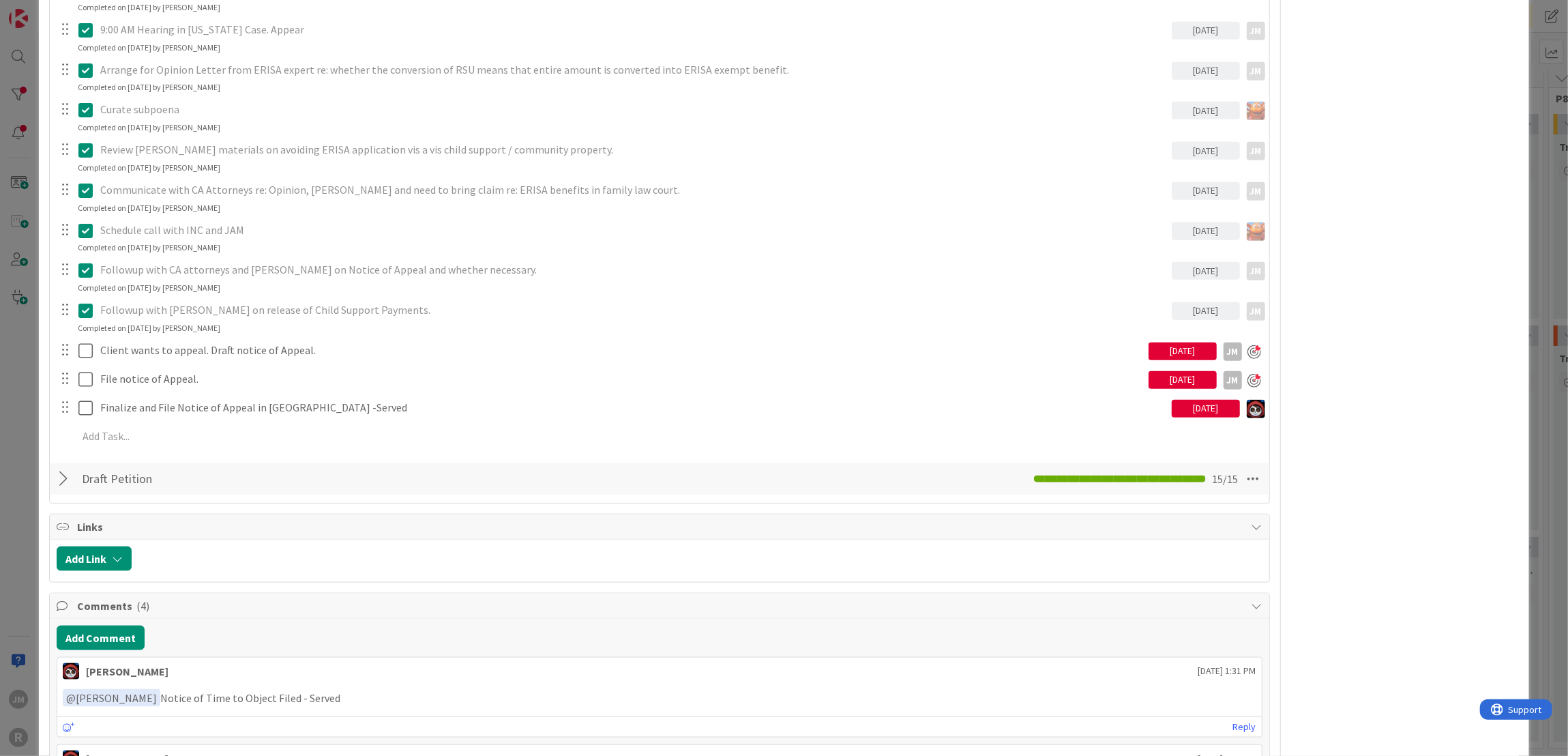
scroll to position [1228, 0]
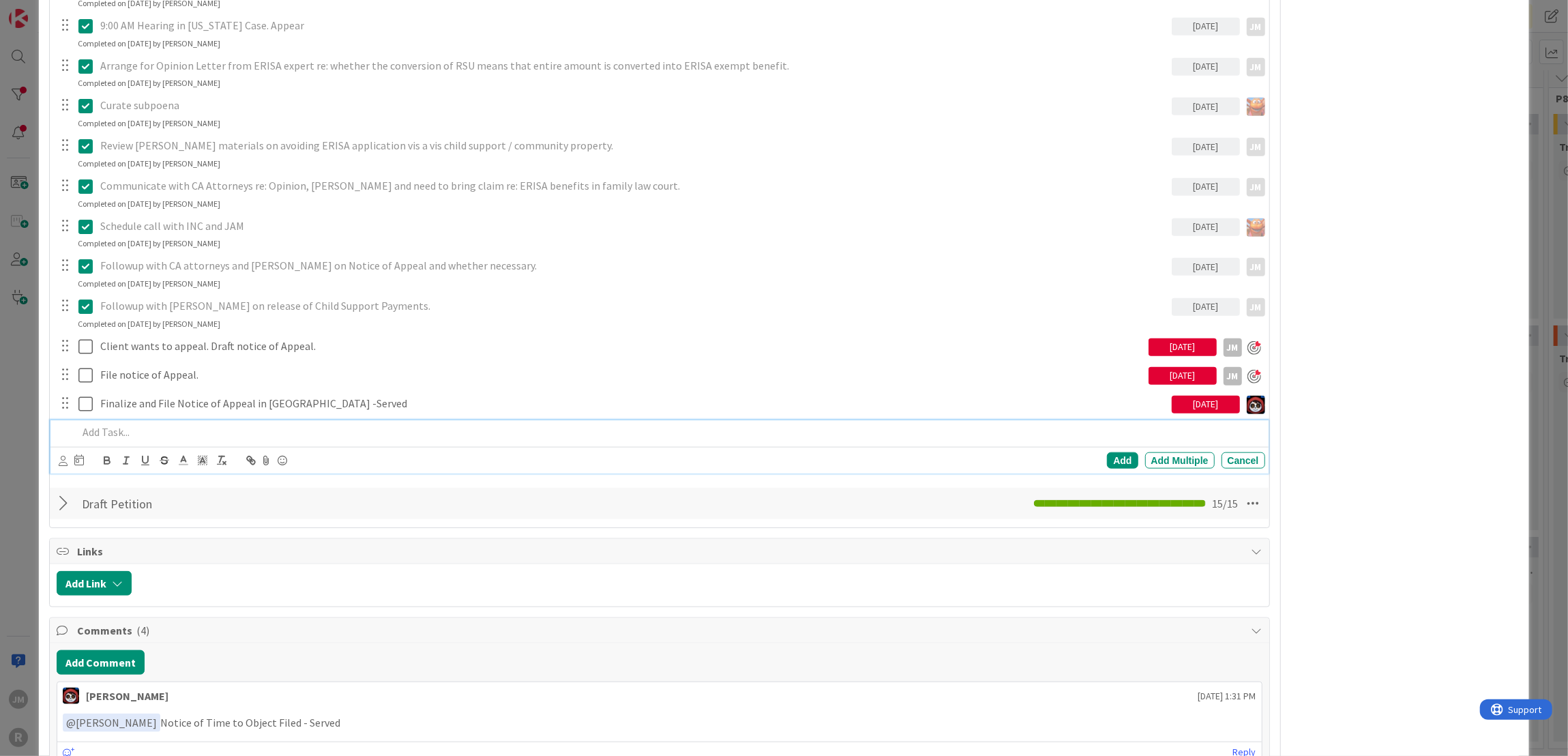
click at [173, 428] on p at bounding box center [669, 432] width 1181 height 15
click at [29, 432] on div "ID 41 Litigation Matter Workflow (FL2) Discovery In Progress Title 34 / 128 KEN…" at bounding box center [784, 378] width 1568 height 756
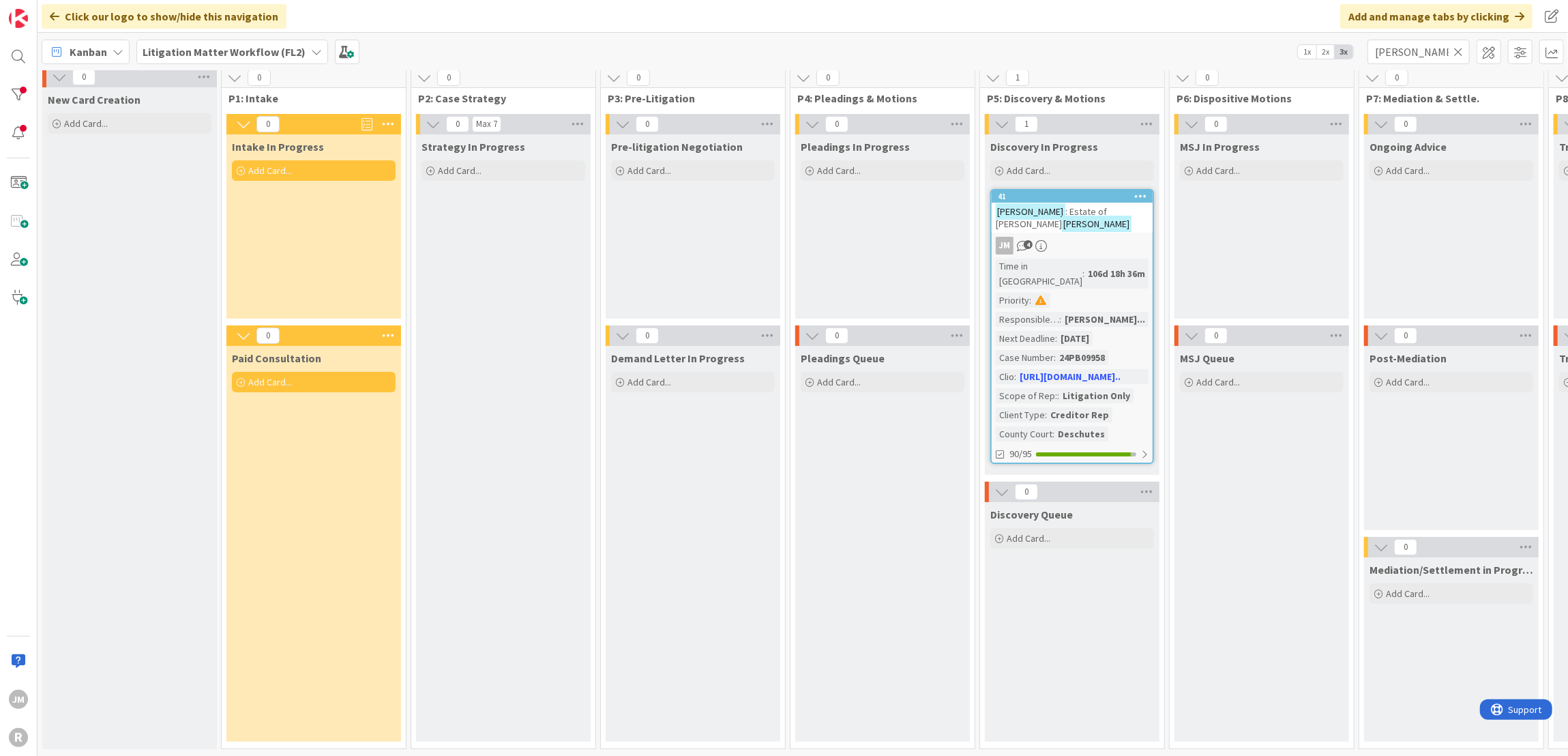
click at [1458, 52] on icon at bounding box center [1458, 52] width 9 height 12
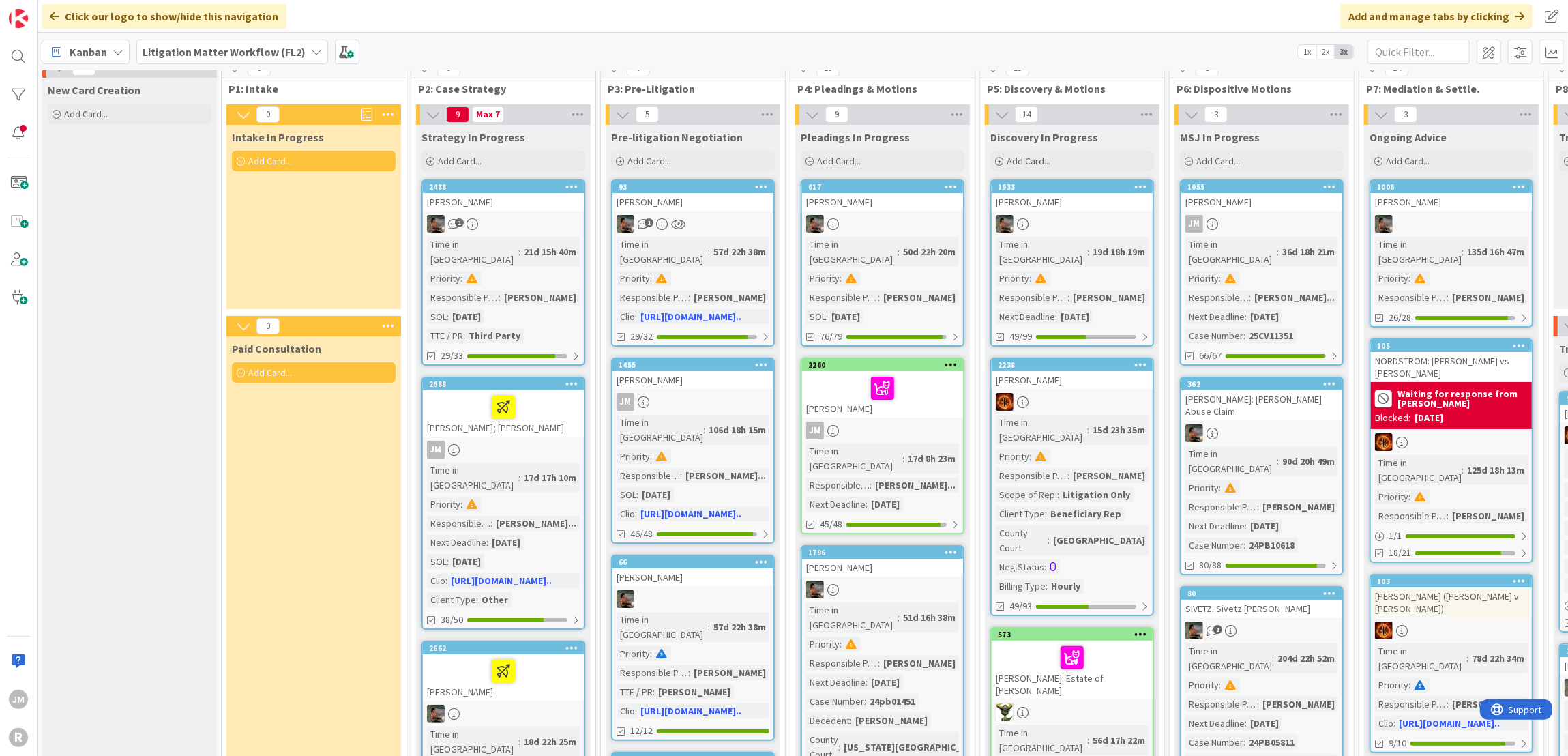
scroll to position [205, 0]
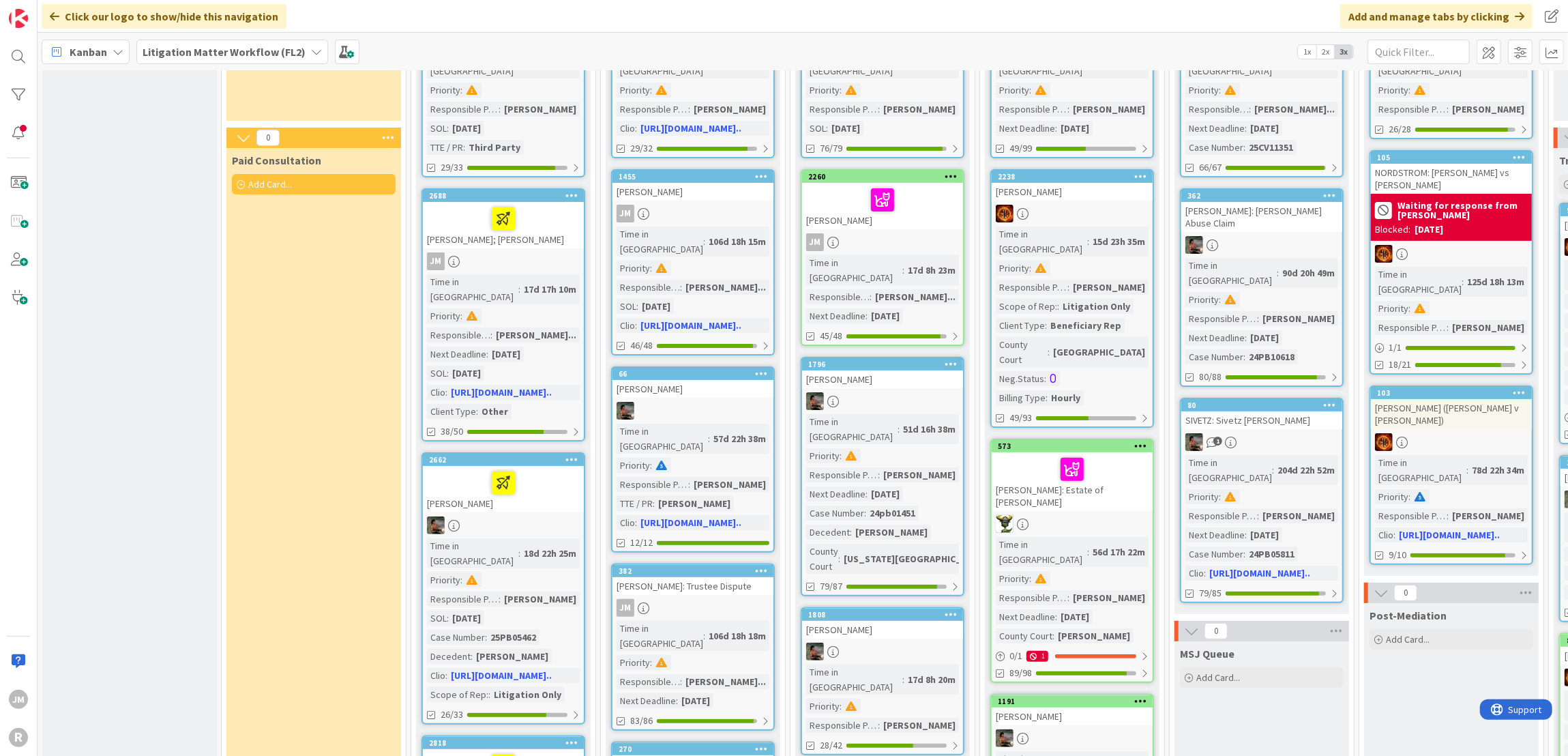
click at [313, 47] on icon at bounding box center [317, 52] width 11 height 11
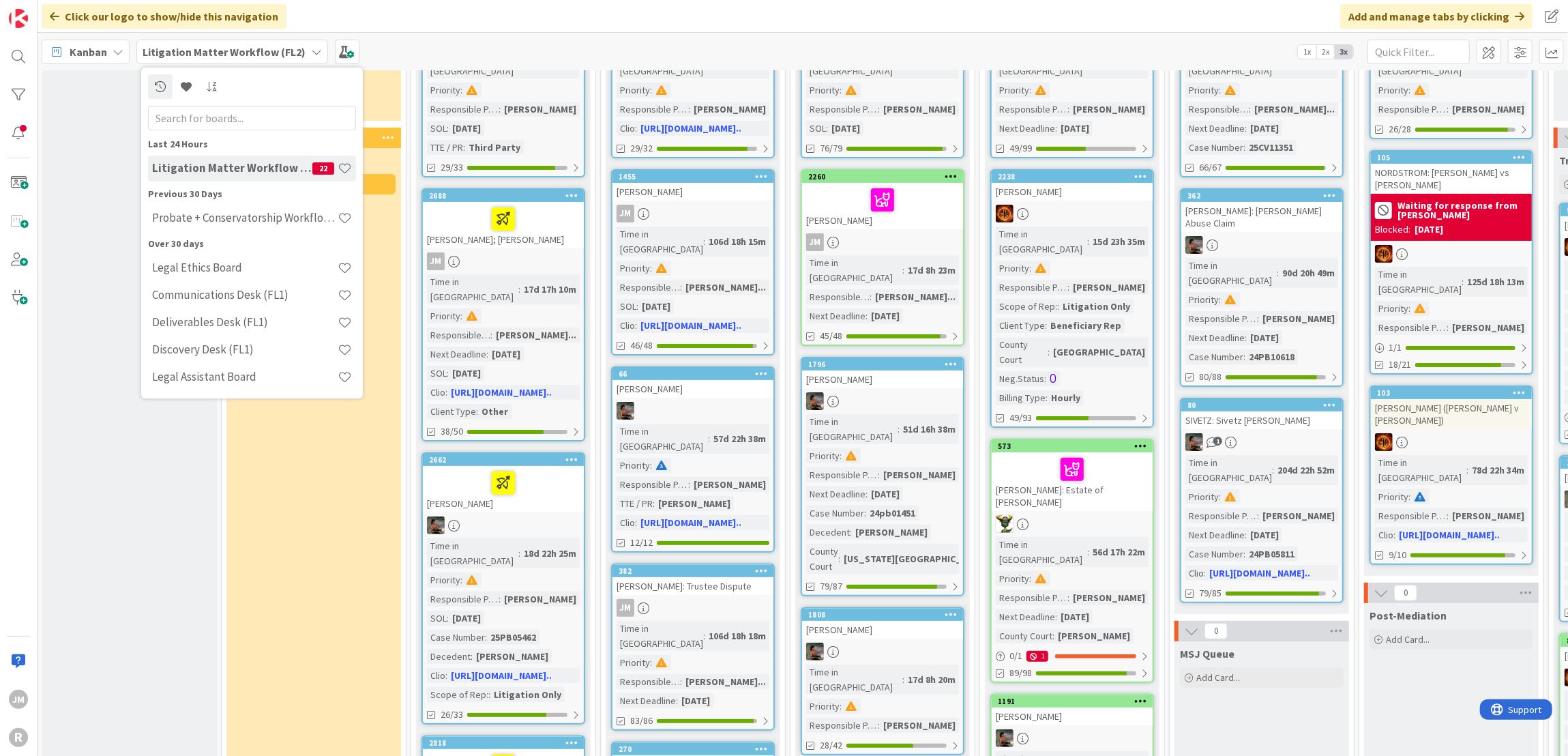
click at [118, 54] on icon at bounding box center [118, 52] width 11 height 11
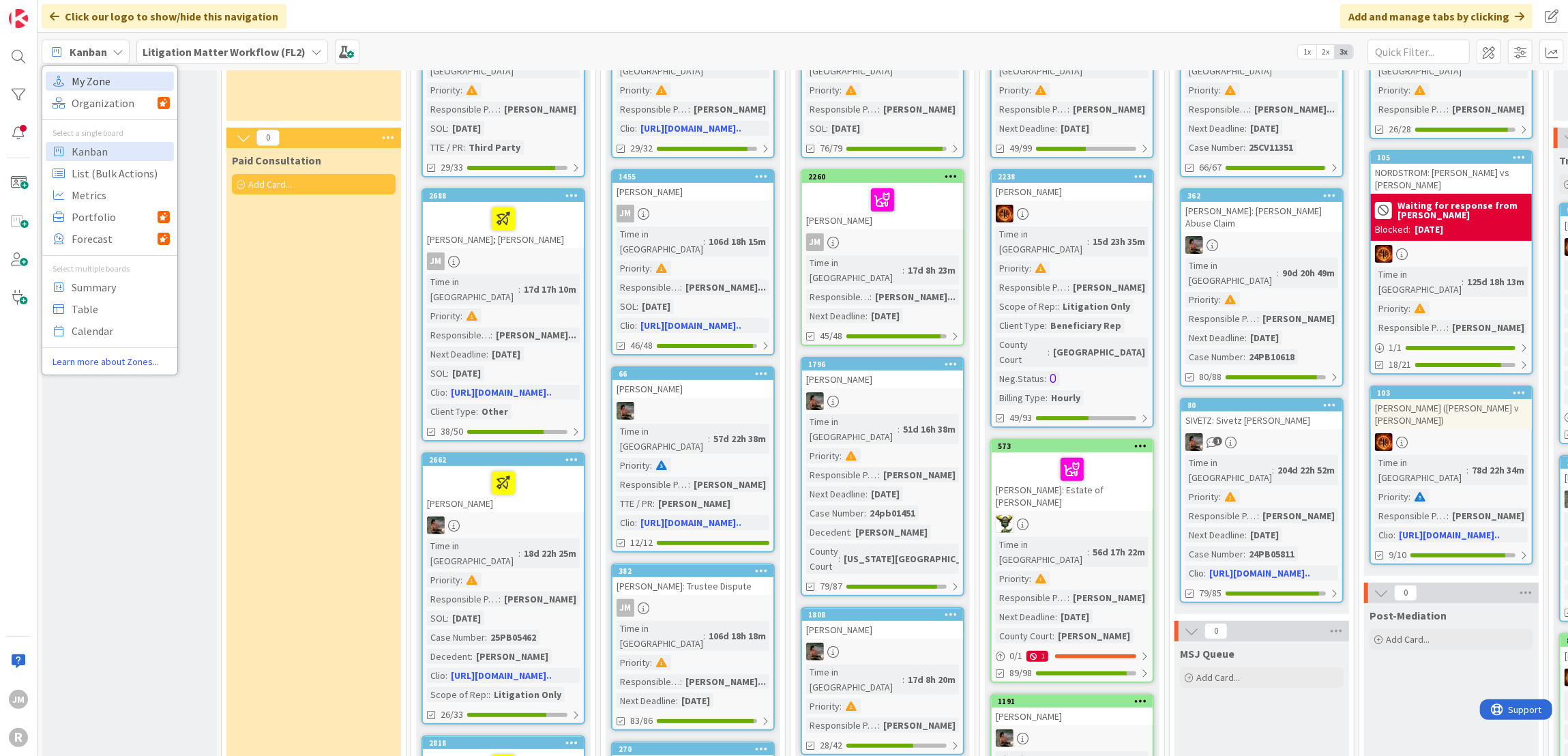
click at [109, 85] on span "My Zone" at bounding box center [120, 81] width 98 height 20
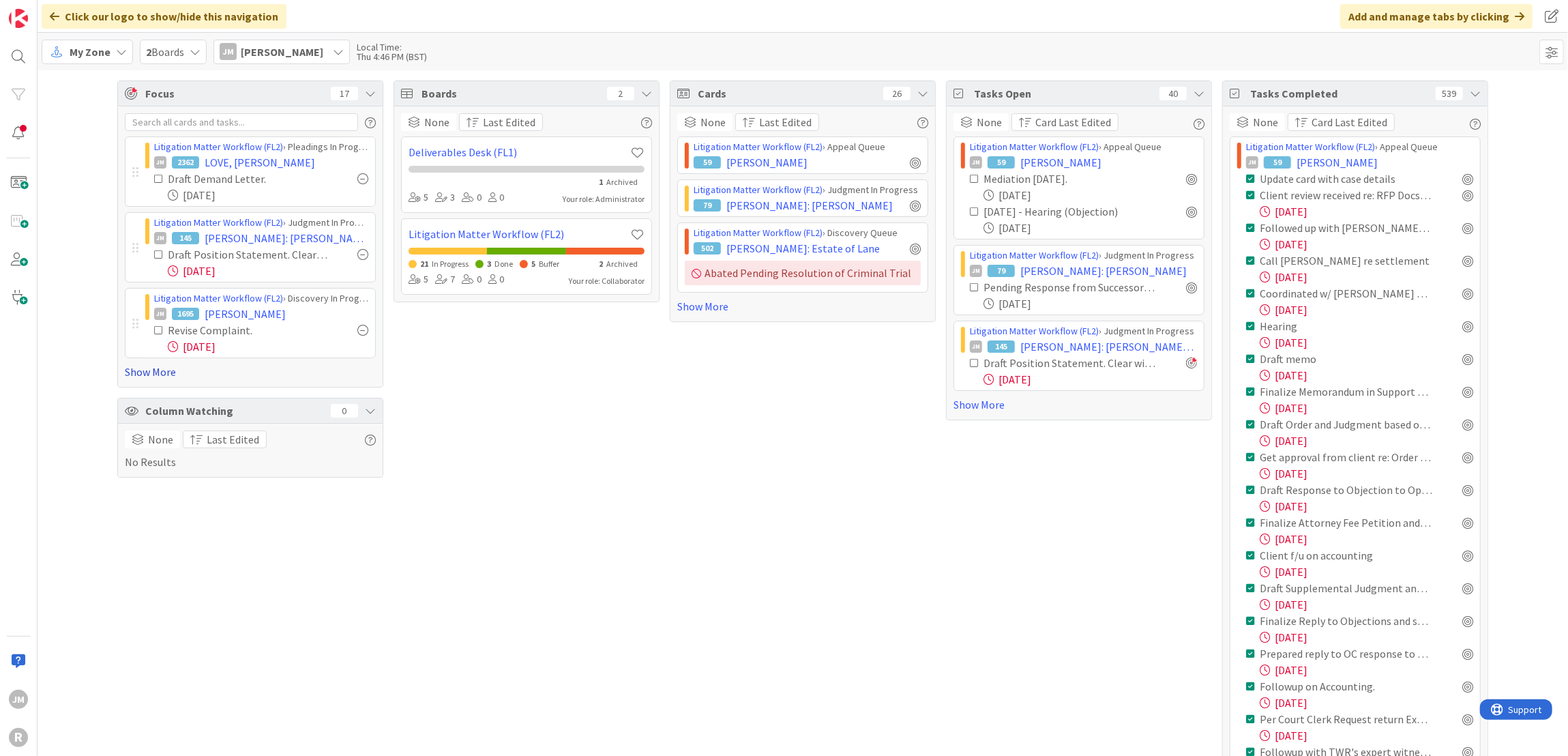
click at [146, 371] on link "Show More" at bounding box center [250, 371] width 251 height 16
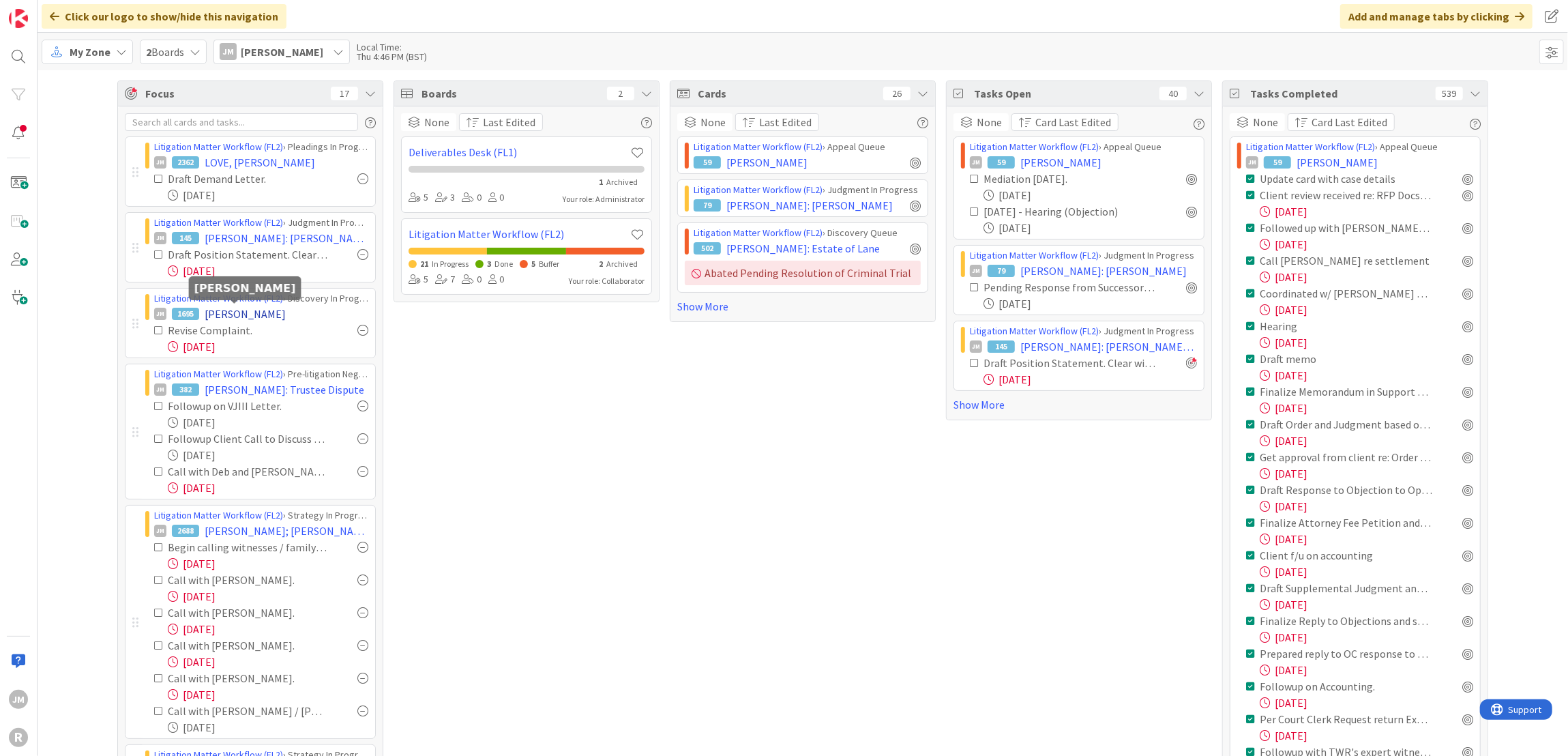
click at [227, 310] on span "GODINEZ, Luisa" at bounding box center [245, 314] width 81 height 16
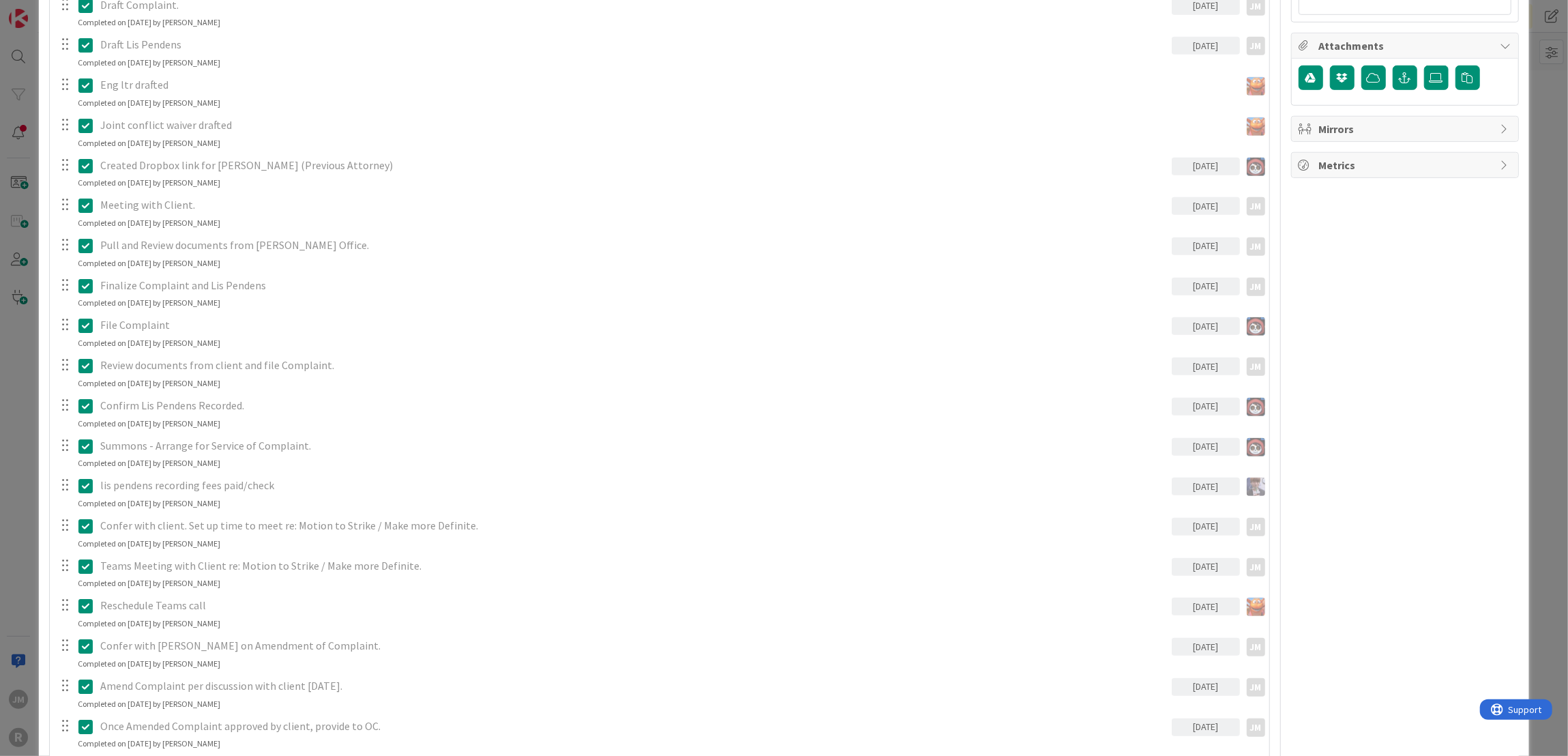
scroll to position [1270, 0]
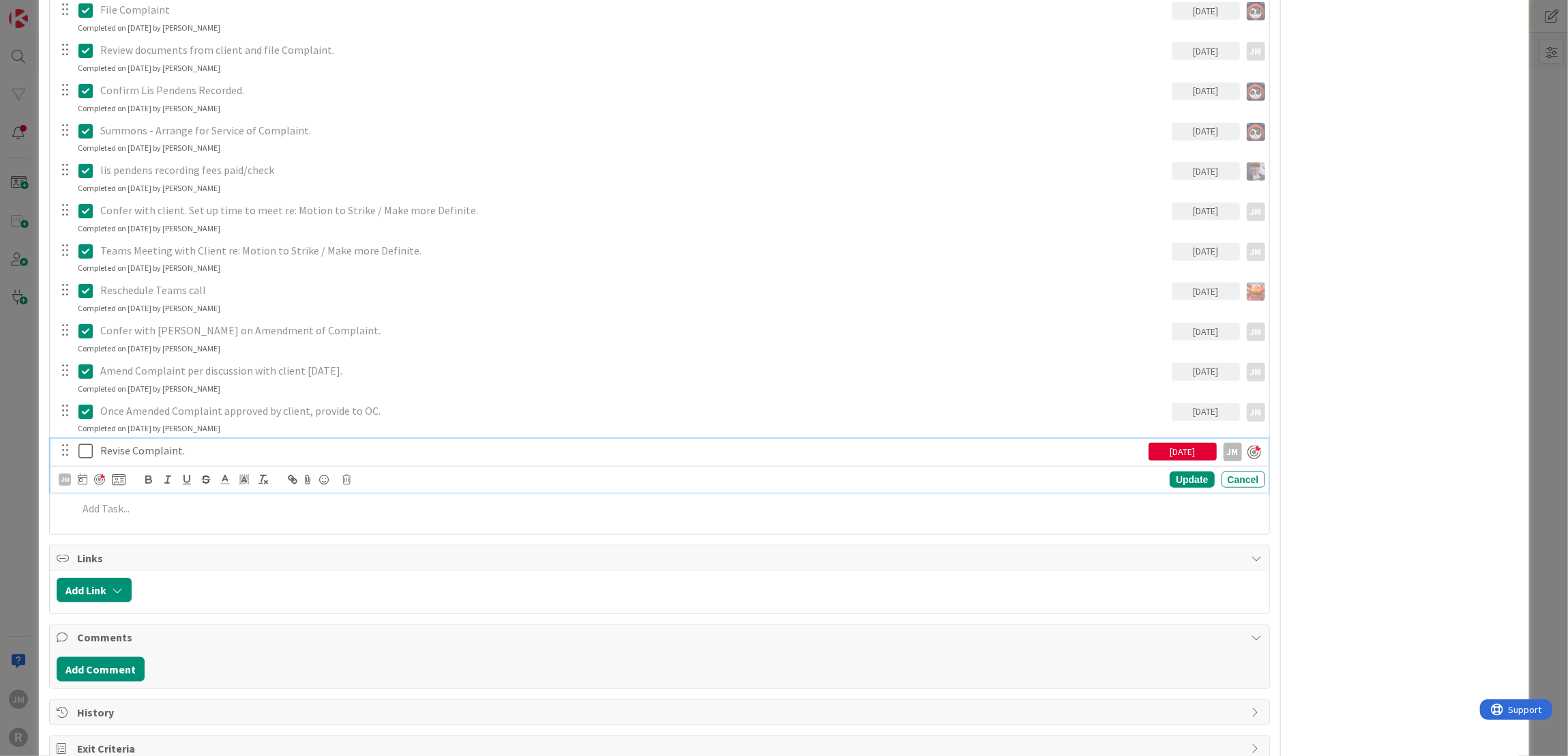
click at [212, 448] on p "Revise Complaint." at bounding box center [621, 450] width 1043 height 15
click at [86, 474] on icon at bounding box center [83, 479] width 9 height 11
click at [215, 639] on td "25" at bounding box center [213, 646] width 26 height 26
type input "09/25/2025"
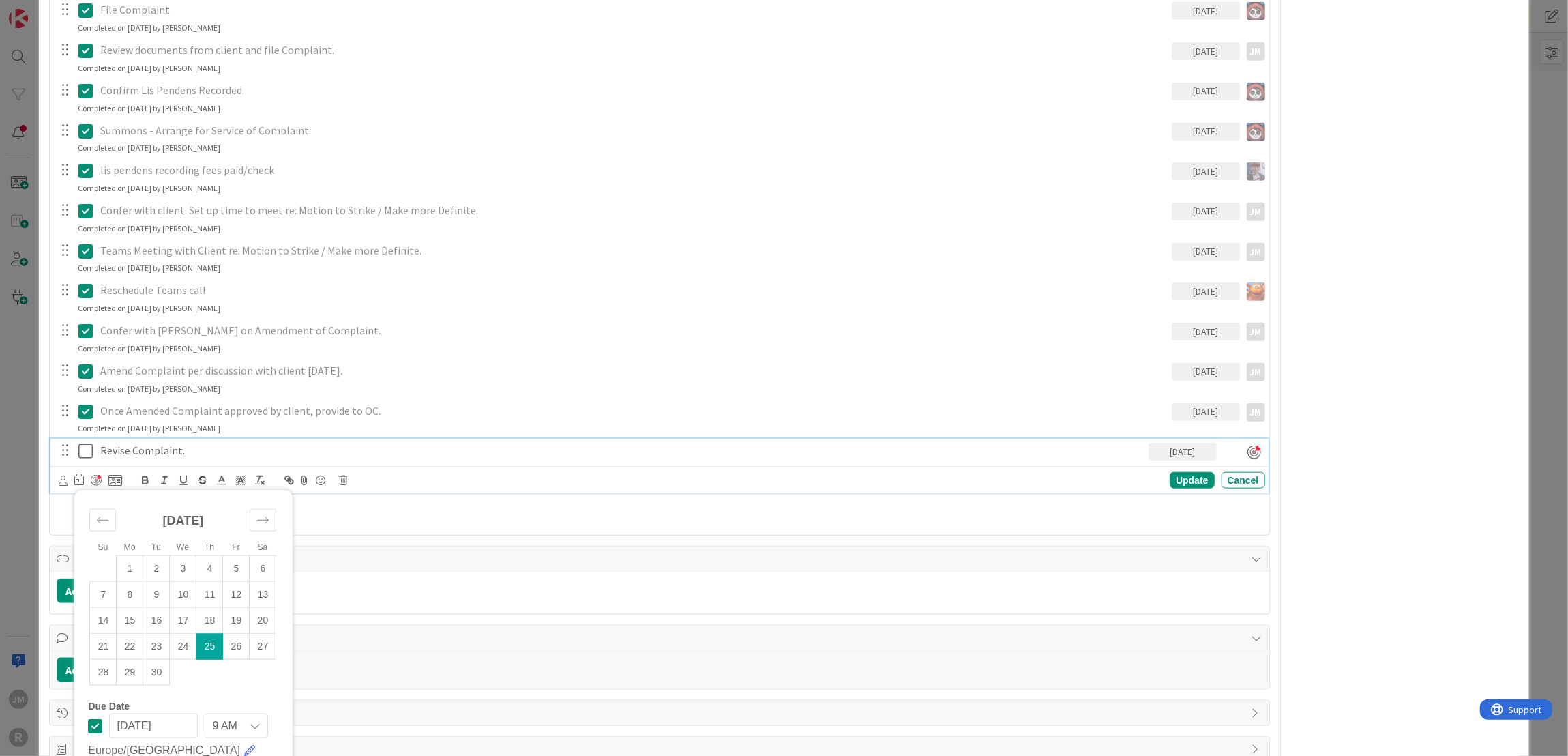
click at [1190, 486] on div "Su Mo Tu We Th Fr Sa August 2025 1 2 3 4 5 6 7 8 9 10 11 12 13 14 15 16 17 18 1…" at bounding box center [662, 480] width 1206 height 19
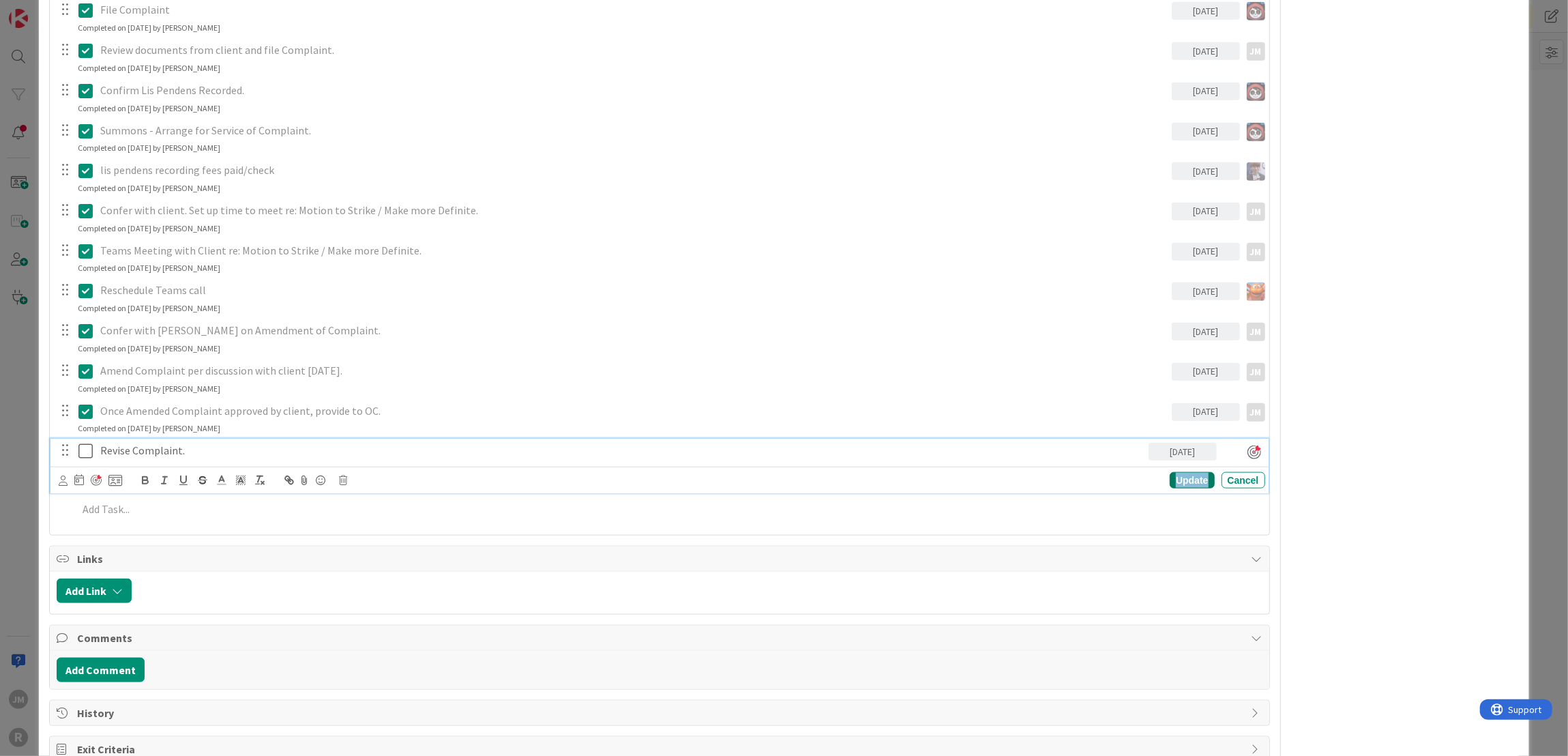
click at [1189, 485] on div "Update" at bounding box center [1191, 480] width 44 height 16
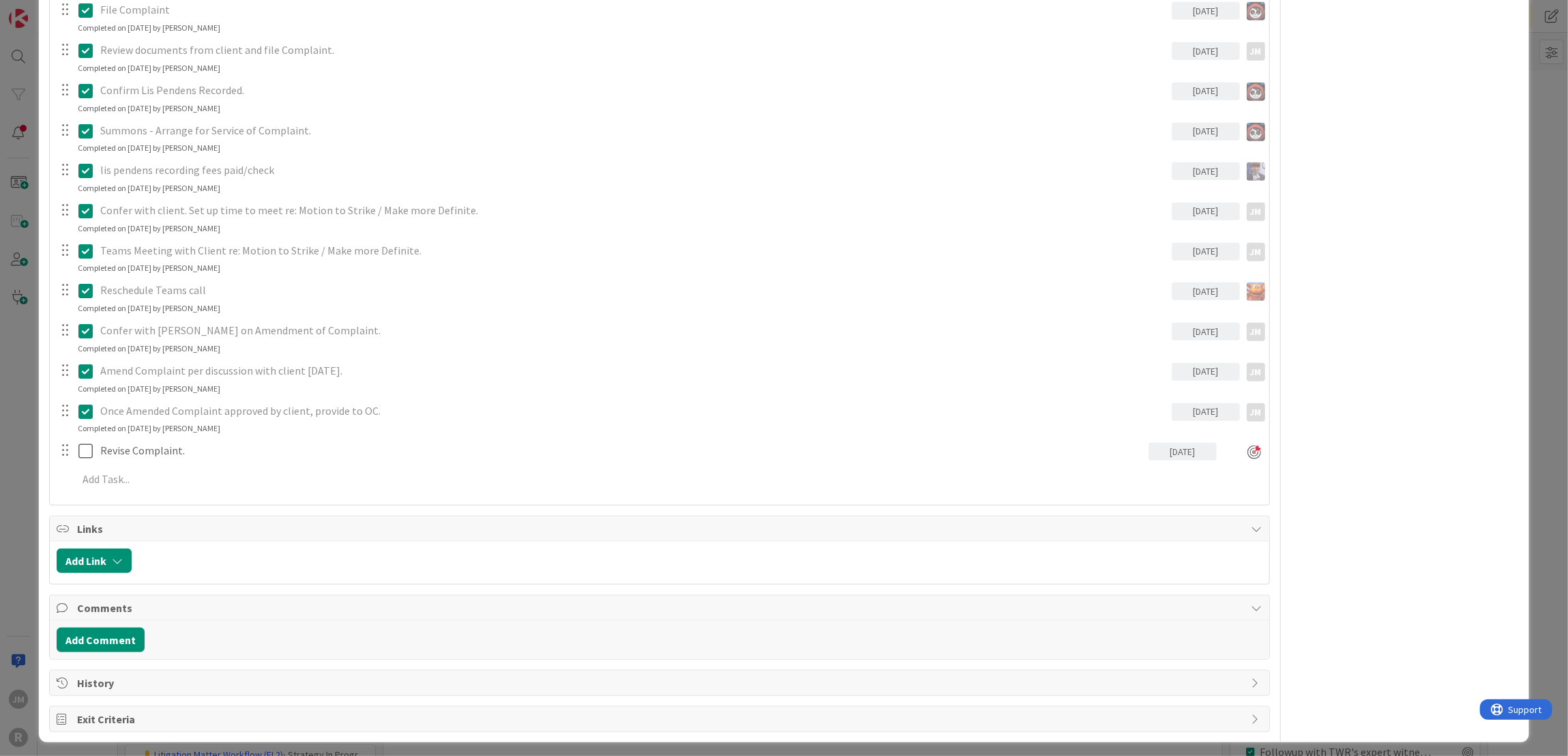
click at [22, 470] on div "ID 1695 Litigation Matter Workflow (FL2) Discovery In Progress Title 14 / 128 G…" at bounding box center [784, 378] width 1568 height 756
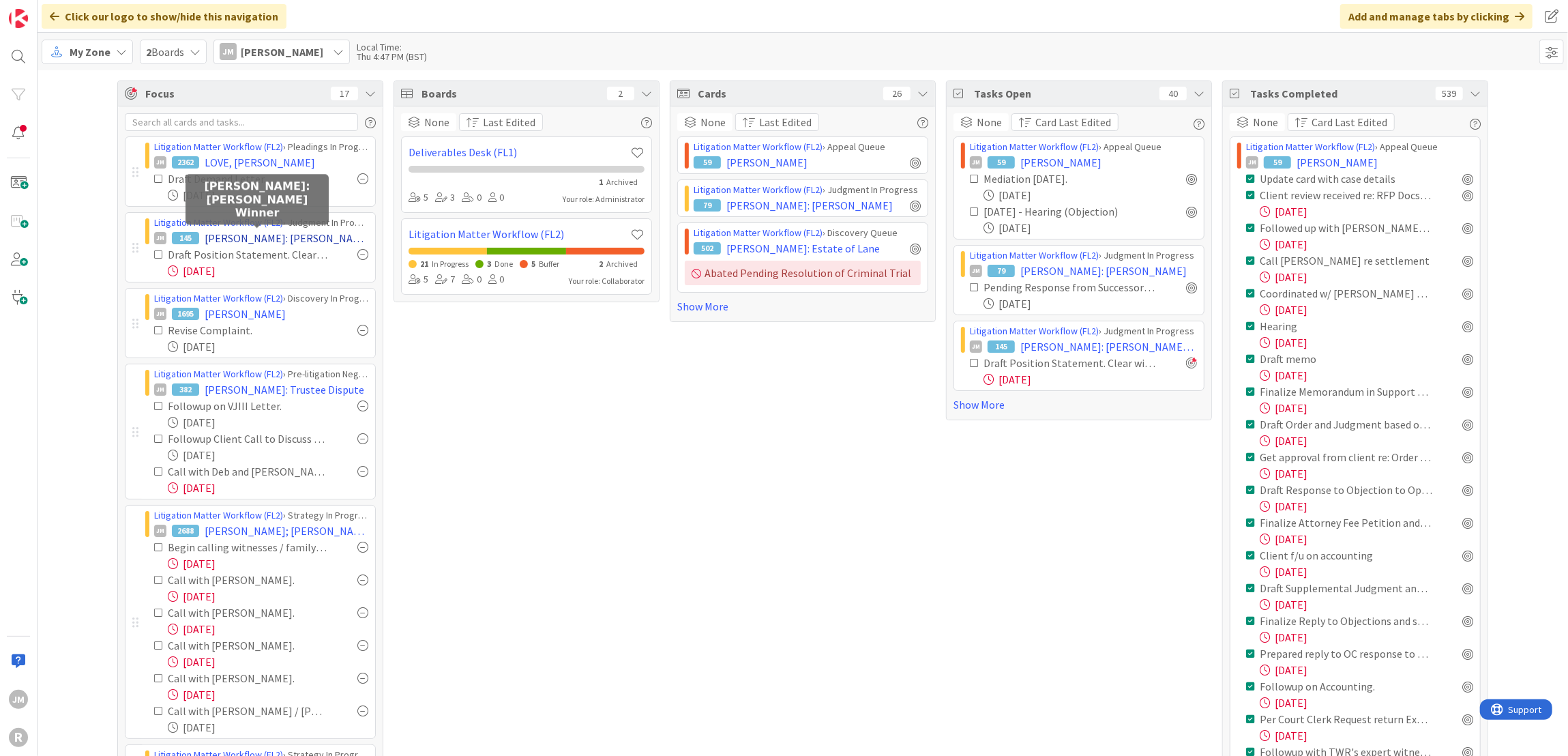
click at [266, 236] on span "WILSON: Wilson v. Winner" at bounding box center [286, 238] width 164 height 16
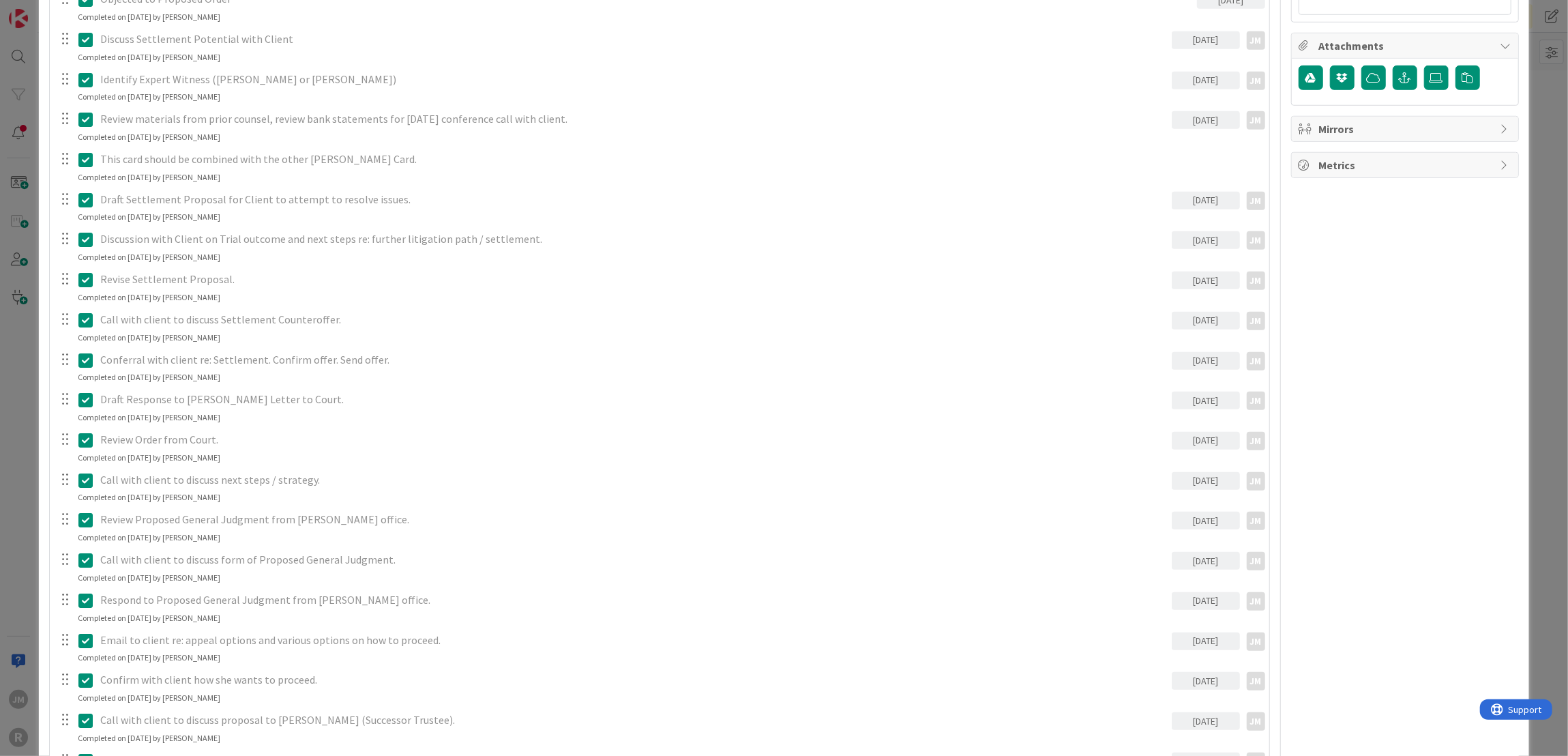
scroll to position [1228, 0]
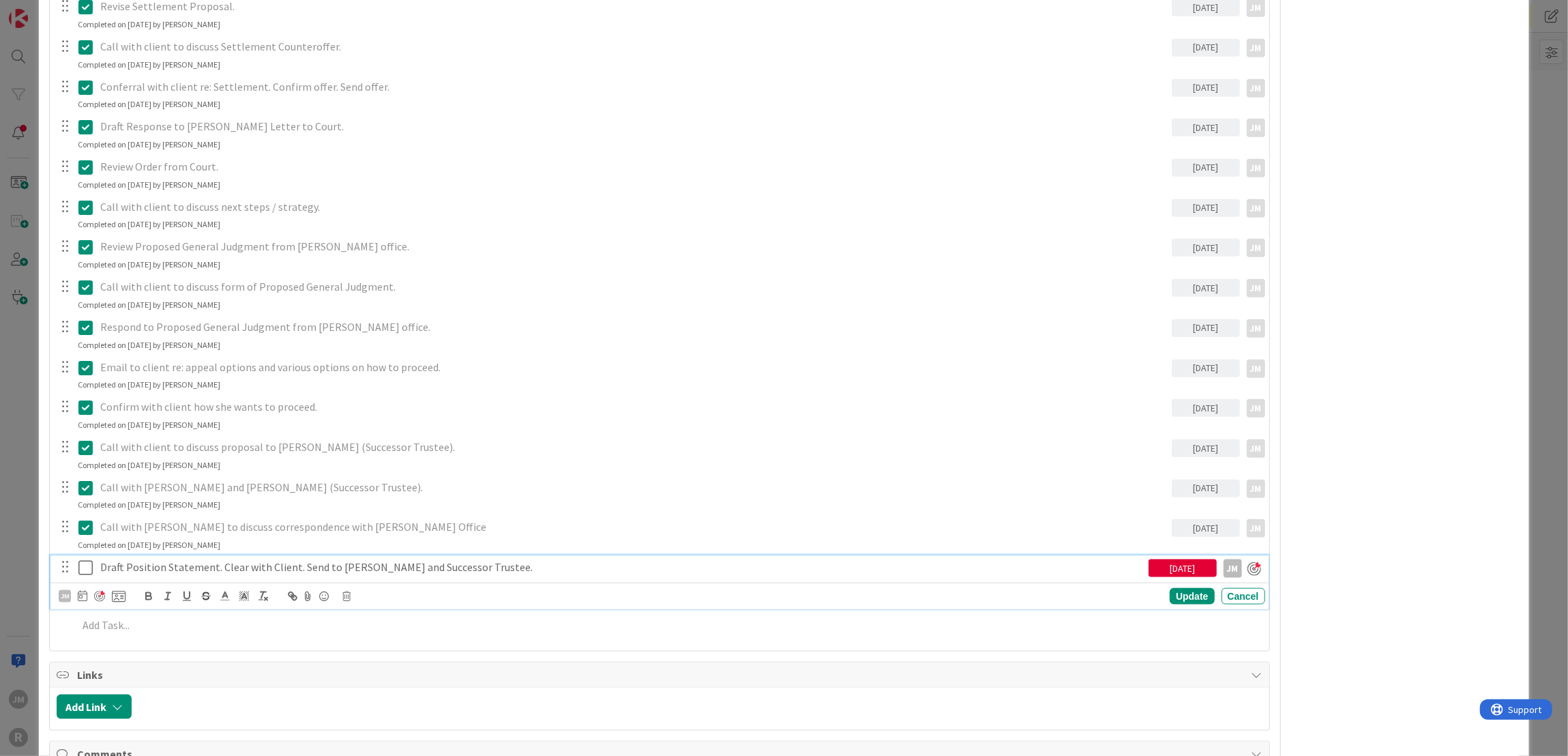
click at [285, 568] on p "Draft Position Statement. Clear with Client. Send to Ferguson and Successor Tru…" at bounding box center [621, 567] width 1043 height 15
click at [84, 592] on icon at bounding box center [83, 595] width 9 height 11
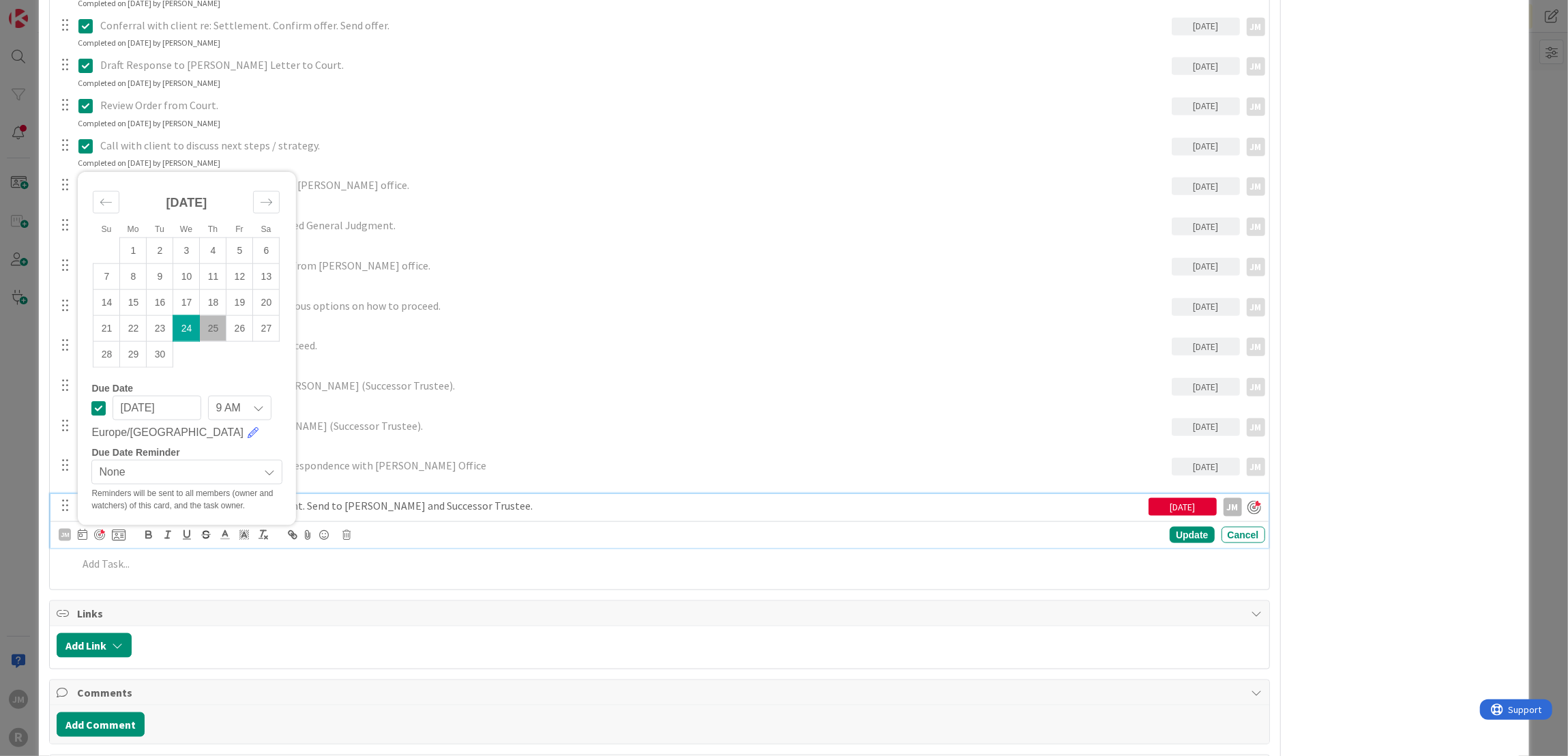
scroll to position [1296, 0]
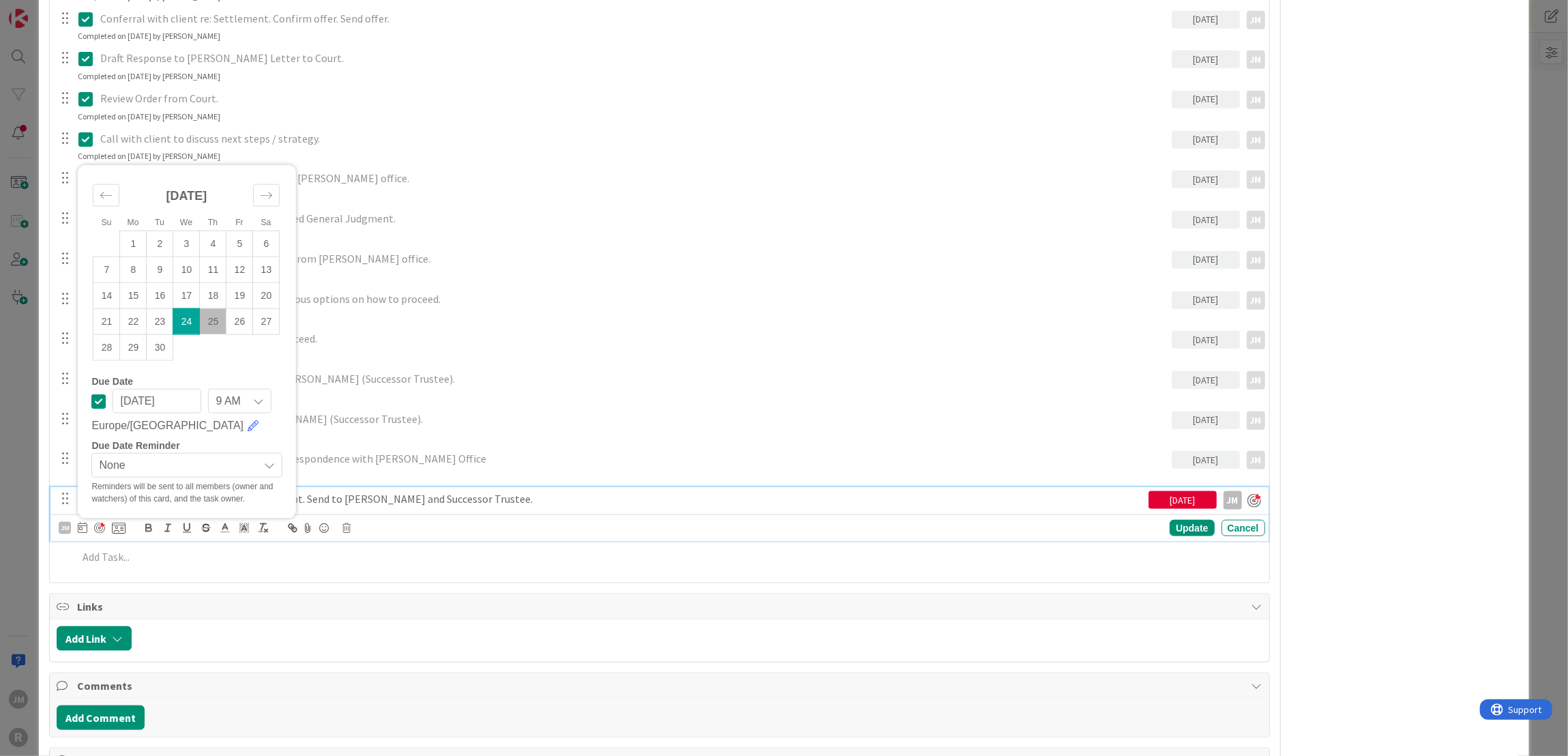
click at [216, 322] on td "25" at bounding box center [213, 321] width 26 height 26
type input "09/25/2025"
click at [1186, 523] on div "Update" at bounding box center [1191, 528] width 44 height 16
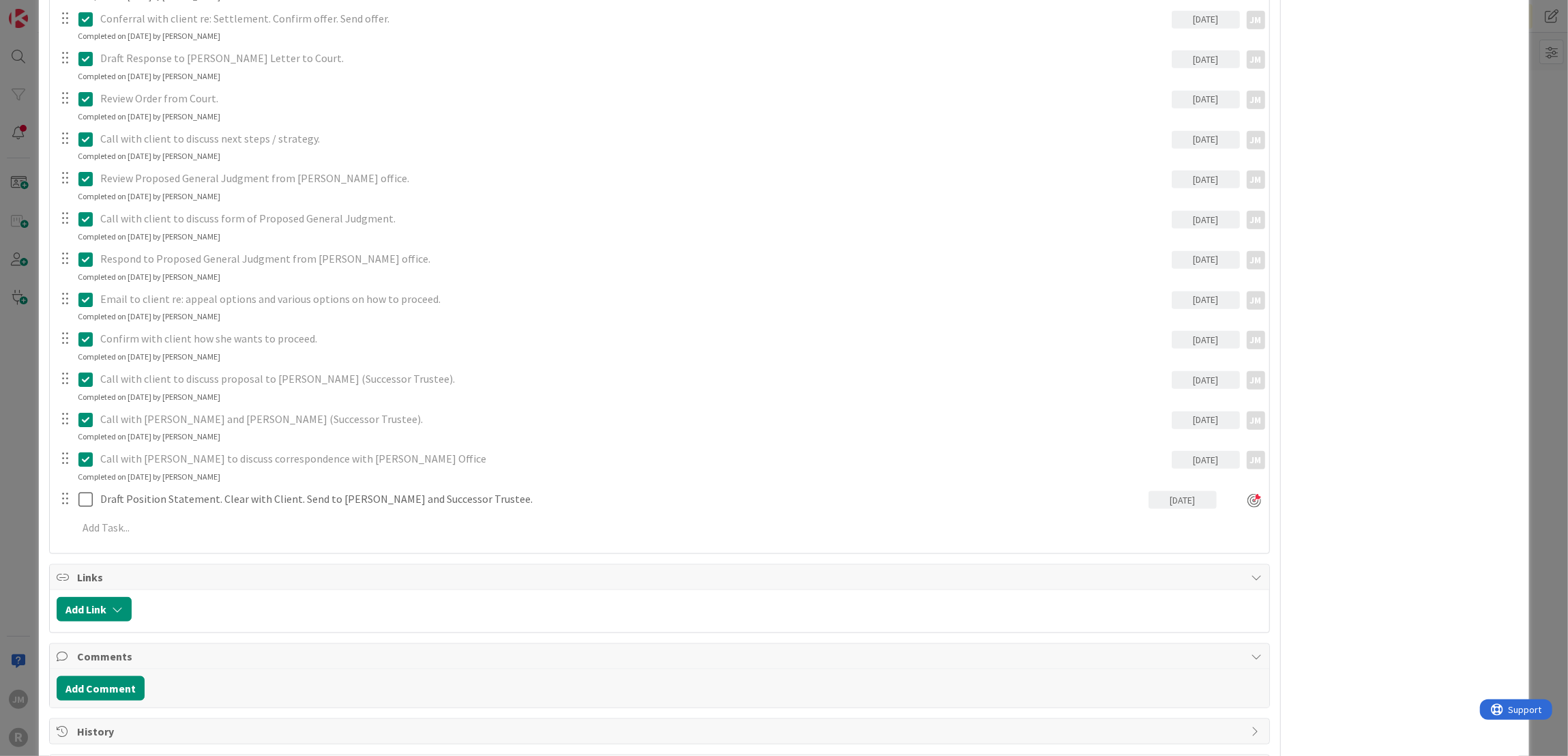
click at [5, 537] on div "ID 145 Litigation Matter Workflow (FL2) Judgment In Progress Title 24 / 128 WIL…" at bounding box center [784, 378] width 1568 height 756
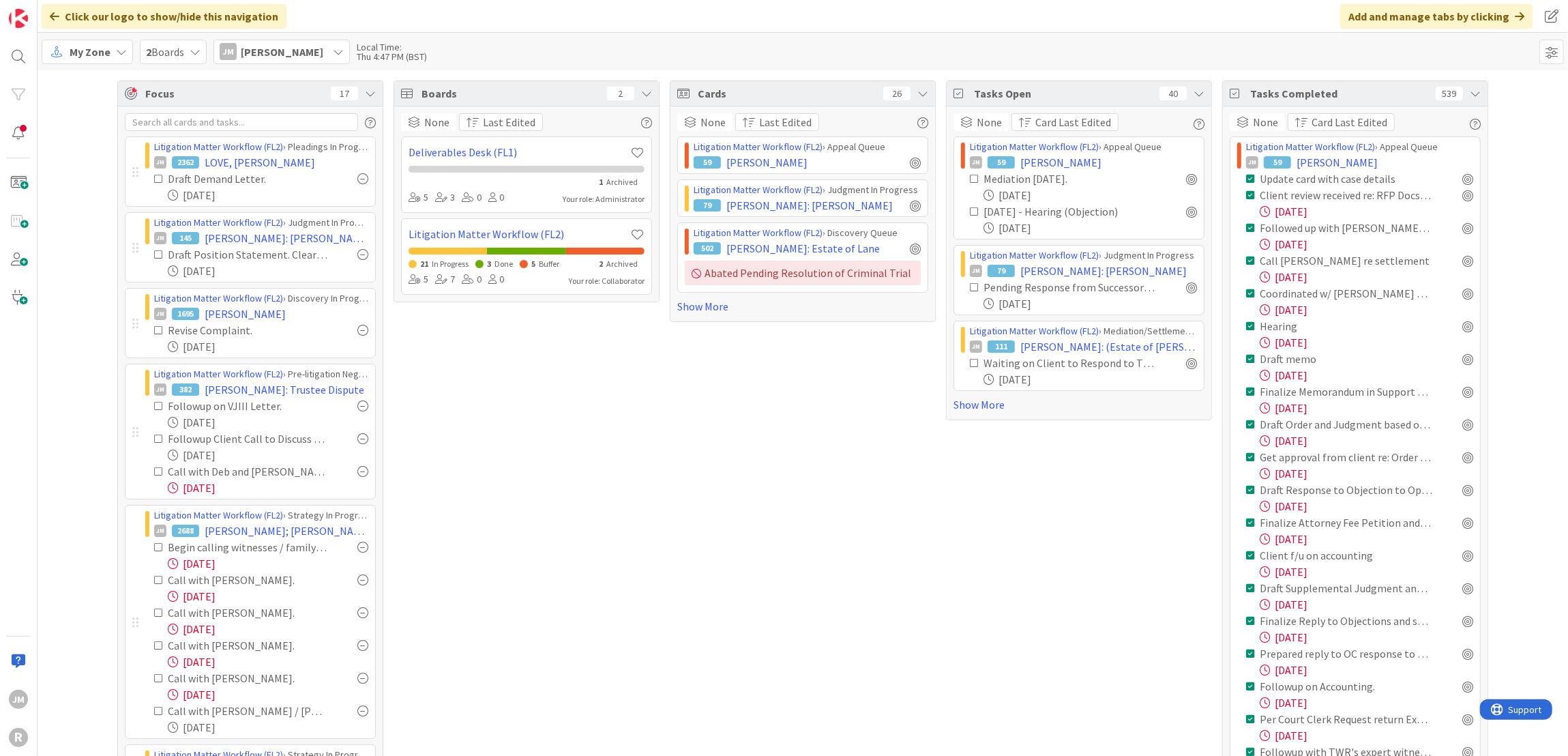
click at [1470, 96] on icon at bounding box center [1475, 93] width 11 height 11
